Goal: Task Accomplishment & Management: Complete application form

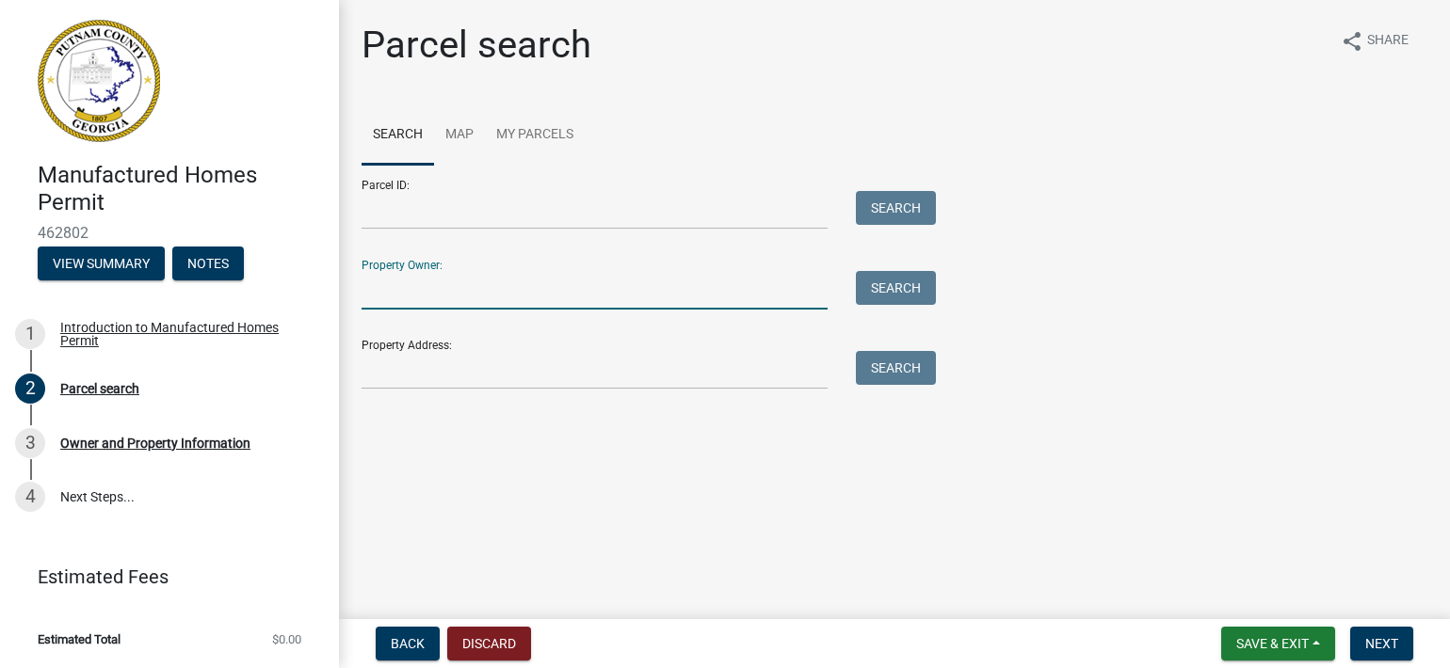
click at [376, 294] on input "Property Owner:" at bounding box center [595, 290] width 466 height 39
type input "[PERSON_NAME]"
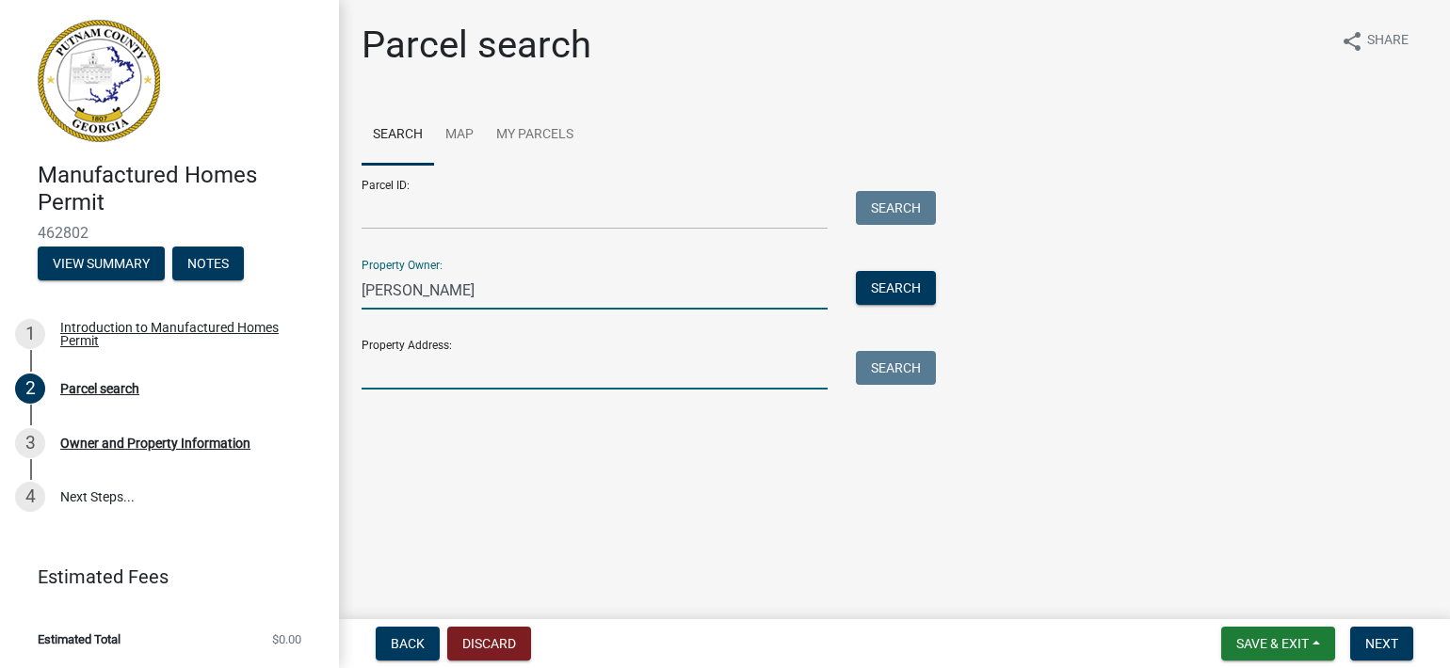
click at [399, 389] on input "Property Address:" at bounding box center [595, 370] width 466 height 39
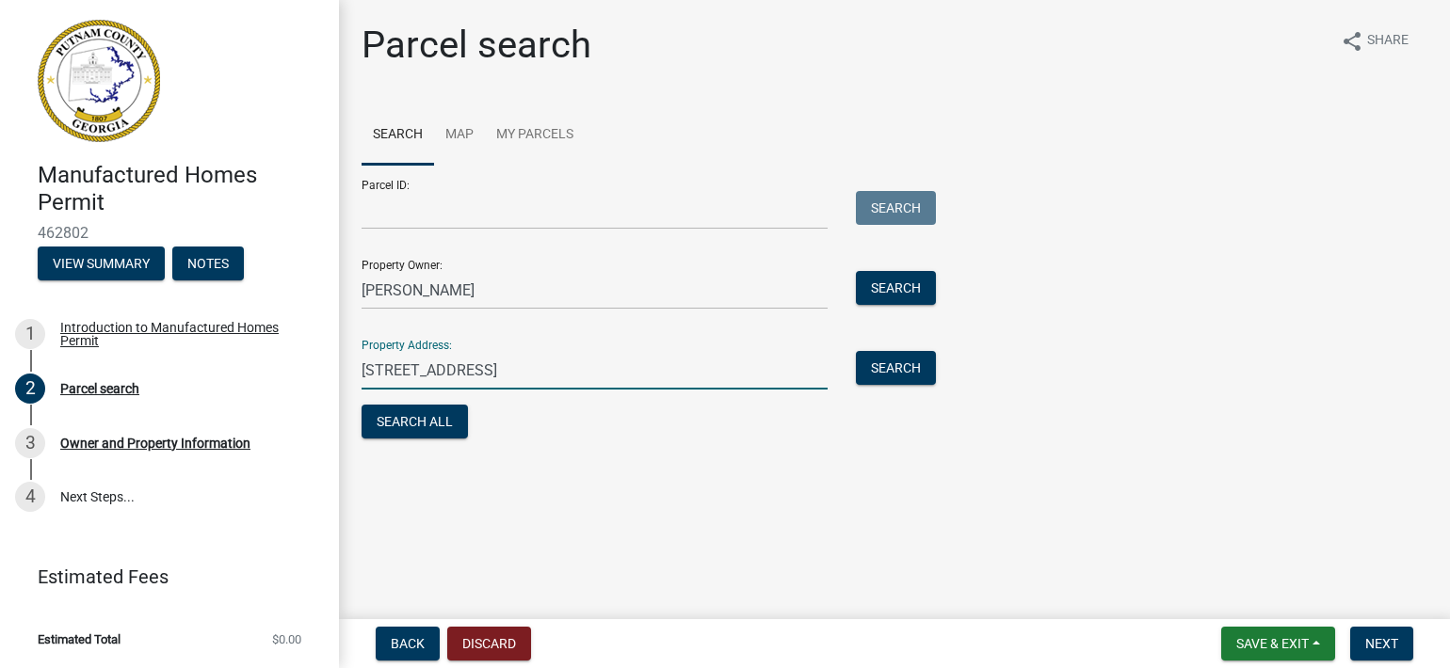
click at [435, 367] on input "[STREET_ADDRESS]" at bounding box center [595, 370] width 466 height 39
click at [542, 417] on form "Parcel ID: Search Property Owner: [PERSON_NAME] Search Property Address: [STREE…" at bounding box center [644, 304] width 565 height 279
click at [433, 371] on input "[STREET_ADDRESS]" at bounding box center [595, 370] width 466 height 39
type input "[STREET_ADDRESS]"
drag, startPoint x: 749, startPoint y: 539, endPoint x: 767, endPoint y: 511, distance: 32.6
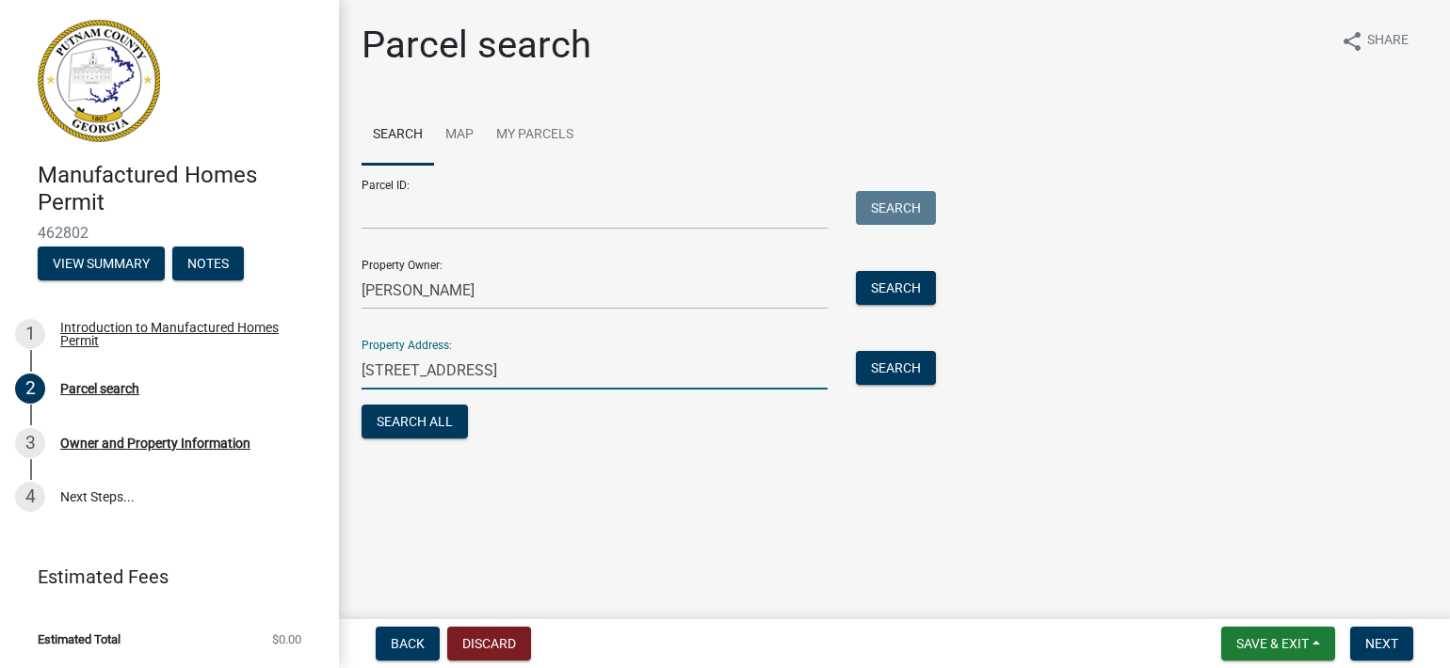
click at [749, 539] on main "Parcel search share Share Search Map My Parcels Parcel ID: Search Property Owne…" at bounding box center [894, 306] width 1111 height 612
click at [431, 425] on button "Search All" at bounding box center [415, 422] width 106 height 34
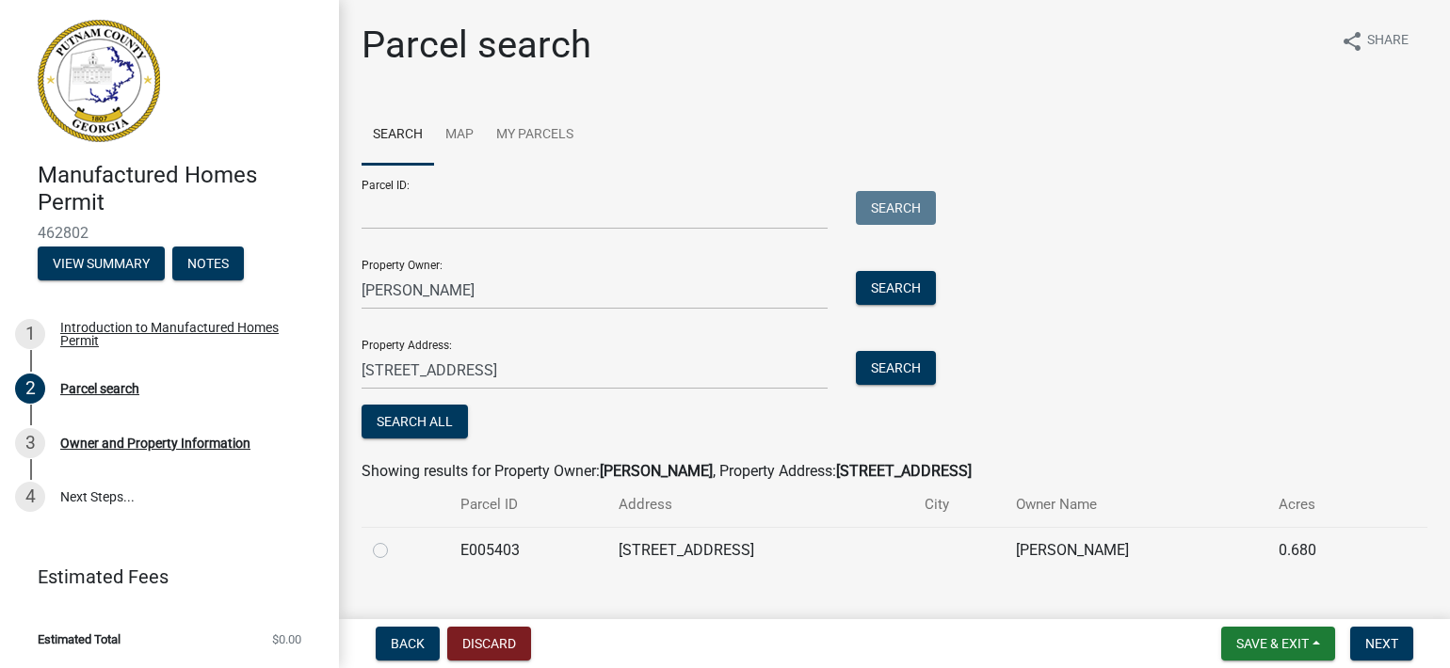
click at [395, 539] on label at bounding box center [395, 539] width 0 height 0
click at [395, 551] on input "radio" at bounding box center [401, 545] width 12 height 12
radio input "true"
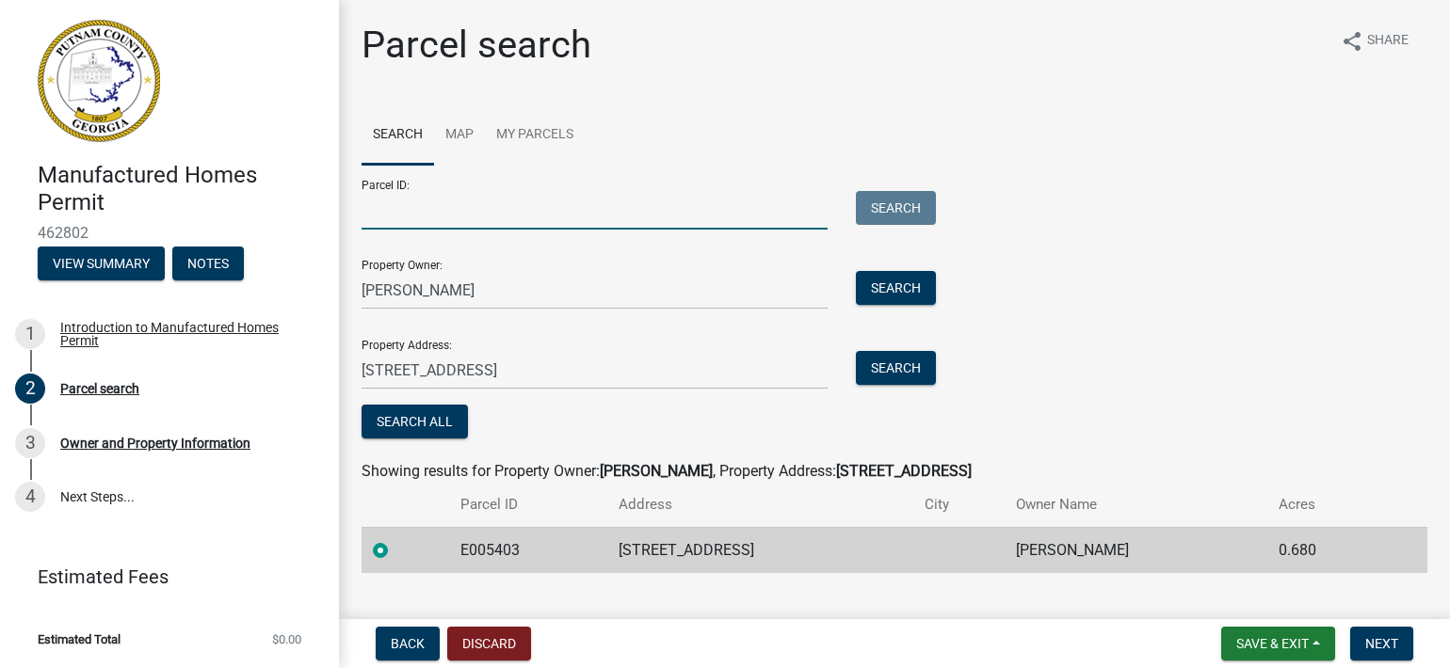
click at [380, 211] on input "Parcel ID:" at bounding box center [595, 210] width 466 height 39
type input "EOO5403"
drag, startPoint x: 1232, startPoint y: 253, endPoint x: 1262, endPoint y: 271, distance: 34.2
click at [1247, 272] on div "Parcel ID: EOO5403 Search Property Owner: [PERSON_NAME] Search Property Address…" at bounding box center [895, 304] width 1066 height 279
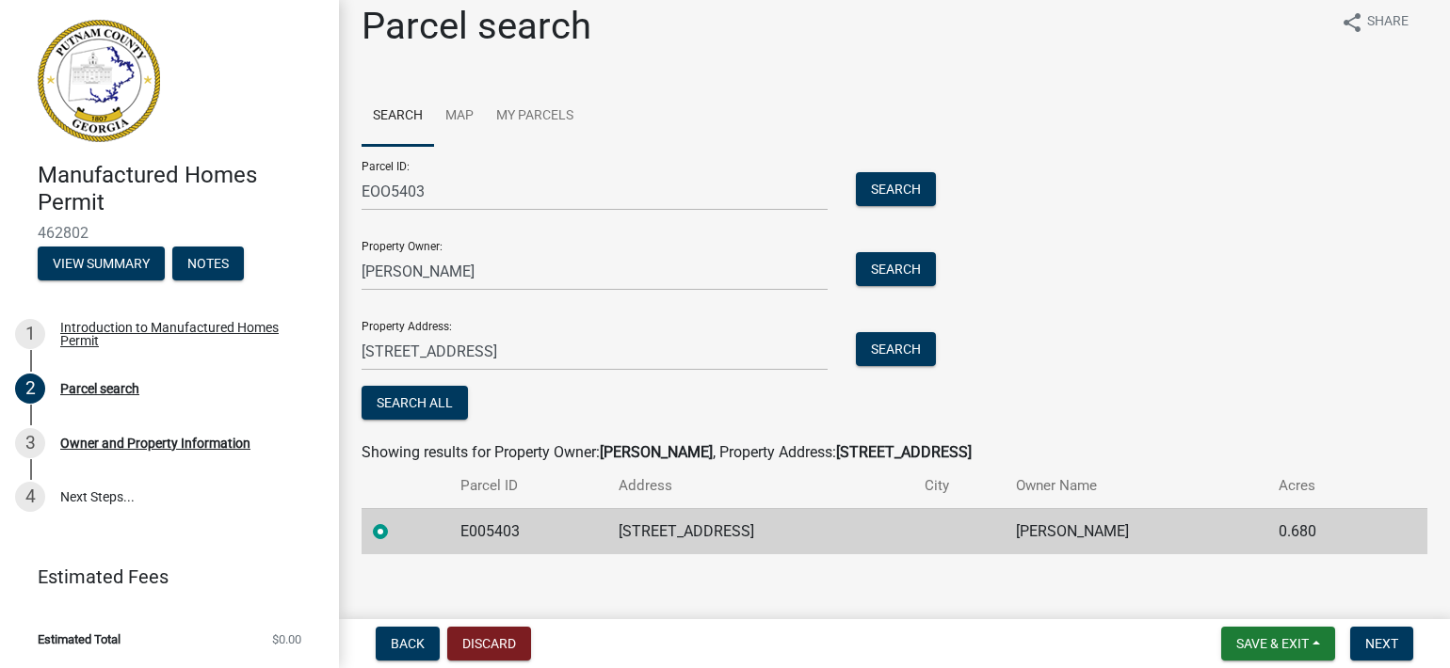
scroll to position [34, 0]
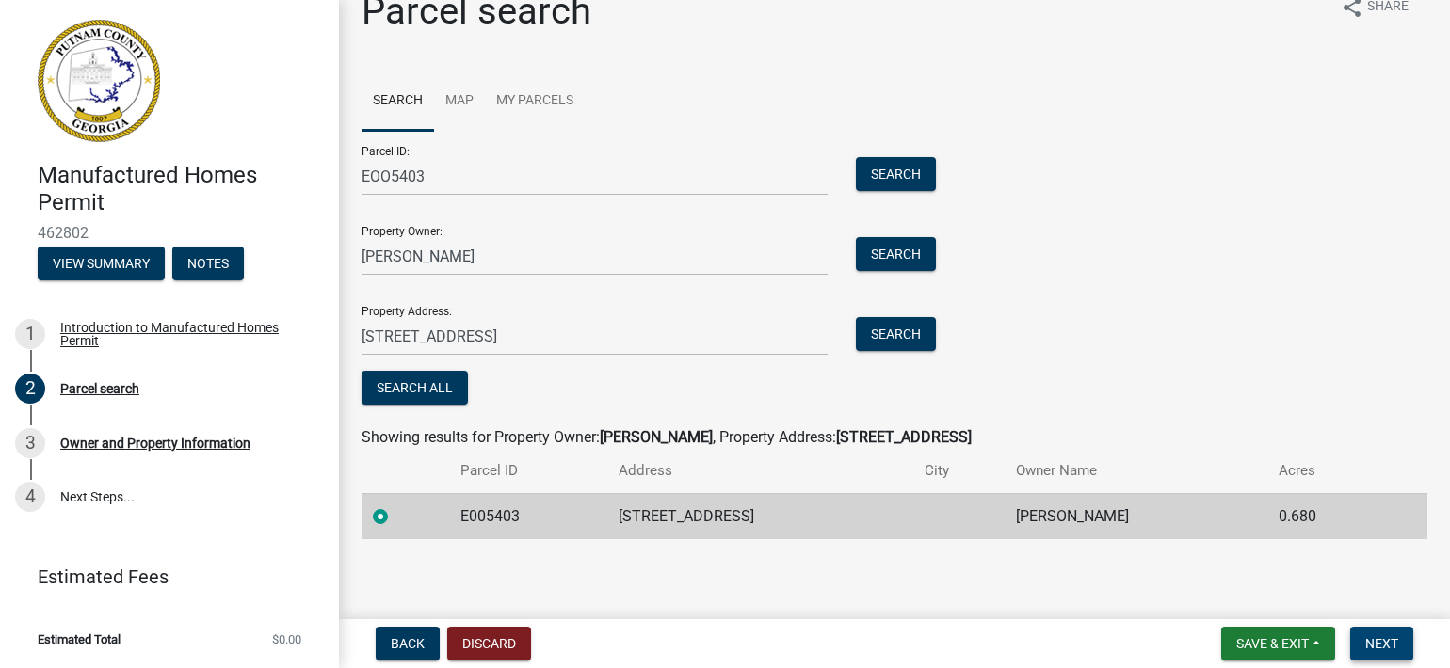
click at [1386, 647] on span "Next" at bounding box center [1381, 643] width 33 height 15
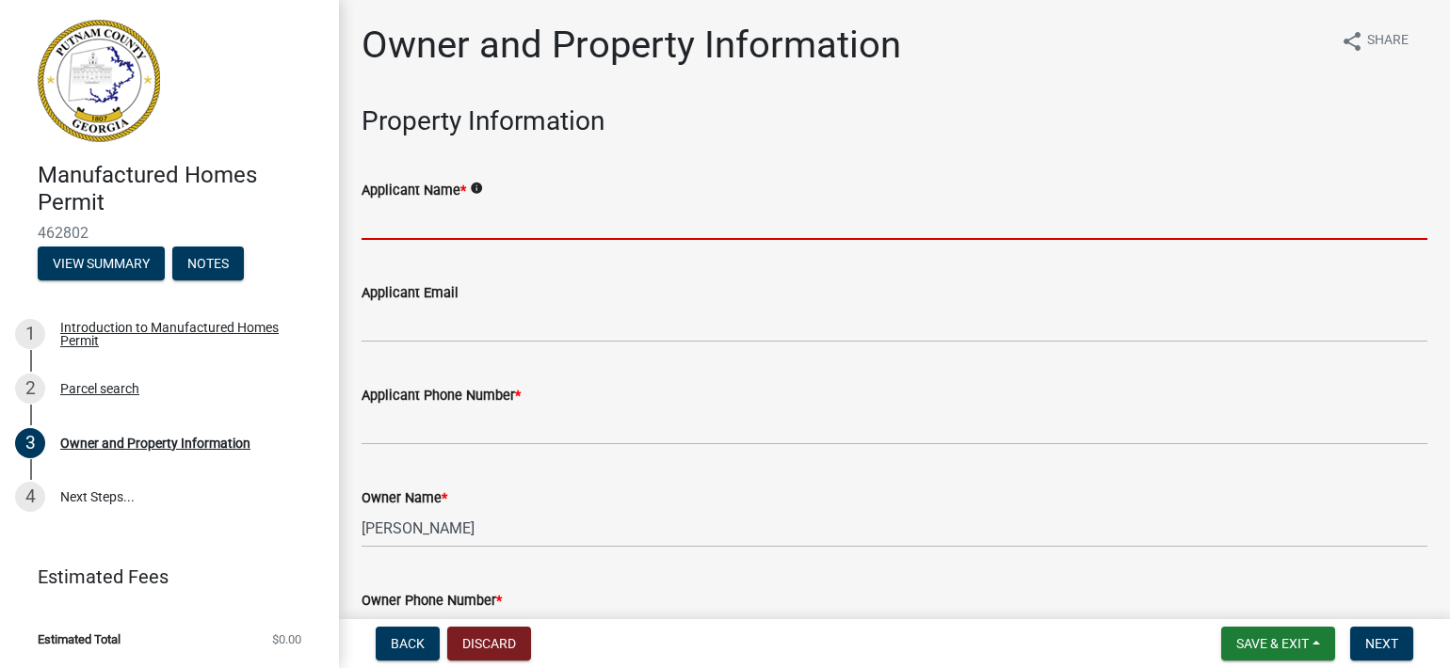
click at [430, 220] on input "Applicant Name *" at bounding box center [895, 220] width 1066 height 39
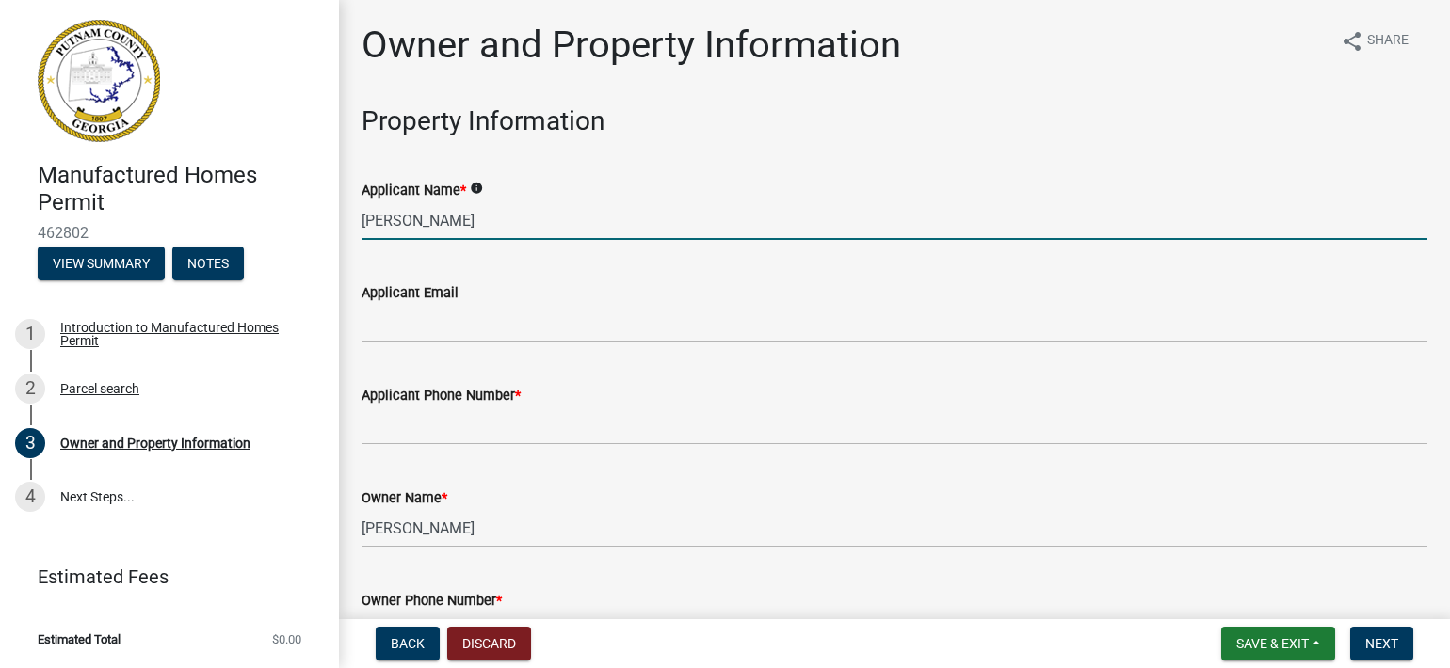
type input "[PERSON_NAME]"
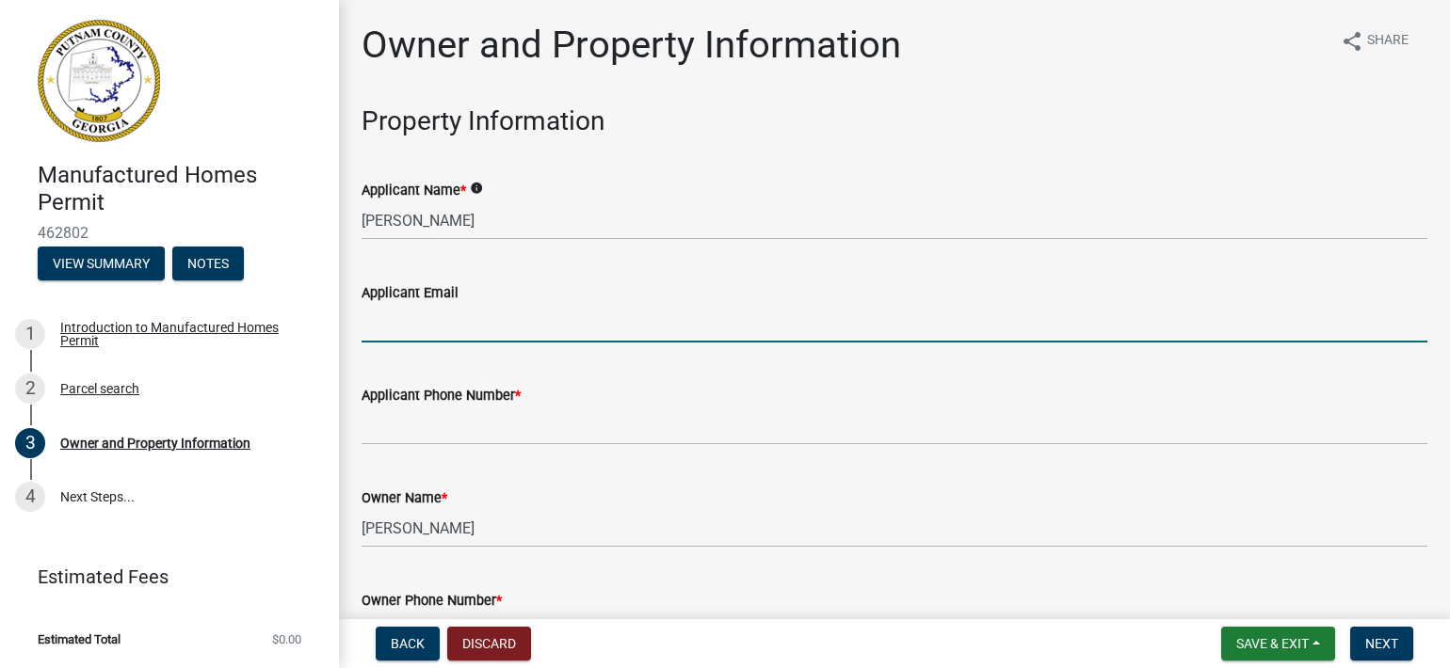
click at [396, 325] on input "Applicant Email" at bounding box center [895, 323] width 1066 height 39
type input "[EMAIL_ADDRESS][DOMAIN_NAME]"
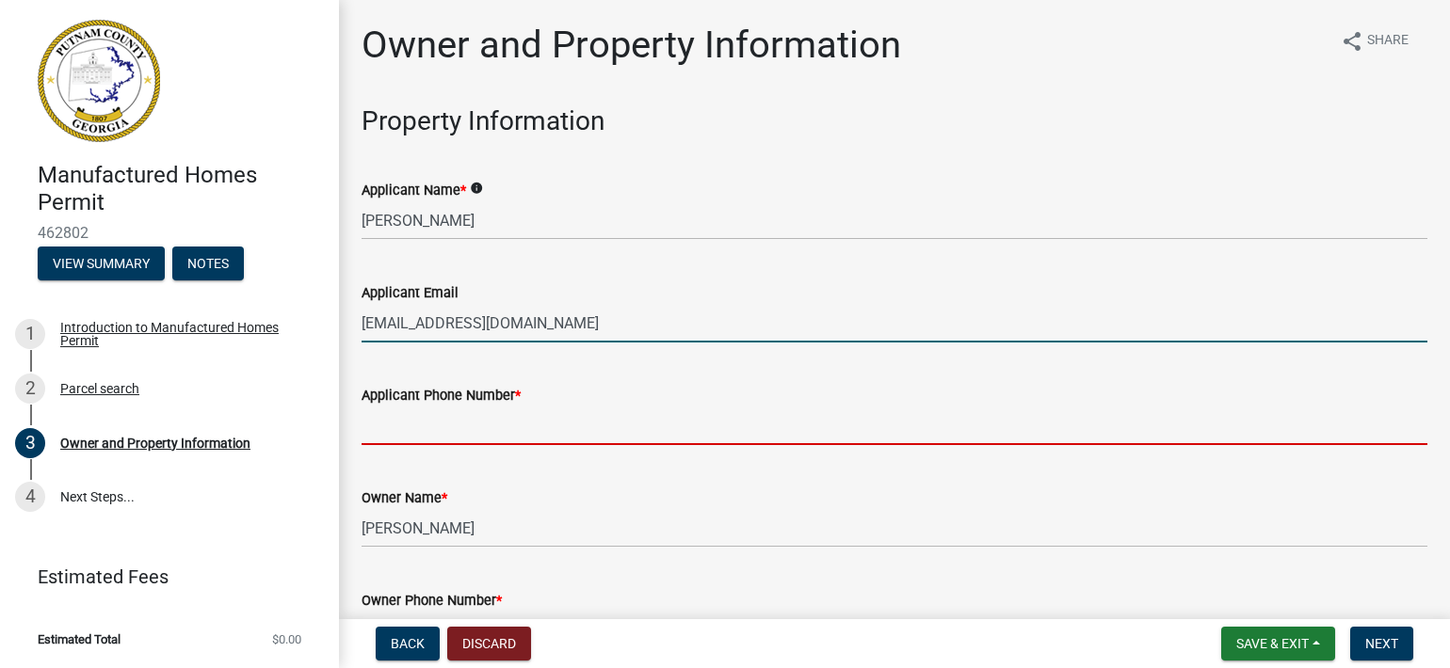
click at [400, 434] on input "Applicant Phone Number *" at bounding box center [895, 426] width 1066 height 39
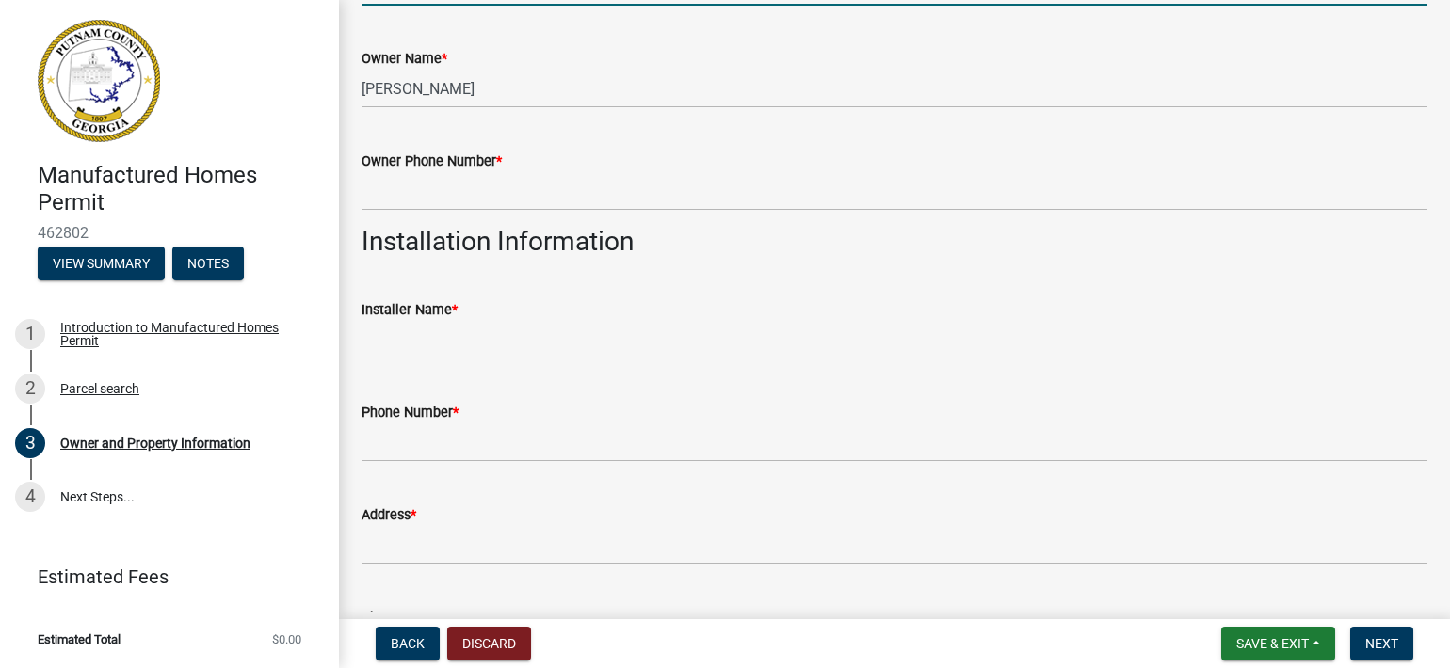
scroll to position [471, 0]
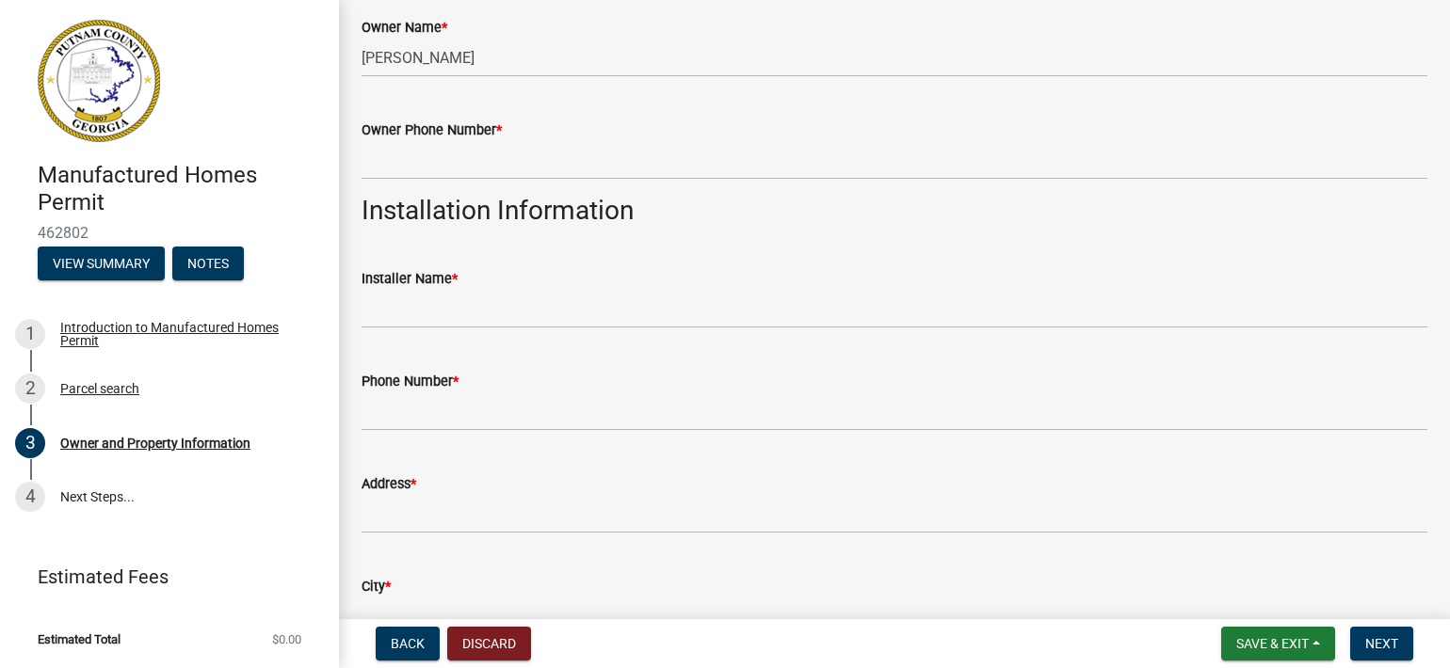
type input "[PHONE_NUMBER]"
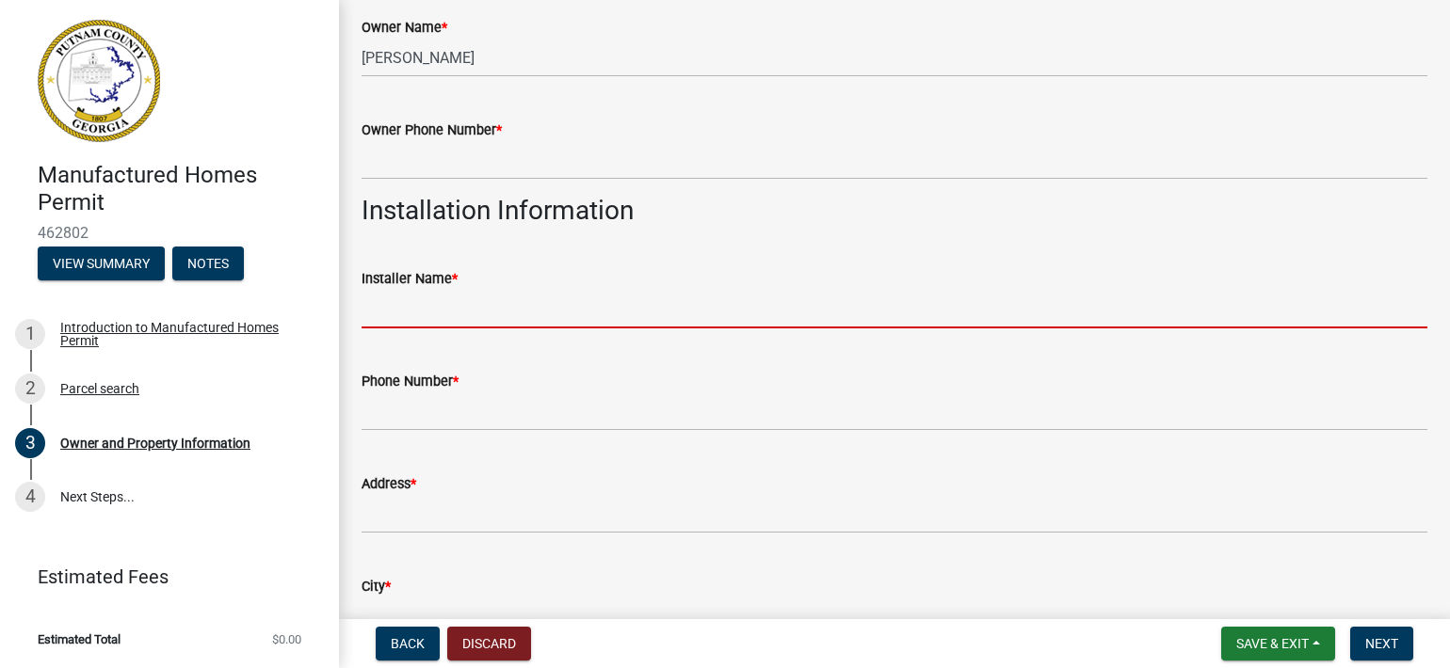
click at [427, 304] on input "Installer Name *" at bounding box center [895, 309] width 1066 height 39
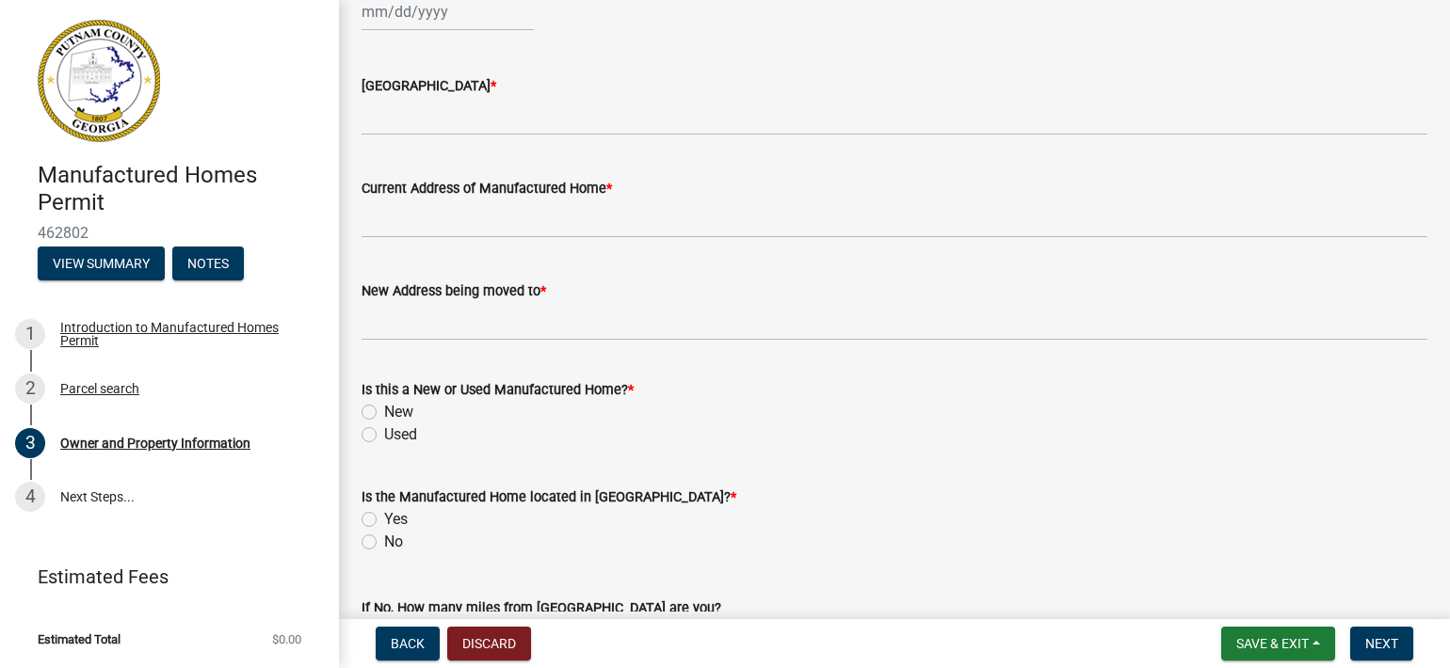
scroll to position [1883, 0]
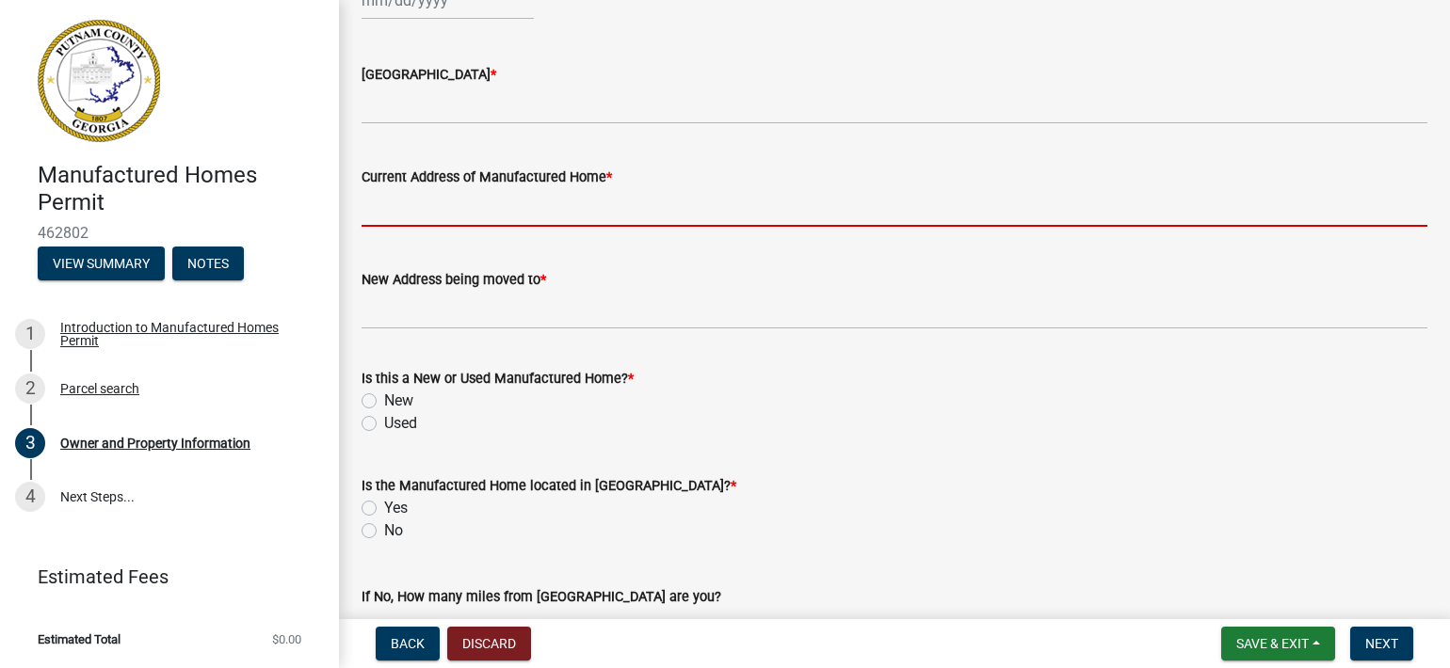
click at [493, 214] on input "Current Address of Manufactured Home *" at bounding box center [895, 207] width 1066 height 39
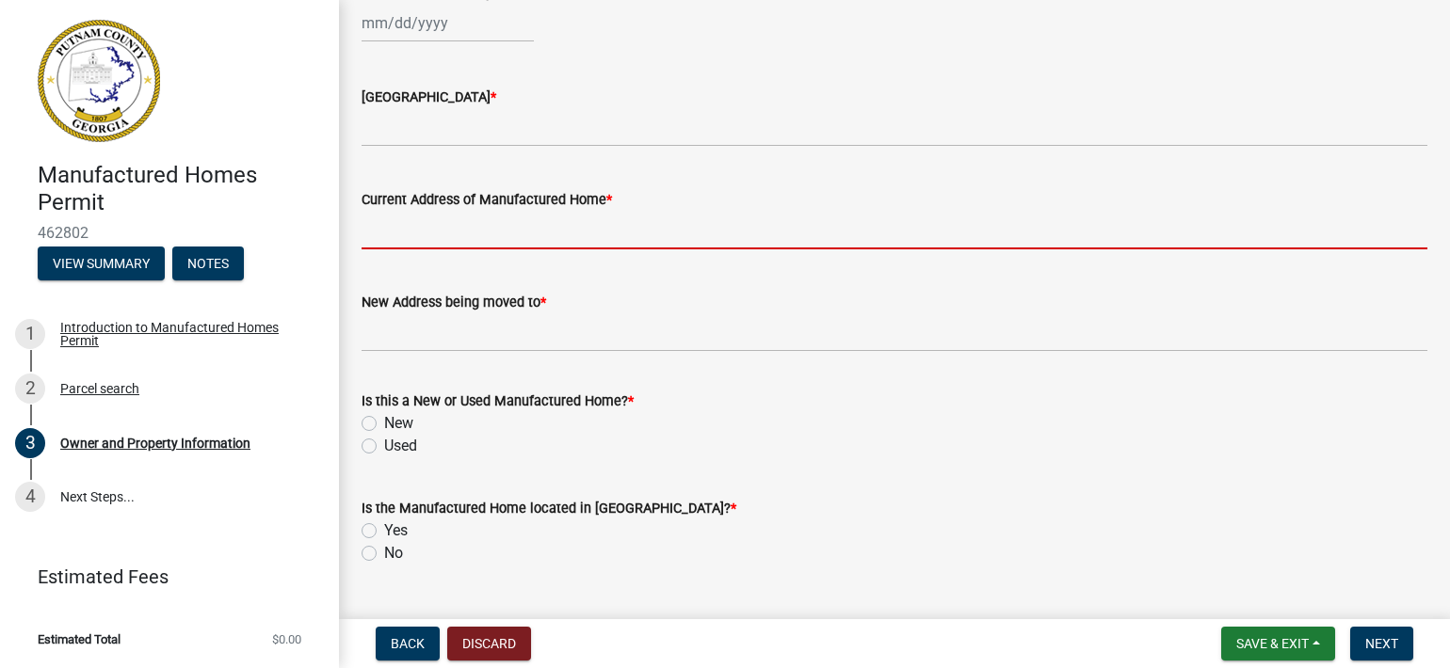
scroll to position [1906, 0]
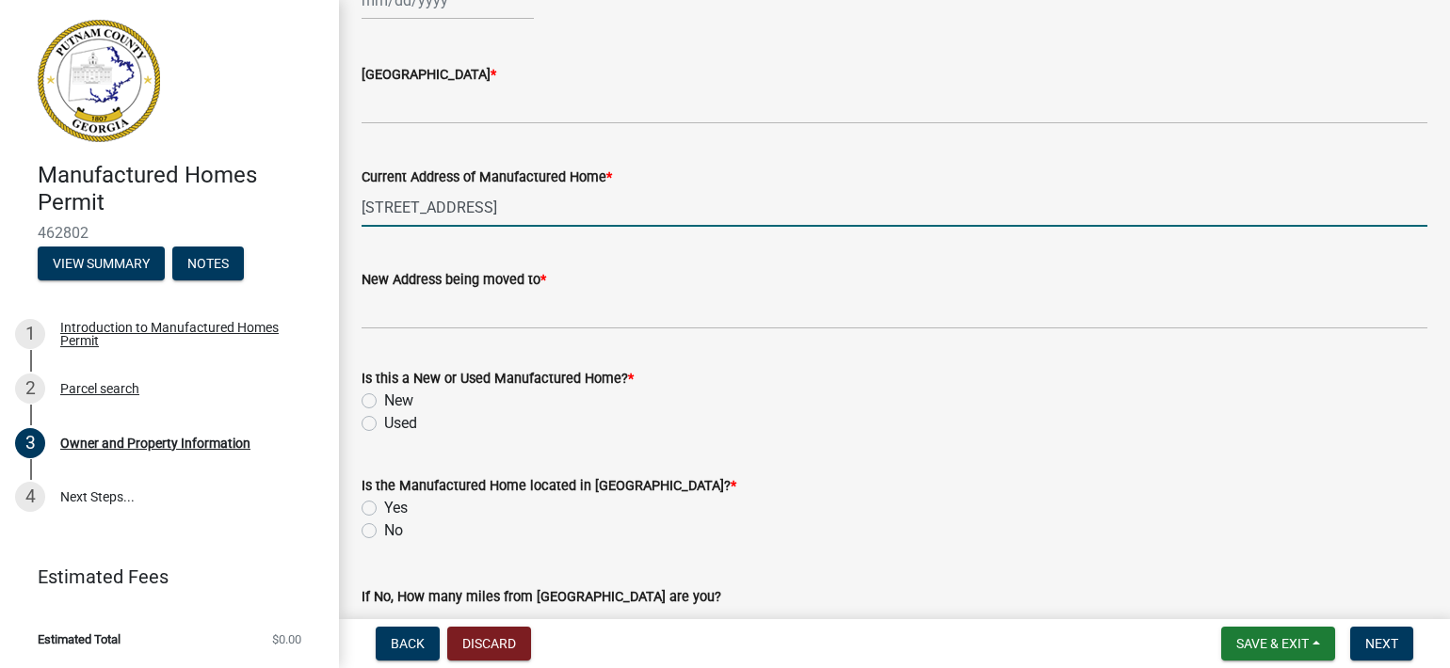
type input "[STREET_ADDRESS]"
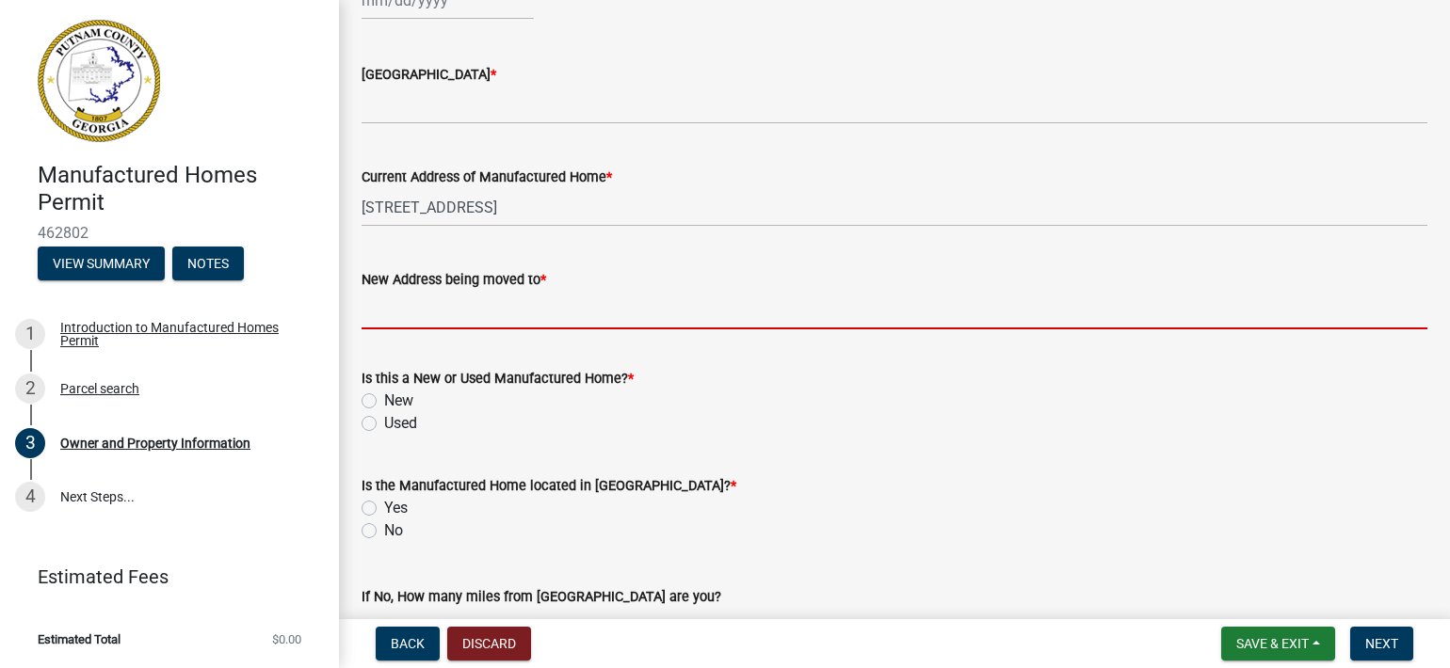
click at [383, 314] on input "New Address being moved to *" at bounding box center [895, 310] width 1066 height 39
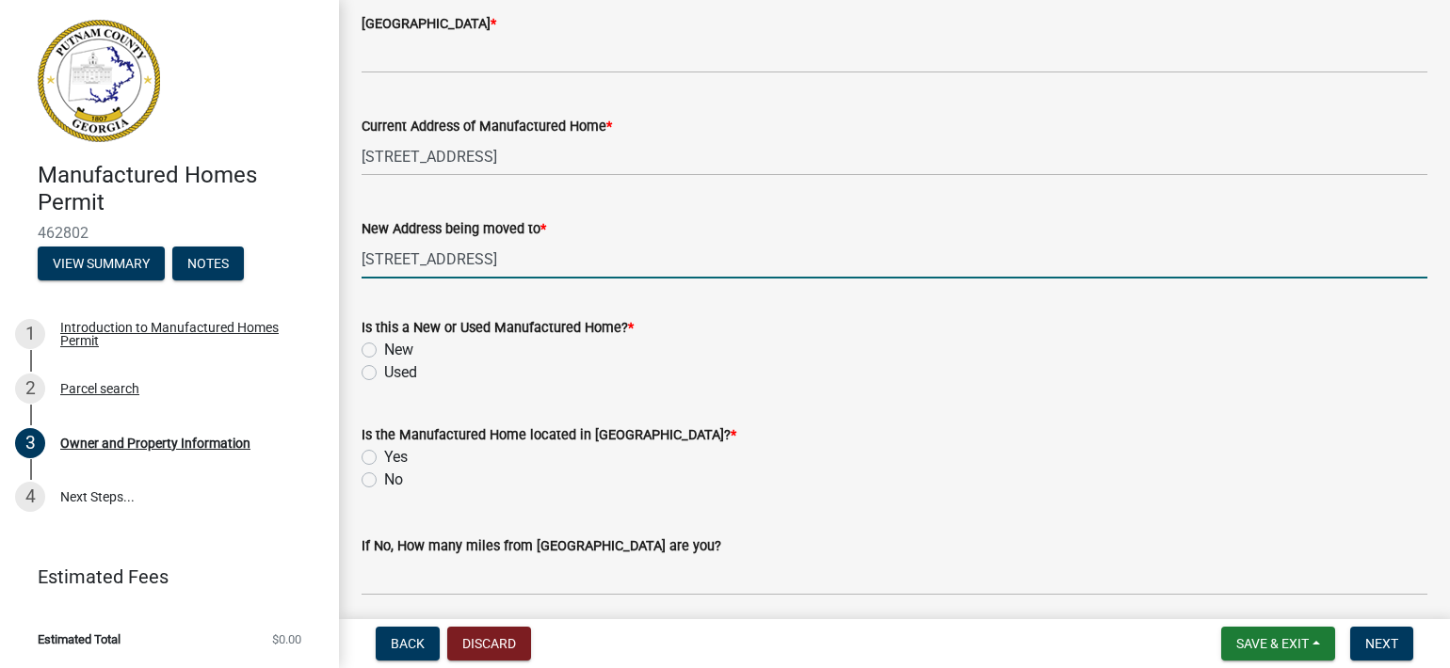
scroll to position [2094, 0]
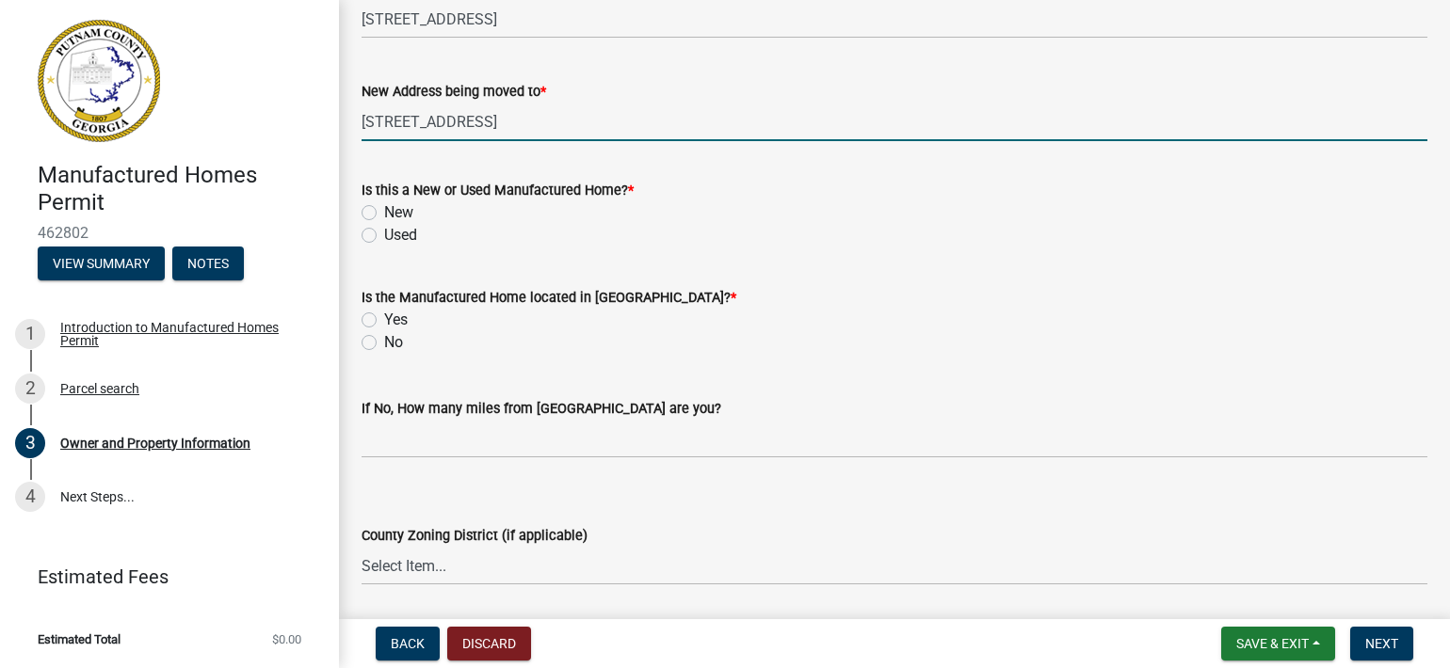
type input "[STREET_ADDRESS]"
click at [377, 234] on div "Used" at bounding box center [895, 235] width 1066 height 23
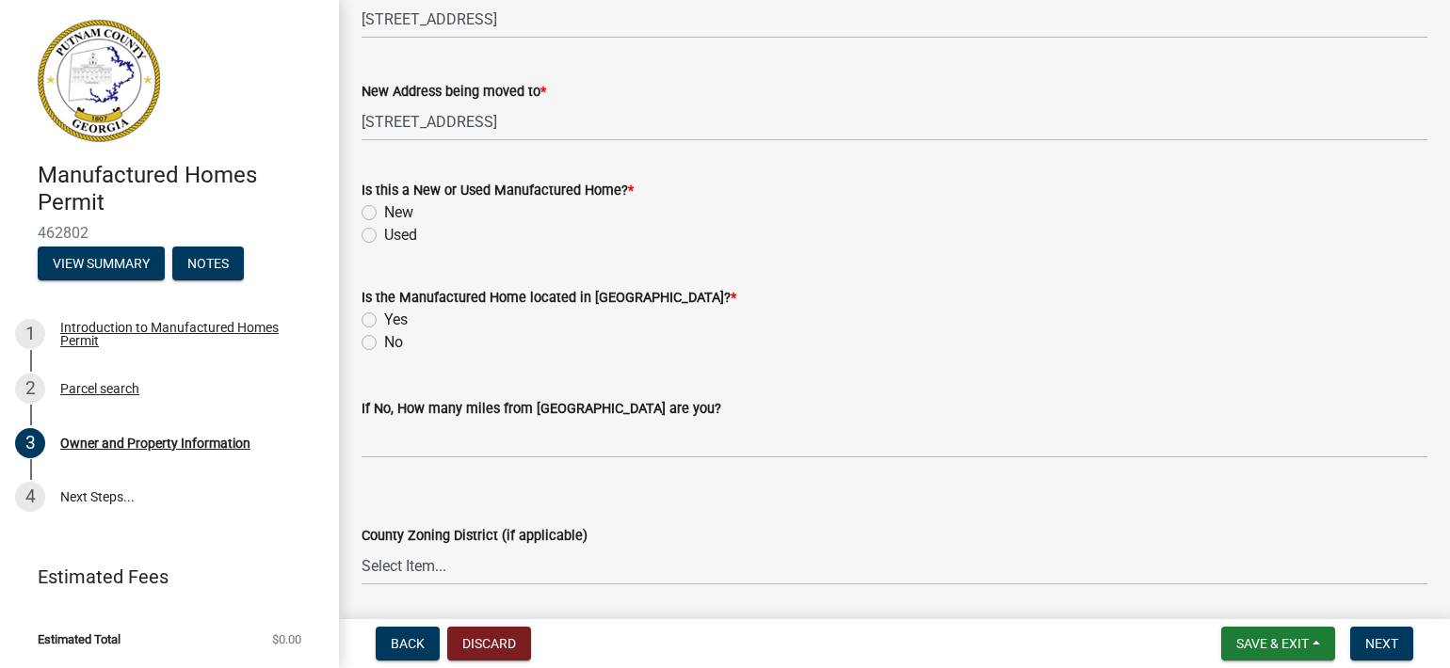
click at [384, 234] on label "Used" at bounding box center [400, 235] width 33 height 23
click at [384, 234] on input "Used" at bounding box center [390, 230] width 12 height 12
radio input "true"
click at [384, 320] on label "Yes" at bounding box center [396, 320] width 24 height 23
click at [384, 320] on input "Yes" at bounding box center [390, 315] width 12 height 12
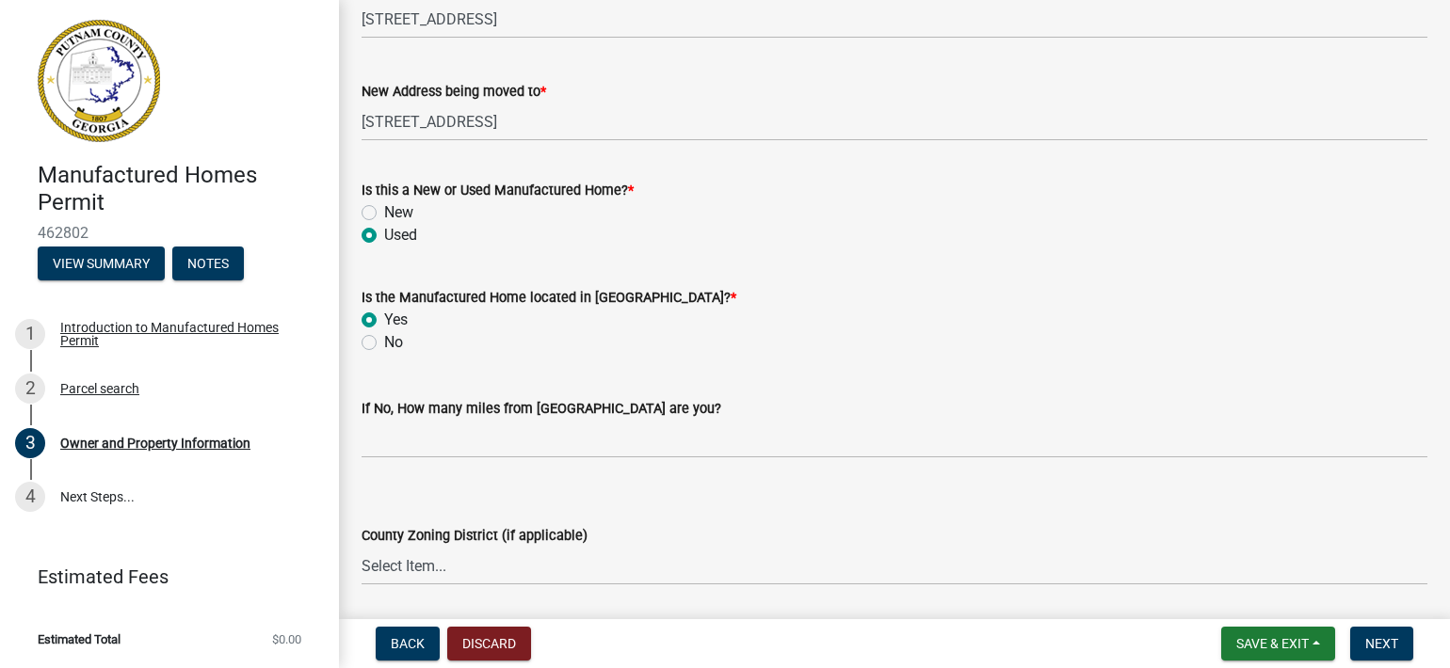
radio input "true"
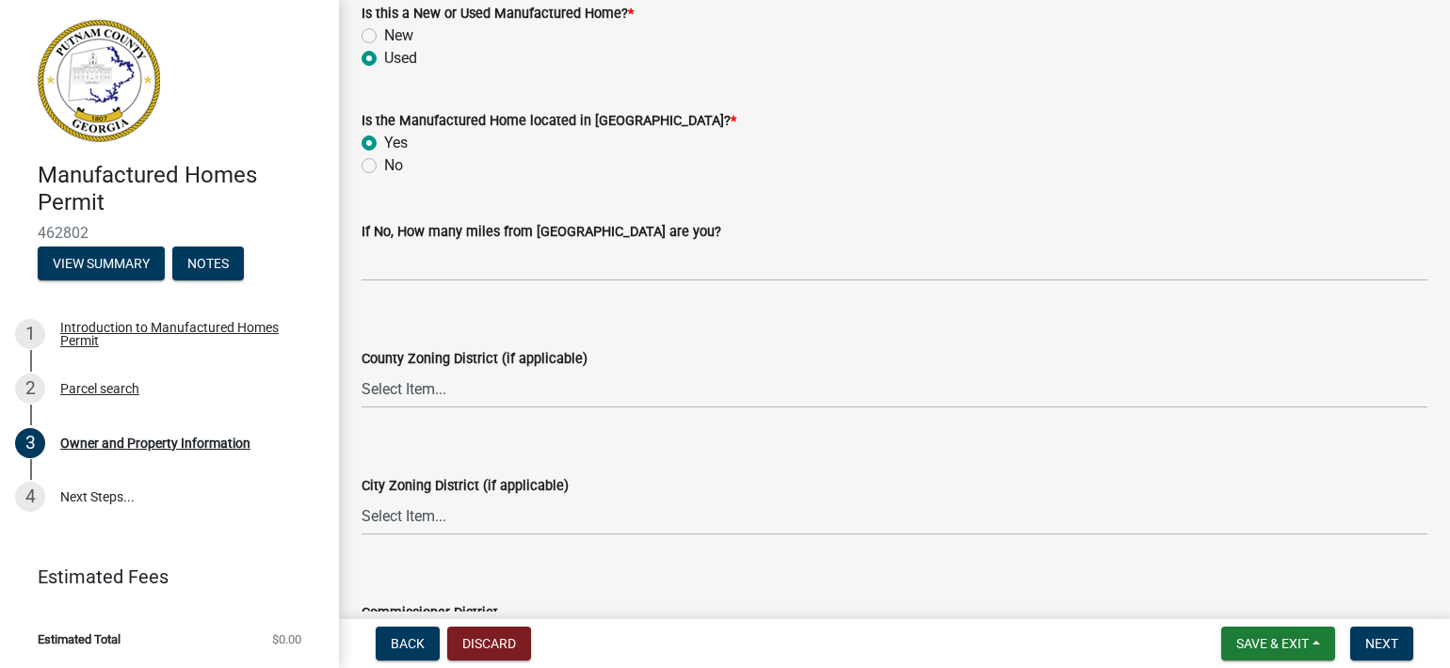
scroll to position [2282, 0]
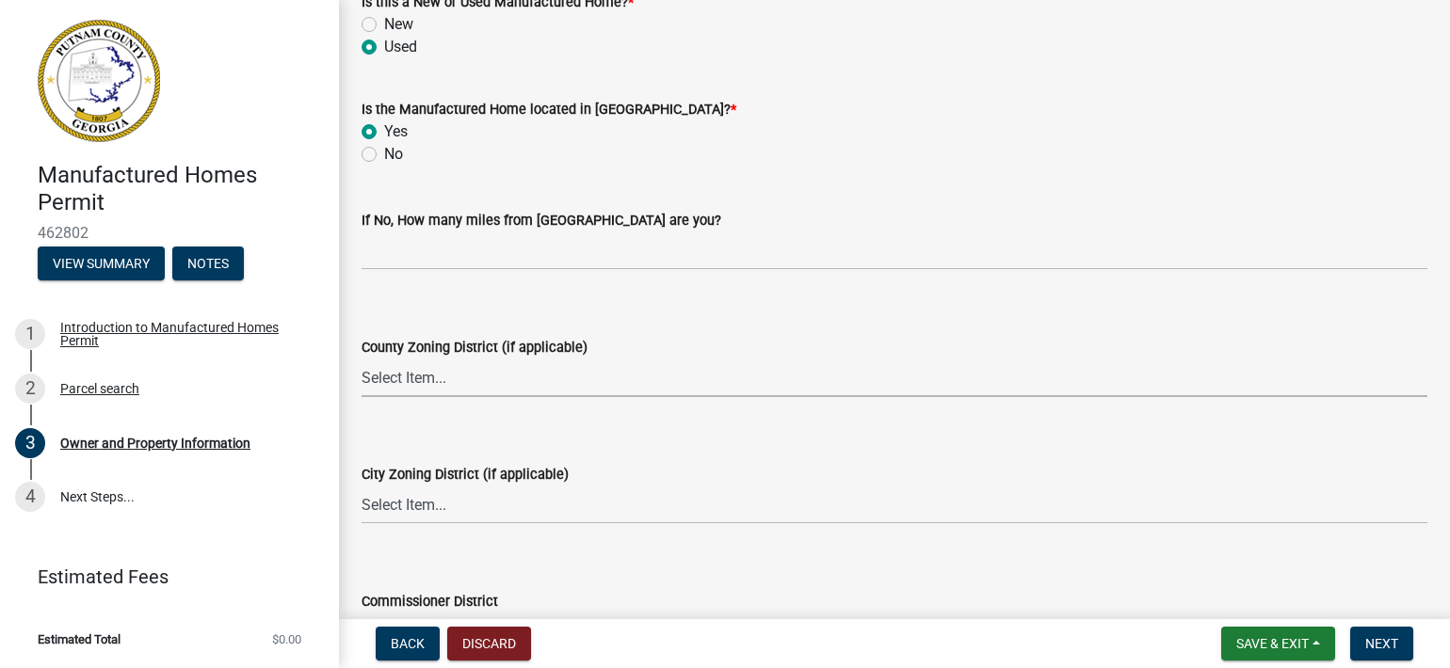
click at [475, 377] on select "Select Item... AG-1 R-1R R-1 R-2 MHP RM-1 RM-3 C-1 C-2 I-M PUD N/A" at bounding box center [895, 378] width 1066 height 39
click at [362, 359] on select "Select Item... AG-1 R-1R R-1 R-2 MHP RM-1 RM-3 C-1 C-2 I-M PUD N/A" at bounding box center [895, 378] width 1066 height 39
select select "78bfdc44-73ff-456e-a557-d4c99b9c08be"
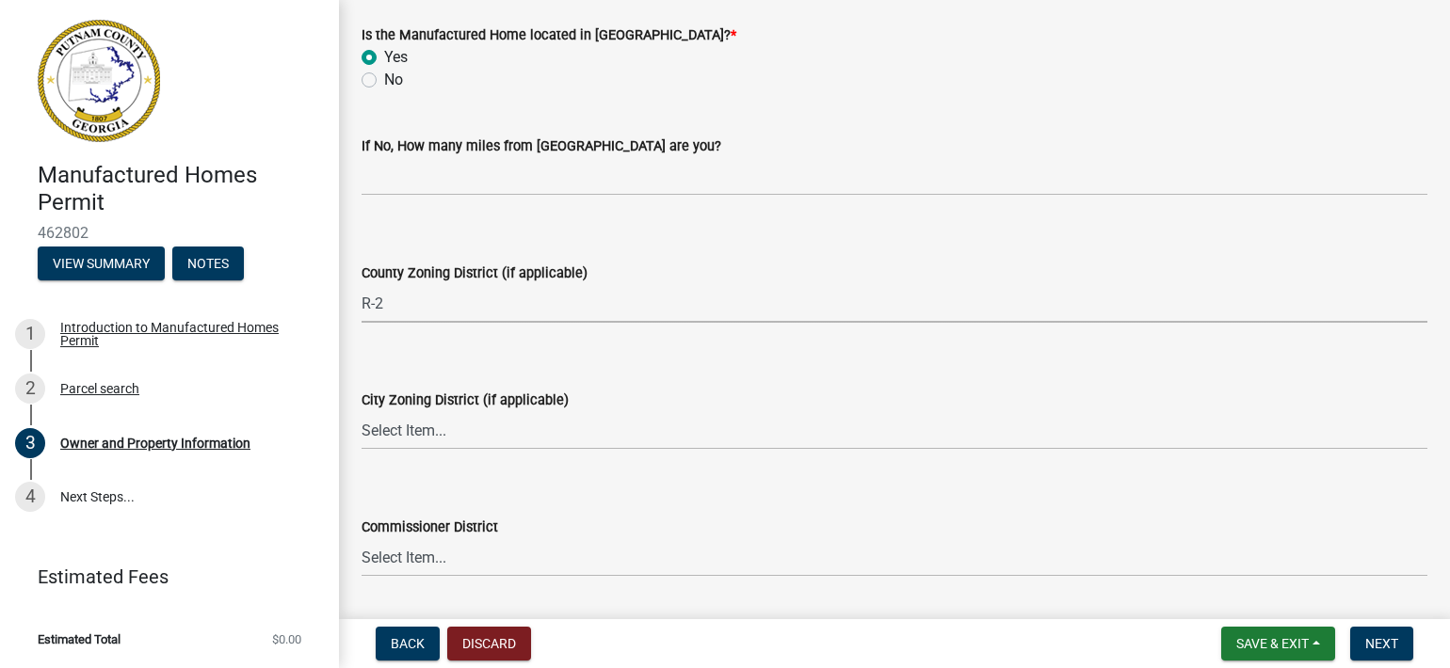
scroll to position [2376, 0]
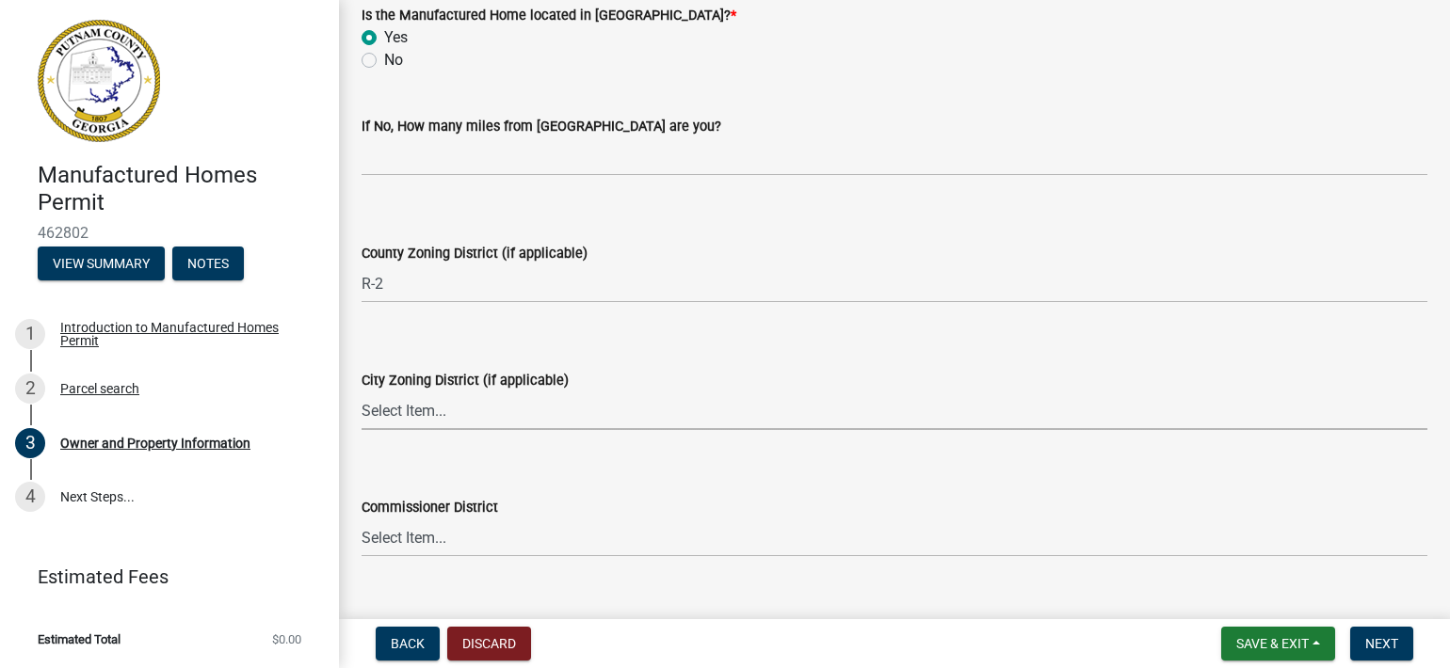
click at [442, 415] on select "Select Item... A-1 A-2 R-1 R-2 R-3 R-4 MHP C-1 C-2 I-1 I-2 DB FH H-P N/A" at bounding box center [895, 411] width 1066 height 39
click at [362, 392] on select "Select Item... A-1 A-2 R-1 R-2 R-3 R-4 MHP C-1 C-2 I-1 I-2 DB FH H-P N/A" at bounding box center [895, 411] width 1066 height 39
select select "baca39b5-529a-4592-b8f9-0b9bae35b1c2"
click at [394, 280] on select "Select Item... AG-1 R-1R R-1 R-2 MHP RM-1 RM-3 C-1 C-2 I-M PUD N/A" at bounding box center [895, 284] width 1066 height 39
click at [435, 272] on select "Select Item... AG-1 R-1R R-1 R-2 MHP RM-1 RM-3 C-1 C-2 I-M PUD N/A" at bounding box center [895, 284] width 1066 height 39
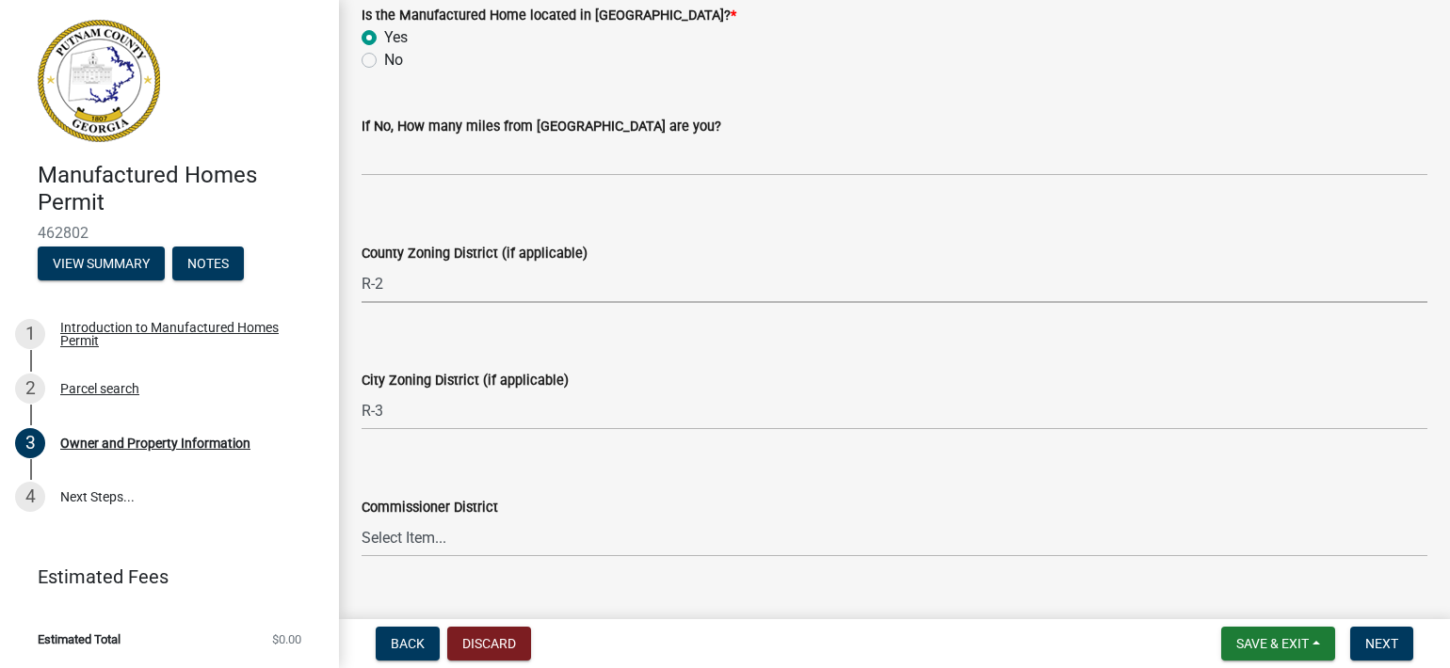
click at [460, 276] on select "Select Item... AG-1 R-1R R-1 R-2 MHP RM-1 RM-3 C-1 C-2 I-M PUD N/A" at bounding box center [895, 284] width 1066 height 39
click at [362, 265] on select "Select Item... AG-1 R-1R R-1 R-2 MHP RM-1 RM-3 C-1 C-2 I-M PUD N/A" at bounding box center [895, 284] width 1066 height 39
select select "ef7a1fc2-7a7a-426d-b1f0-c9b9b6ca7ff4"
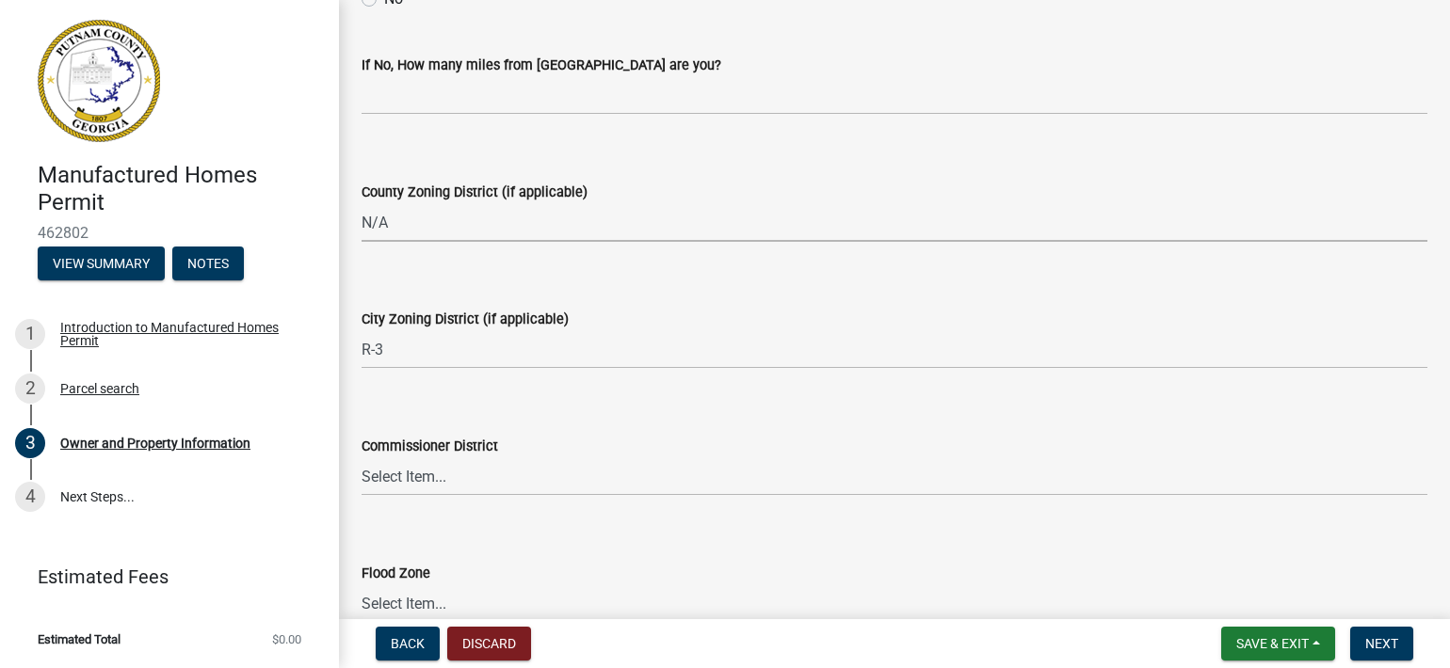
scroll to position [2471, 0]
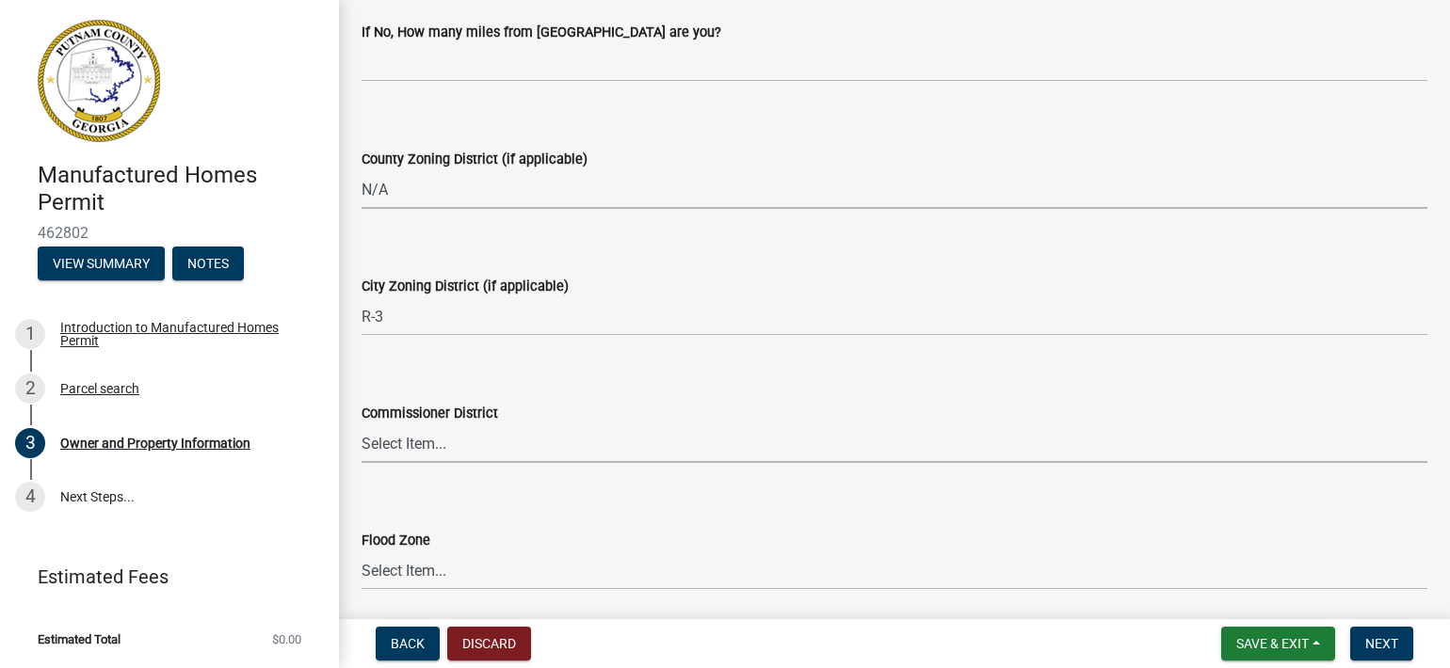
click at [448, 449] on select "Select Item... District 1 District 2 District 3 District 4" at bounding box center [895, 444] width 1066 height 39
click at [362, 425] on select "Select Item... District 1 District 2 District 3 District 4" at bounding box center [895, 444] width 1066 height 39
select select "95c2f08d-bd21-40ac-acc0-bf0ad2ba7c20"
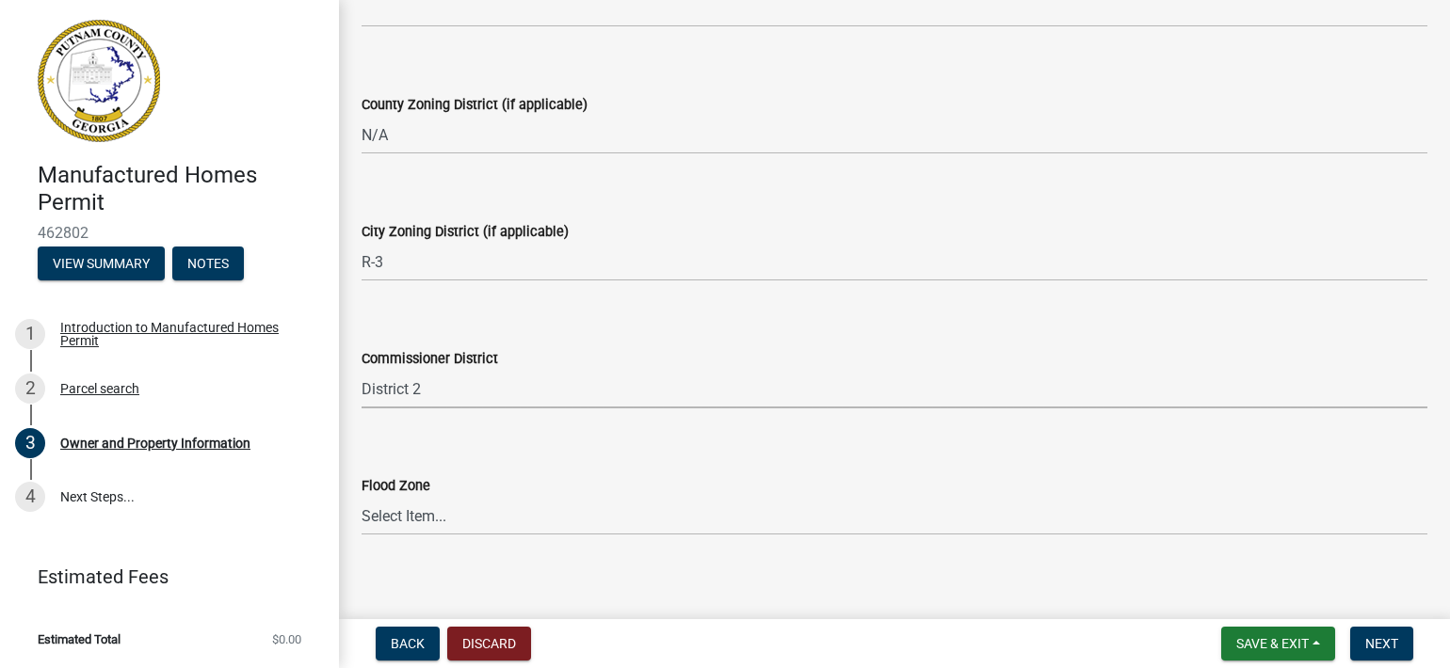
scroll to position [2553, 0]
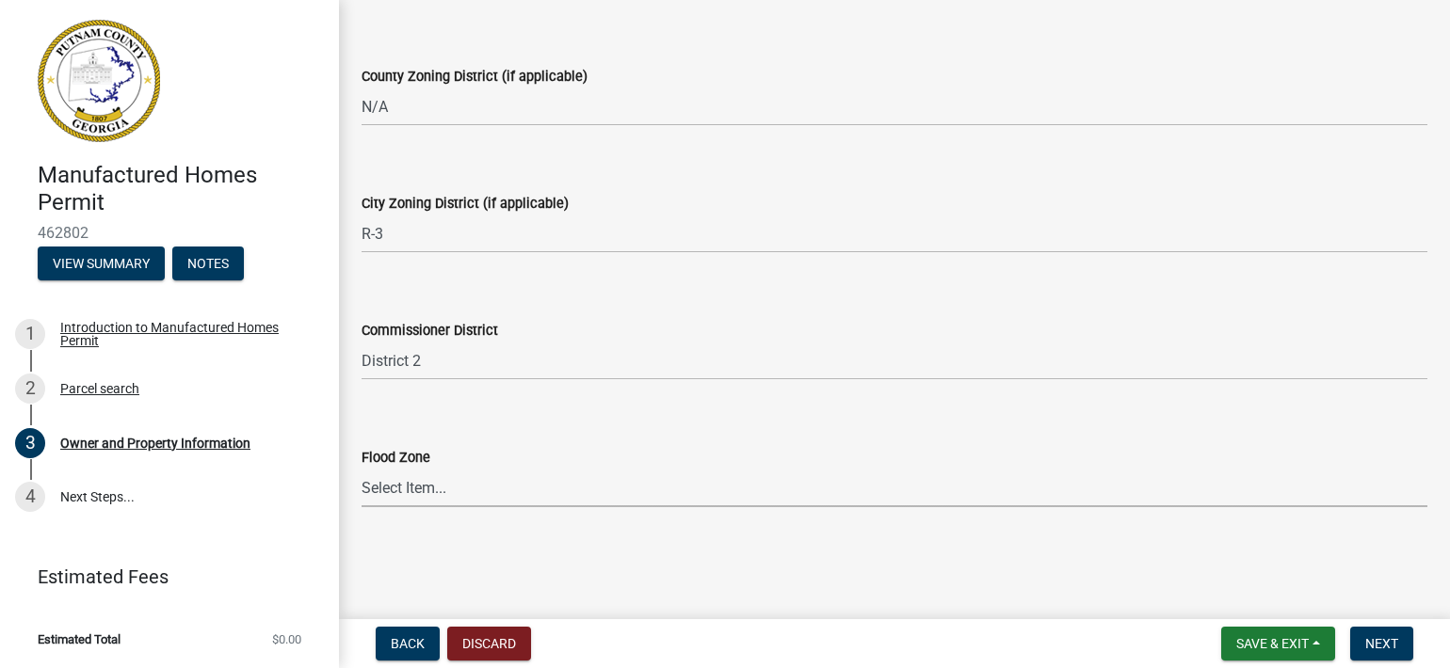
click at [374, 492] on select "Select Item... Zone A Zone V Zone A99 Zone AE Zone AO Zone AH Zone VE Zone AR Z…" at bounding box center [895, 488] width 1066 height 39
click at [319, 534] on div "Manufactured Homes Permit 462802 View Summary Notes 1 Introduction to Manufactu…" at bounding box center [169, 334] width 339 height 668
click at [379, 481] on select "Select Item... Zone A Zone V Zone A99 Zone AE Zone AO Zone AH Zone VE Zone AR Z…" at bounding box center [895, 488] width 1066 height 39
click at [362, 469] on select "Select Item... Zone A Zone V Zone A99 Zone AE Zone AO Zone AH Zone VE Zone AR Z…" at bounding box center [895, 488] width 1066 height 39
drag, startPoint x: 406, startPoint y: 494, endPoint x: 418, endPoint y: 491, distance: 12.6
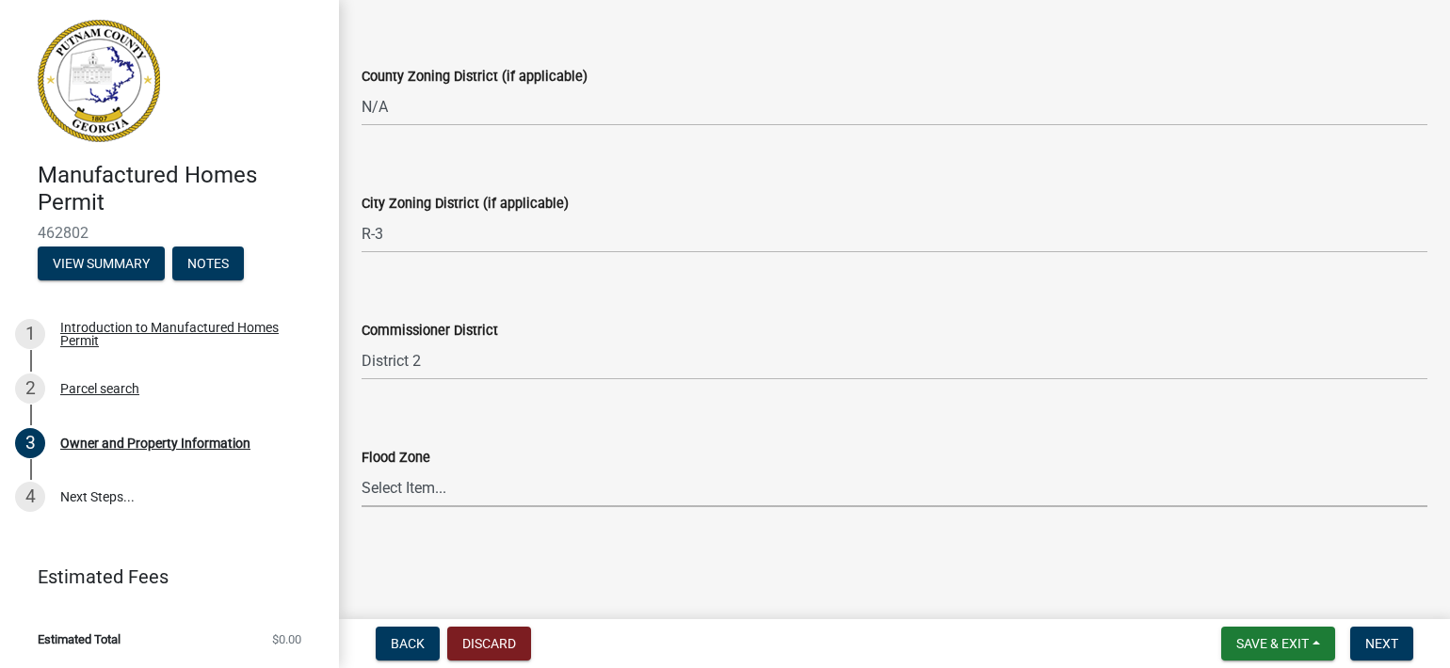
click at [406, 493] on select "Select Item... Zone A Zone V Zone A99 Zone AE Zone AO Zone AH Zone VE Zone AR Z…" at bounding box center [895, 488] width 1066 height 39
click at [421, 481] on select "Select Item... Zone A Zone V Zone A99 Zone AE Zone AO Zone AH Zone VE Zone AR Z…" at bounding box center [895, 488] width 1066 height 39
click at [406, 491] on select "Select Item... Zone A Zone V Zone A99 Zone AE Zone AO Zone AH Zone VE Zone AR Z…" at bounding box center [895, 488] width 1066 height 39
click at [454, 496] on select "Select Item... Zone A Zone V Zone A99 Zone AE Zone AO Zone AH Zone VE Zone AR Z…" at bounding box center [895, 488] width 1066 height 39
click at [413, 478] on select "Select Item... Zone A Zone V Zone A99 Zone AE Zone AO Zone AH Zone VE Zone AR Z…" at bounding box center [895, 488] width 1066 height 39
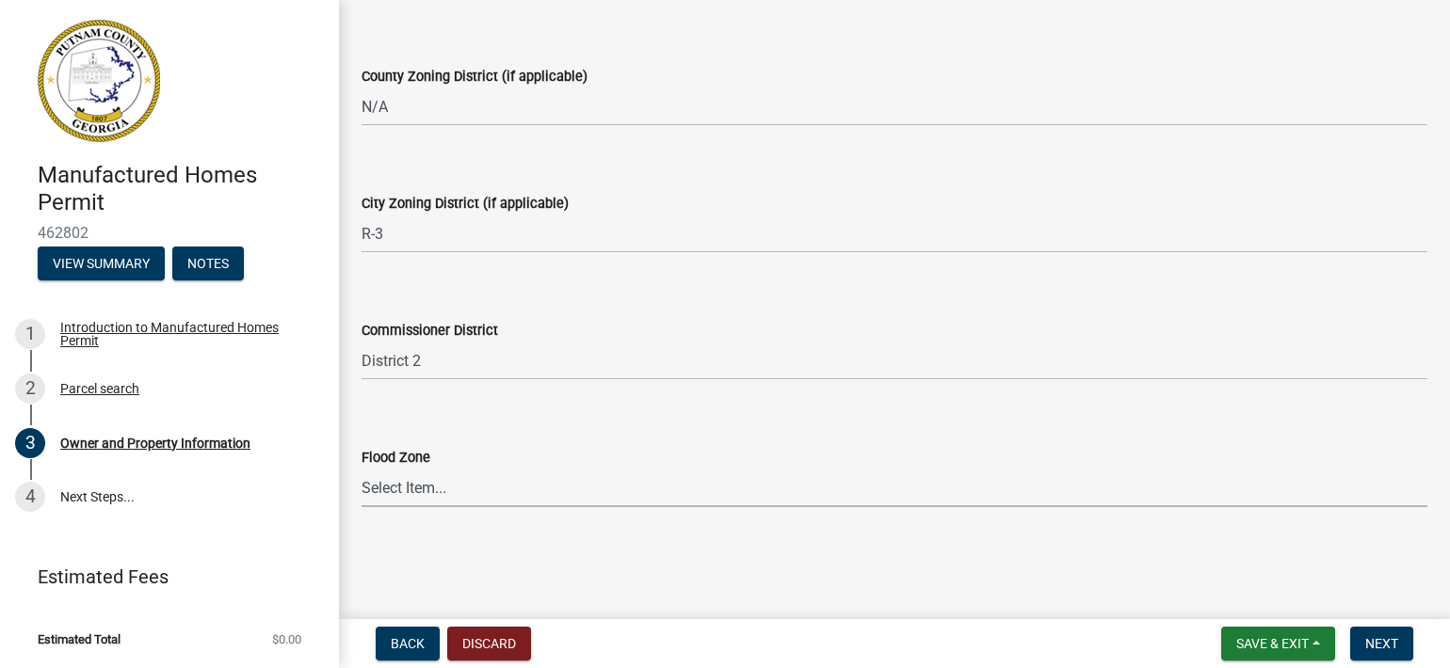
click at [378, 505] on select "Select Item... Zone A Zone V Zone A99 Zone AE Zone AO Zone AH Zone VE Zone AR Z…" at bounding box center [895, 488] width 1066 height 39
click at [384, 494] on select "Select Item... Zone A Zone V Zone A99 Zone AE Zone AO Zone AH Zone VE Zone AR Z…" at bounding box center [895, 488] width 1066 height 39
click at [362, 469] on select "Select Item... Zone A Zone V Zone A99 Zone AE Zone AO Zone AH Zone VE Zone AR Z…" at bounding box center [895, 488] width 1066 height 39
drag, startPoint x: 368, startPoint y: 494, endPoint x: 380, endPoint y: 483, distance: 16.7
click at [376, 492] on select "Select Item... Zone A Zone V Zone A99 Zone AE Zone AO Zone AH Zone VE Zone AR Z…" at bounding box center [895, 488] width 1066 height 39
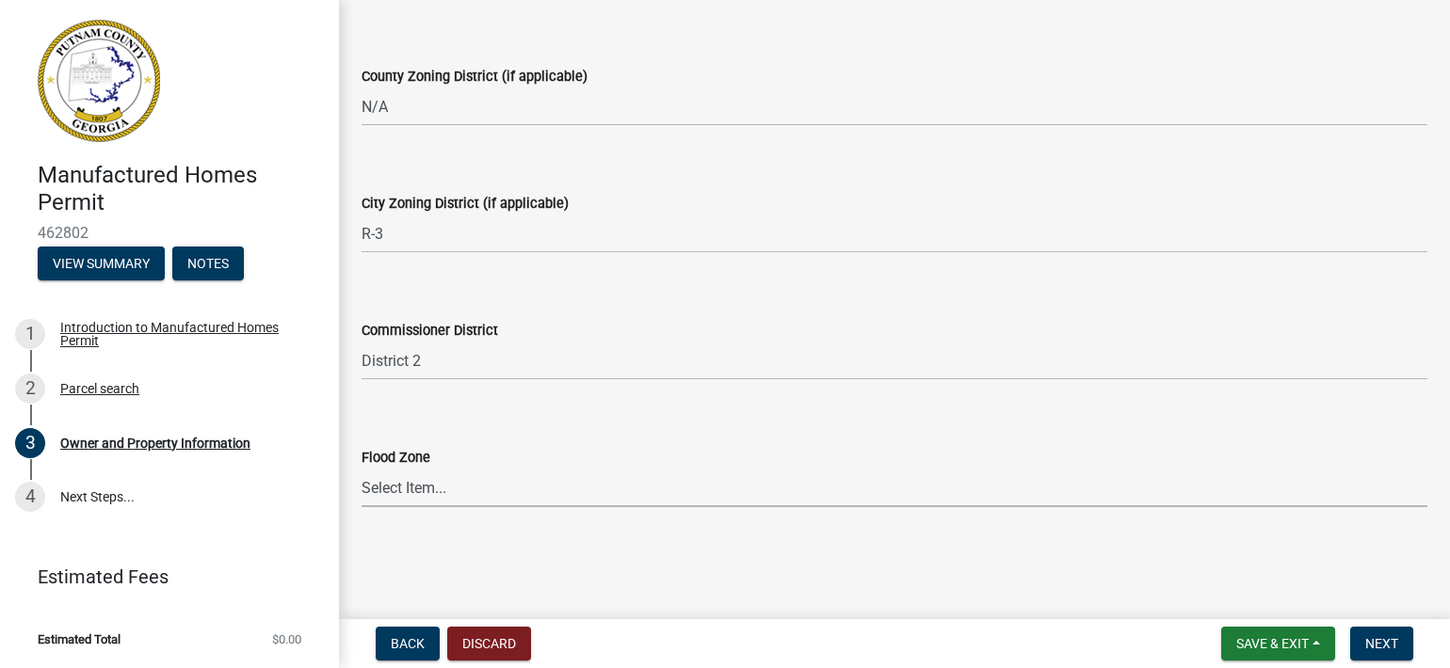
click at [440, 497] on select "Select Item... Zone A Zone V Zone A99 Zone AE Zone AO Zone AH Zone VE Zone AR Z…" at bounding box center [895, 488] width 1066 height 39
click at [434, 499] on select "Select Item... Zone A Zone V Zone A99 Zone AE Zone AO Zone AH Zone VE Zone AR Z…" at bounding box center [895, 488] width 1066 height 39
click at [380, 482] on select "Select Item... Zone A Zone V Zone A99 Zone AE Zone AO Zone AH Zone VE Zone AR Z…" at bounding box center [895, 488] width 1066 height 39
click at [362, 469] on select "Select Item... Zone A Zone V Zone A99 Zone AE Zone AO Zone AH Zone VE Zone AR Z…" at bounding box center [895, 488] width 1066 height 39
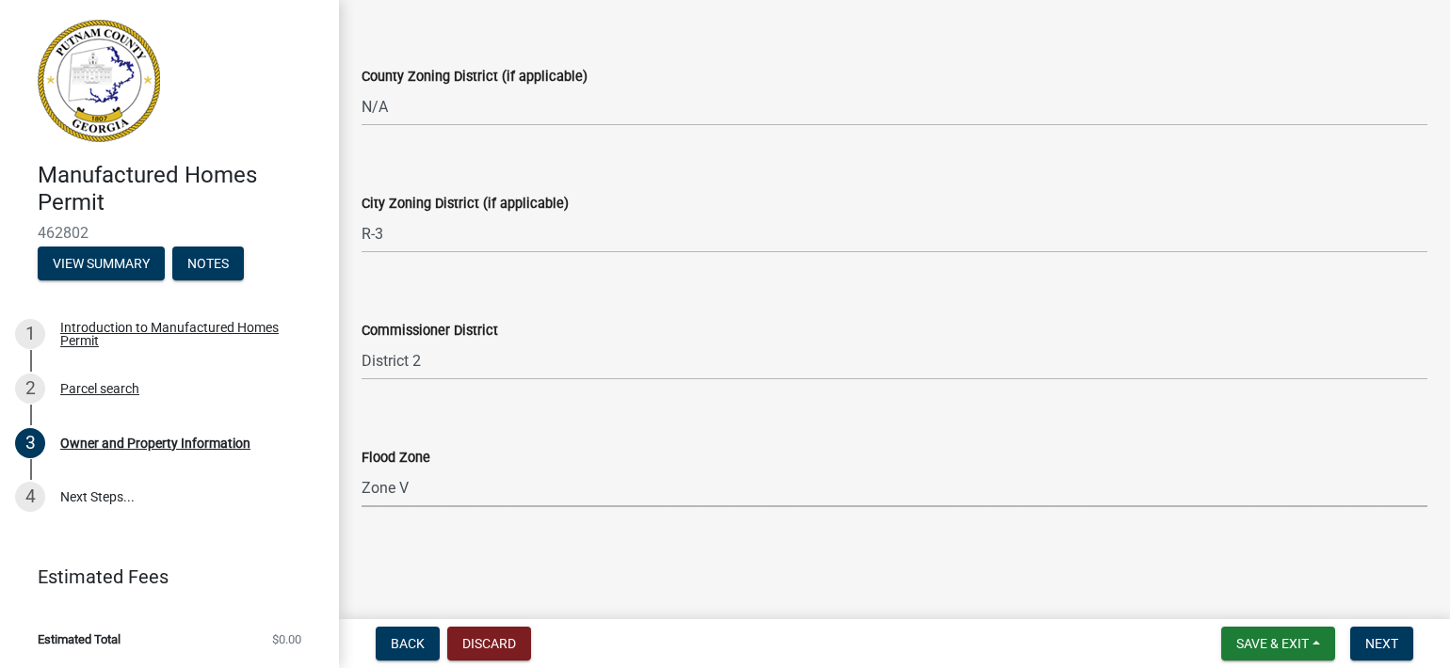
select select "5f538f89-e289-42c1-95ed-6e08d92bb145"
click at [401, 453] on label "Flood Zone" at bounding box center [396, 458] width 69 height 13
click at [401, 469] on select "Select Item... Zone A Zone V Zone A99 Zone AE Zone AO Zone AH Zone VE Zone AR Z…" at bounding box center [895, 488] width 1066 height 39
click at [411, 650] on span "Back" at bounding box center [408, 643] width 34 height 15
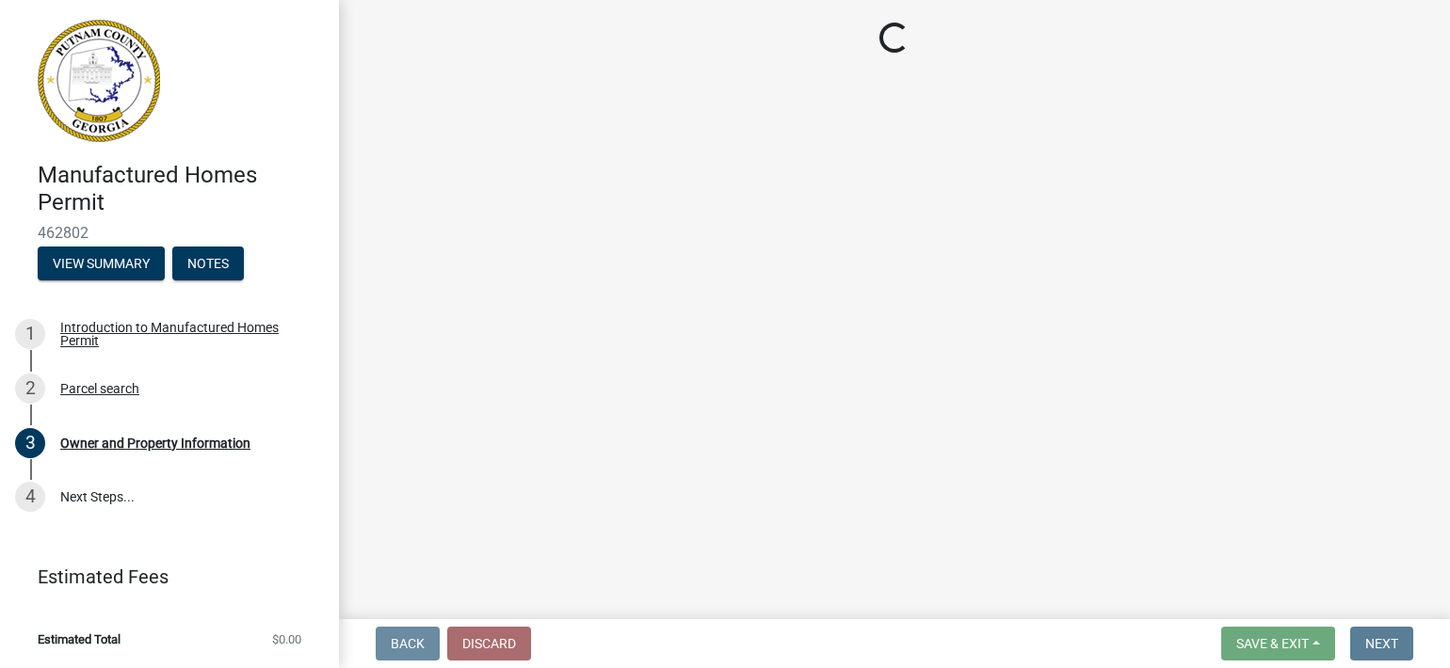
scroll to position [0, 0]
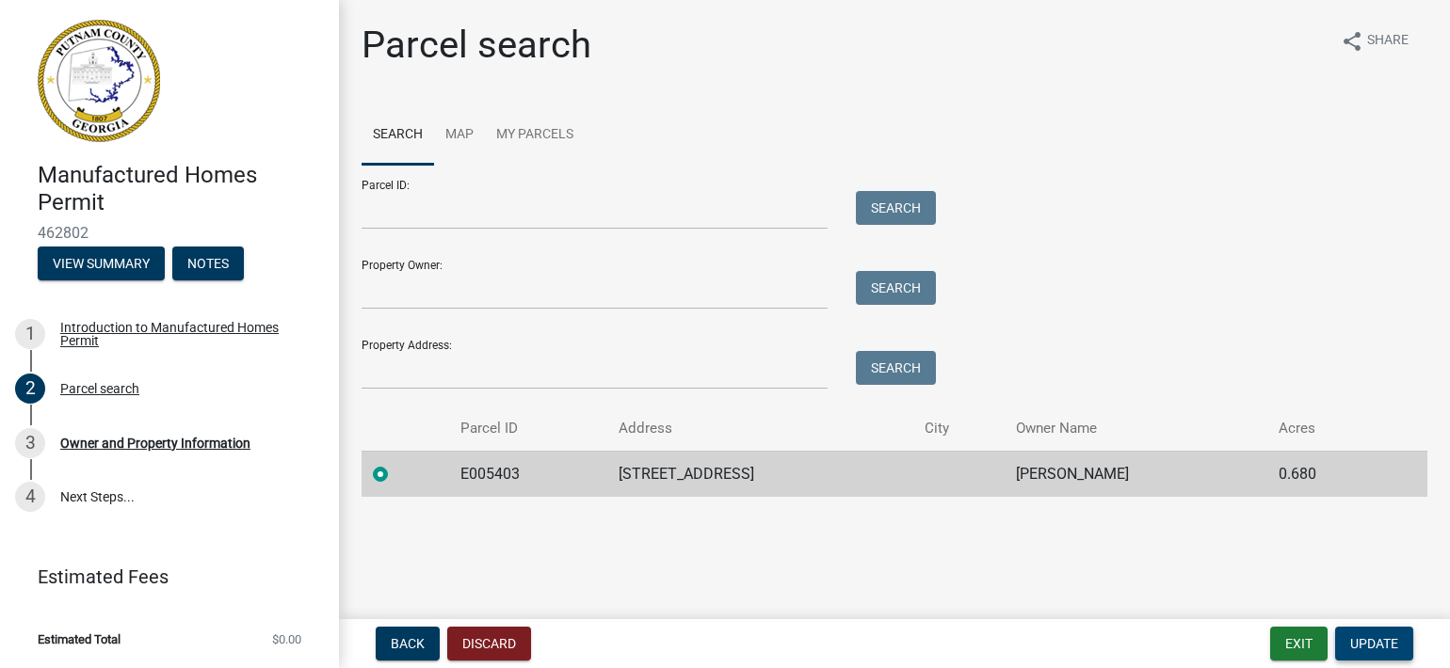
click at [1376, 642] on span "Update" at bounding box center [1374, 643] width 48 height 15
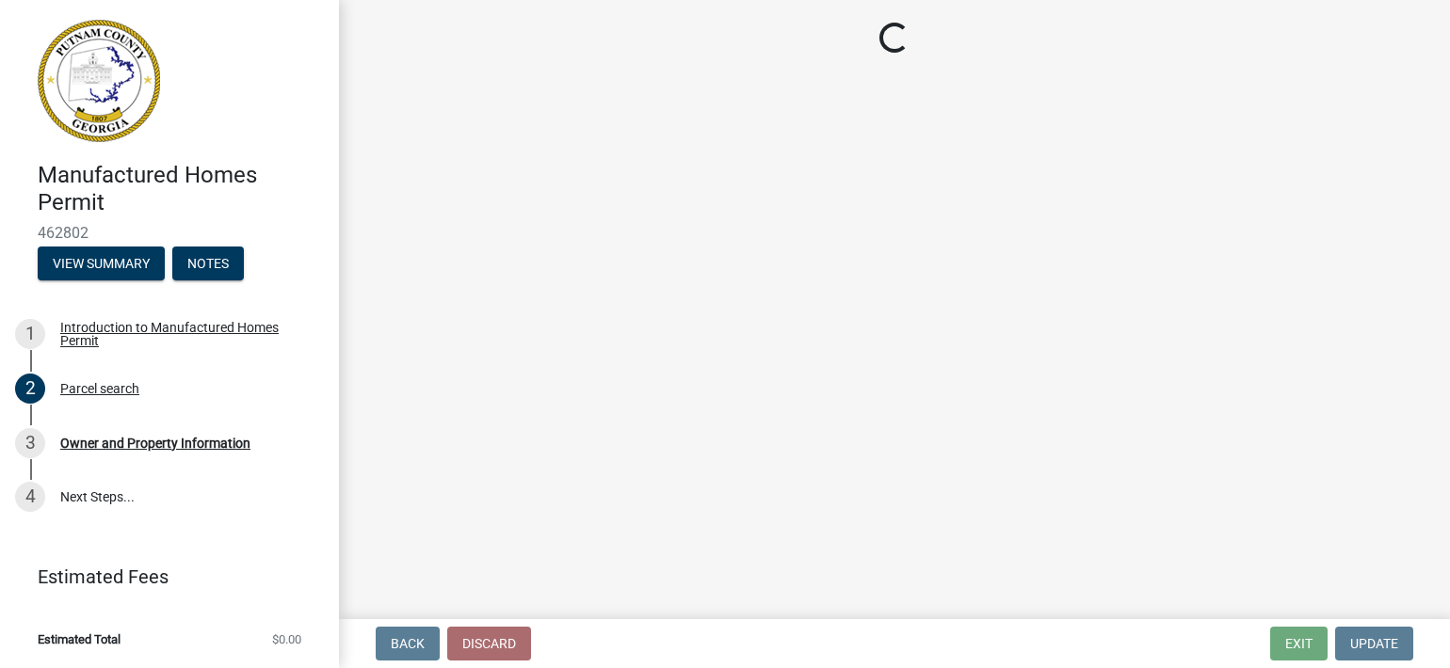
select select "ef7a1fc2-7a7a-426d-b1f0-c9b9b6ca7ff4"
select select "baca39b5-529a-4592-b8f9-0b9bae35b1c2"
select select "95c2f08d-bd21-40ac-acc0-bf0ad2ba7c20"
select select "5f538f89-e289-42c1-95ed-6e08d92bb145"
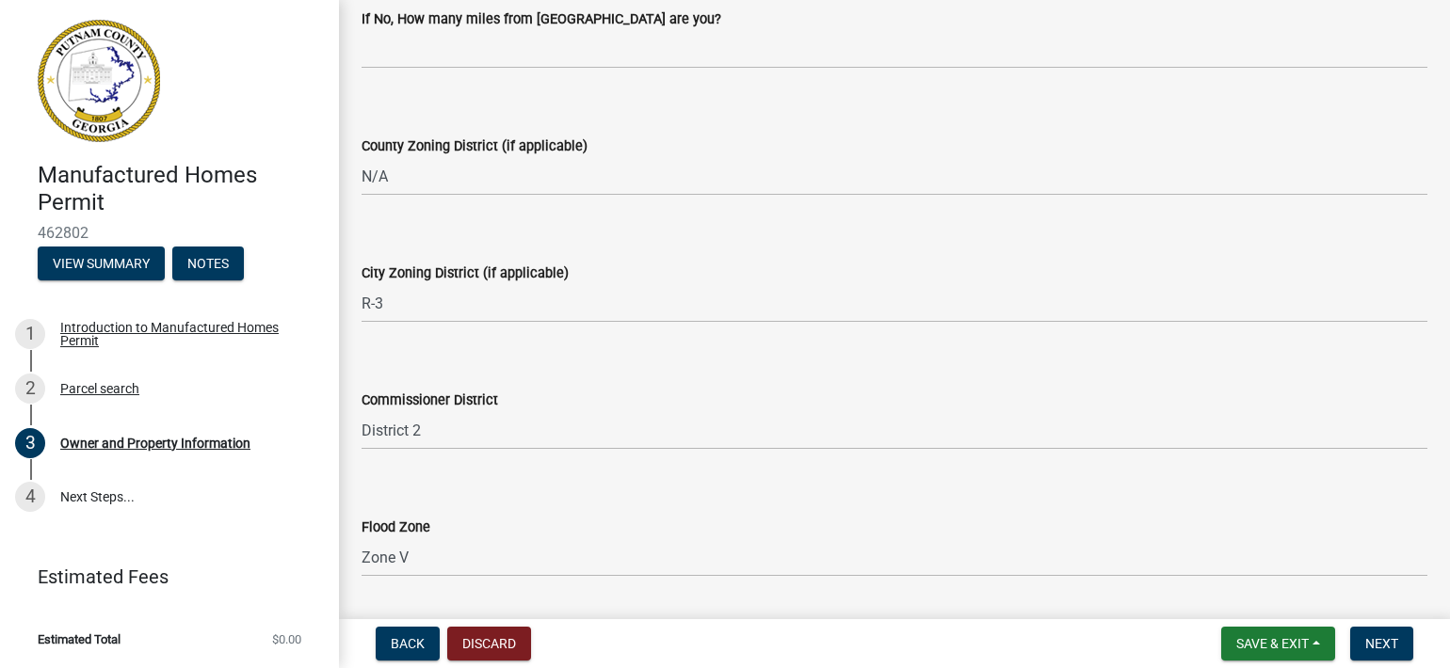
scroll to position [2531, 0]
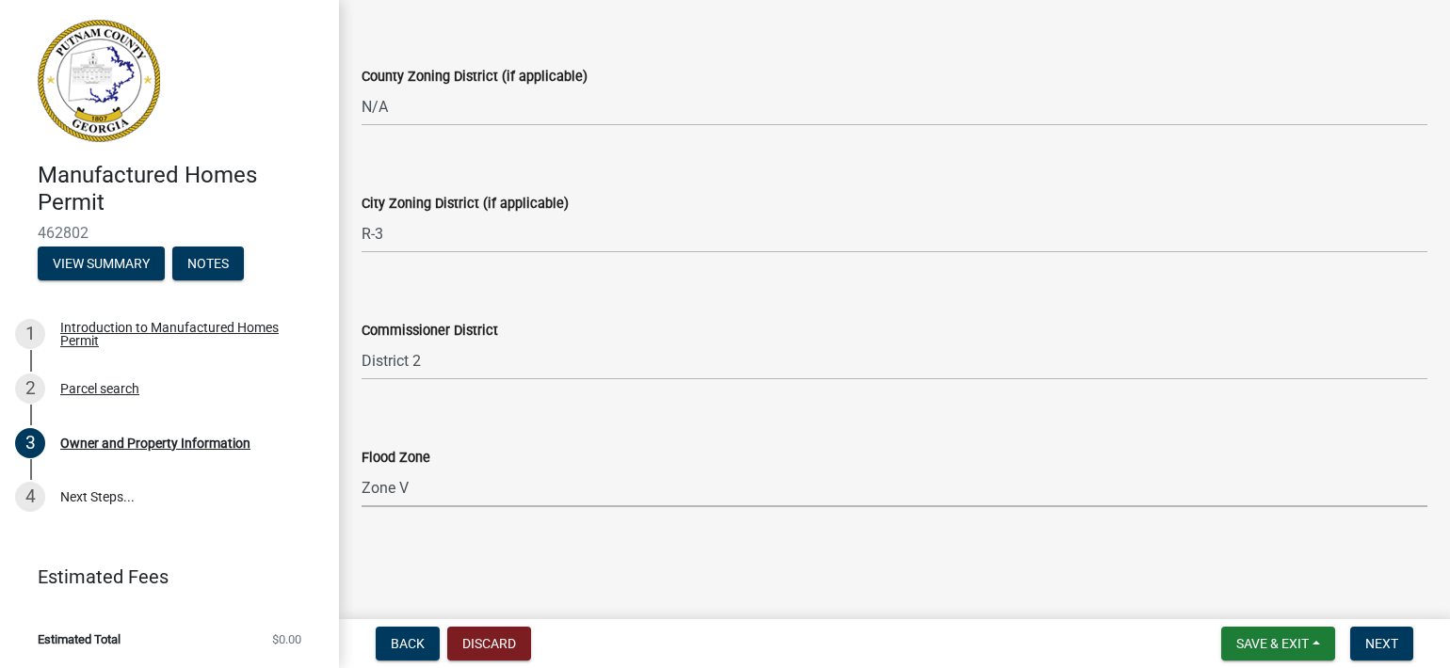
click at [435, 494] on select "Select Item... Zone A Zone V Zone A99 Zone AE Zone AO Zone AH Zone VE Zone AR Z…" at bounding box center [895, 488] width 1066 height 39
click at [435, 492] on select "Select Item... Zone A Zone V Zone A99 Zone AE Zone AO Zone AH Zone VE Zone AR Z…" at bounding box center [895, 488] width 1066 height 39
click at [432, 491] on select "Select Item... Zone A Zone V Zone A99 Zone AE Zone AO Zone AH Zone VE Zone AR Z…" at bounding box center [895, 488] width 1066 height 39
click at [516, 559] on main "Owner and Property Information share Share Property Information Applicant Name …" at bounding box center [894, 306] width 1111 height 612
click at [1379, 642] on span "Next" at bounding box center [1381, 643] width 33 height 15
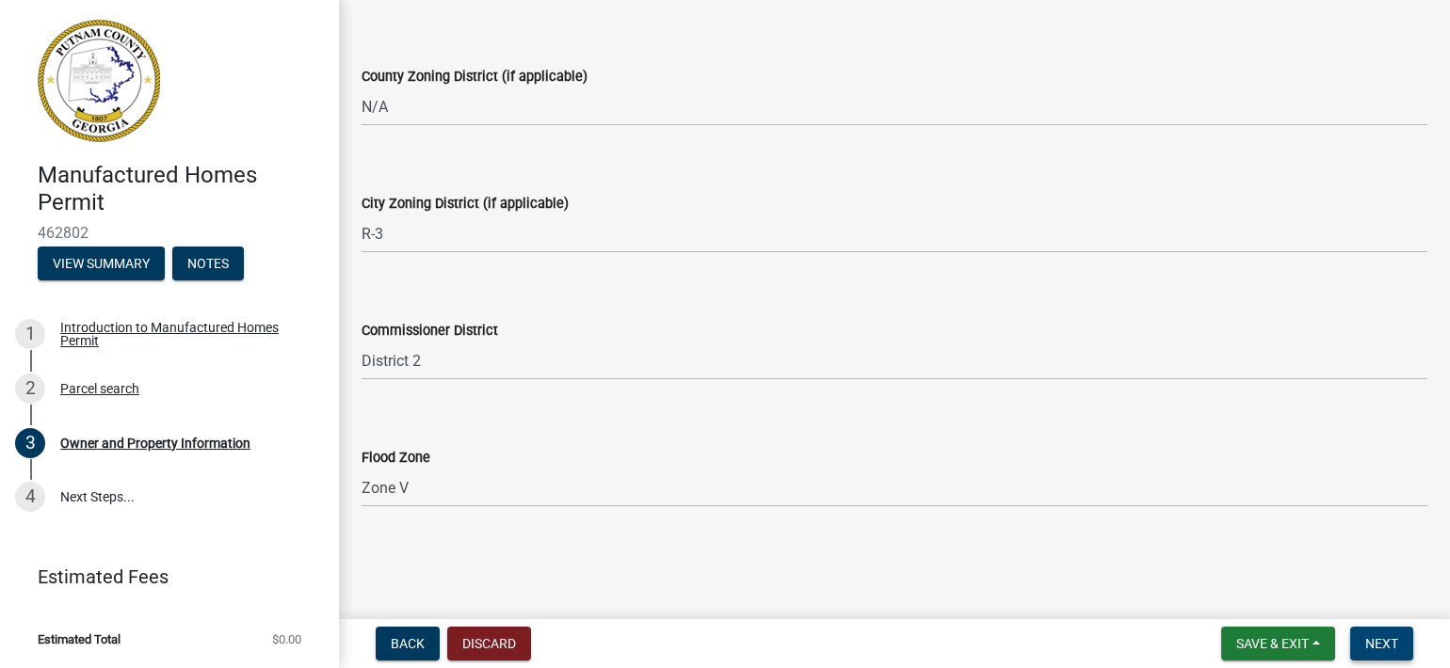
scroll to position [2817, 0]
click at [1375, 640] on span "Next" at bounding box center [1381, 643] width 33 height 15
click at [432, 486] on select "Select Item... Zone A Zone V Zone A99 Zone AE Zone AO Zone AH Zone VE Zone AR Z…" at bounding box center [895, 488] width 1066 height 39
click at [1386, 646] on span "Next" at bounding box center [1381, 643] width 33 height 15
click at [1384, 634] on button "Next" at bounding box center [1381, 644] width 63 height 34
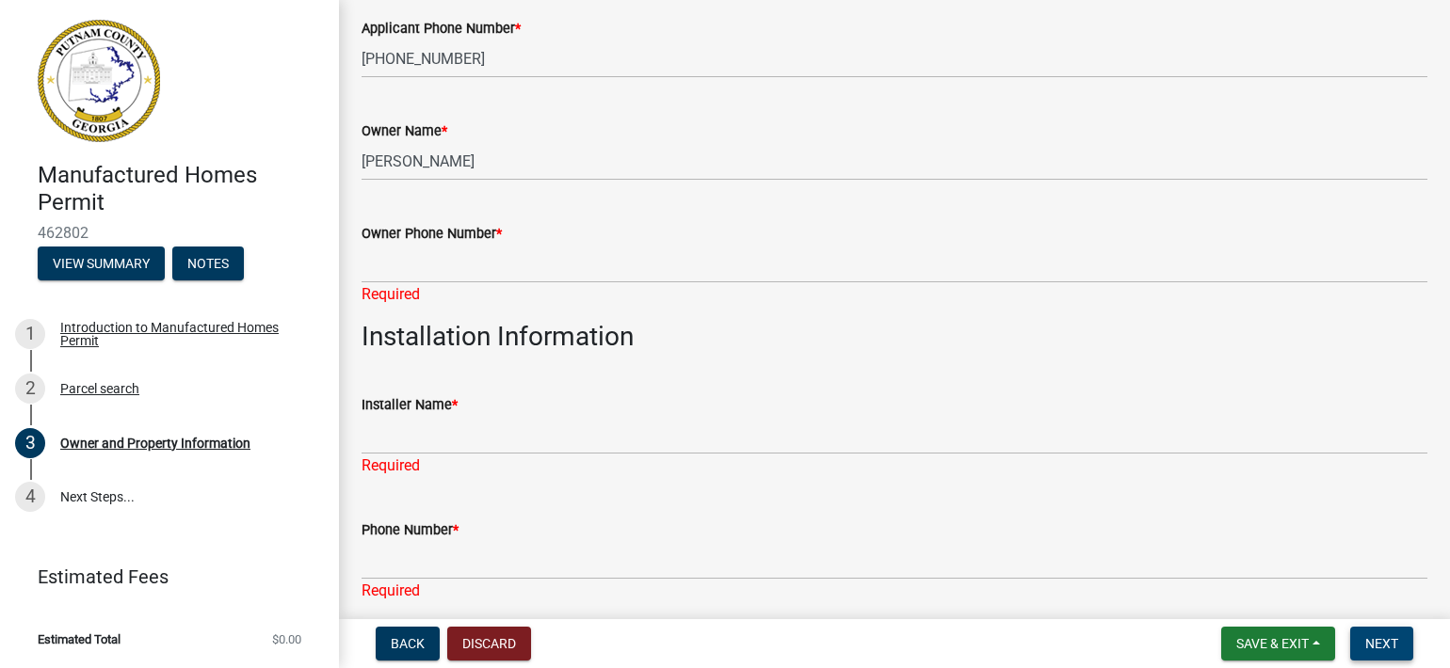
scroll to position [377, 0]
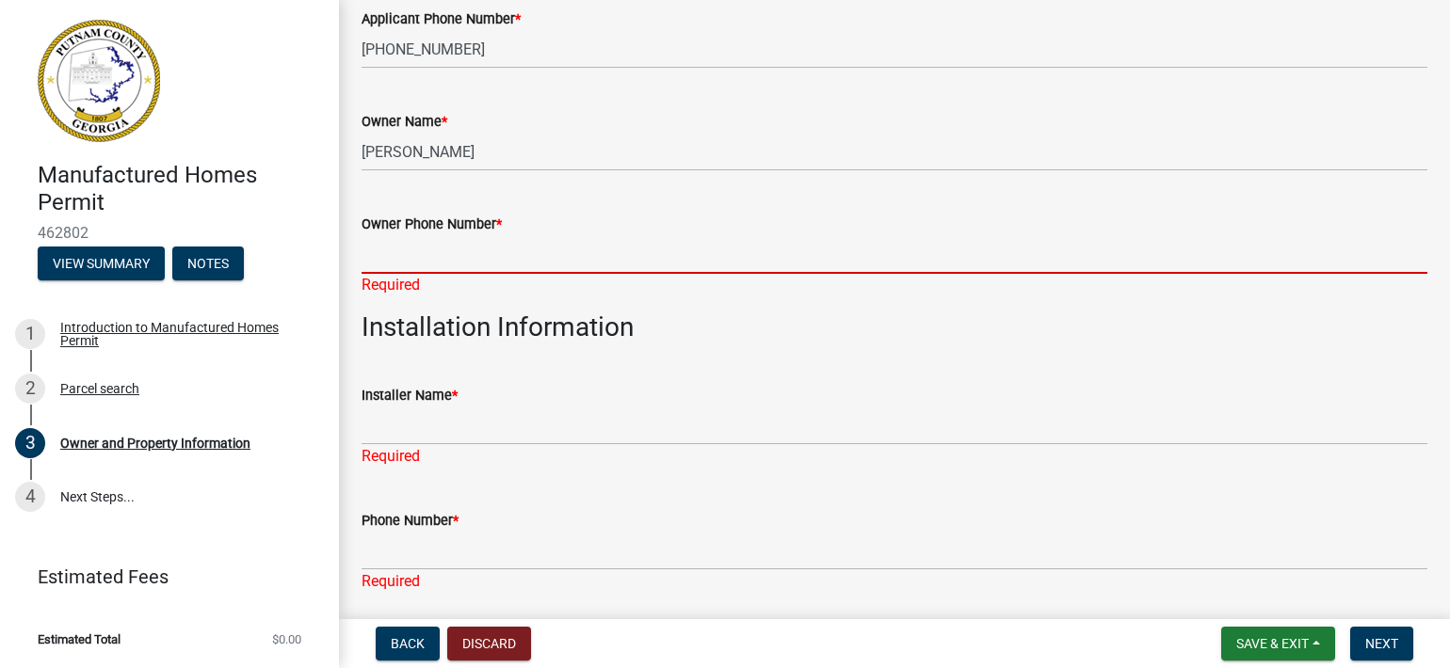
click at [427, 260] on input "Owner Phone Number *" at bounding box center [895, 254] width 1066 height 39
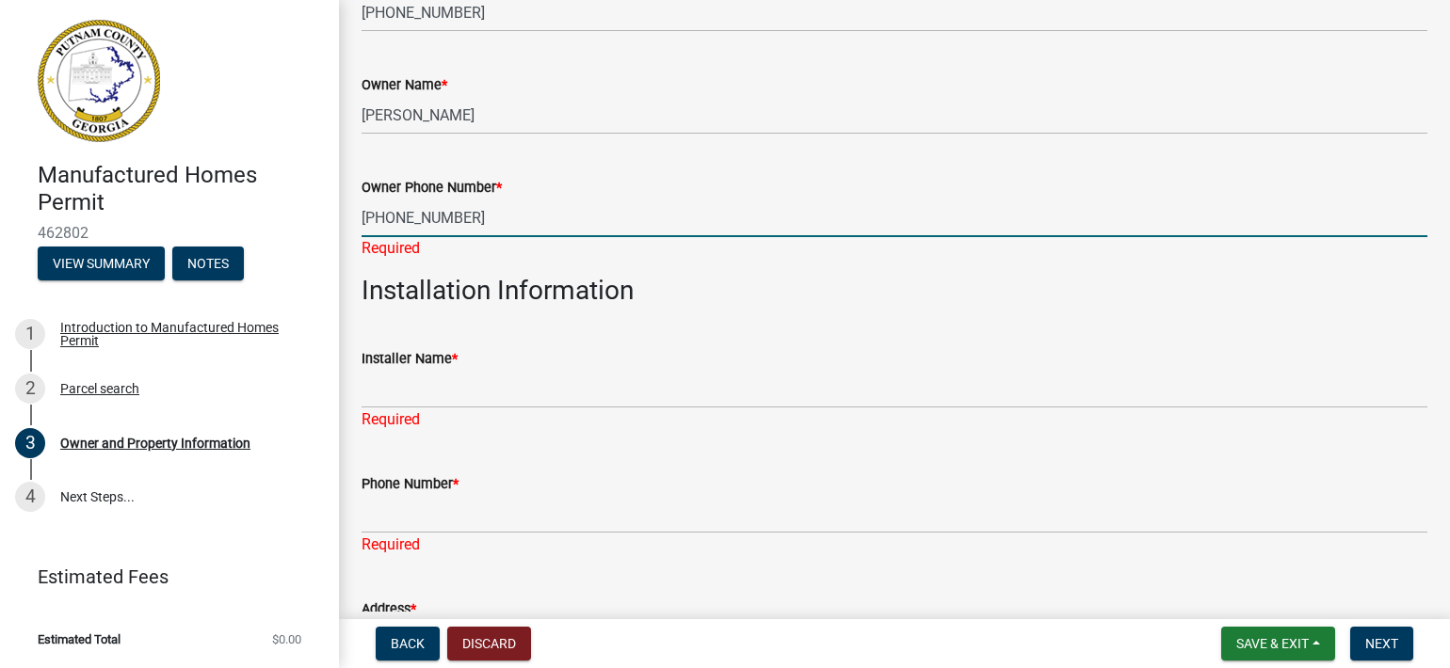
scroll to position [471, 0]
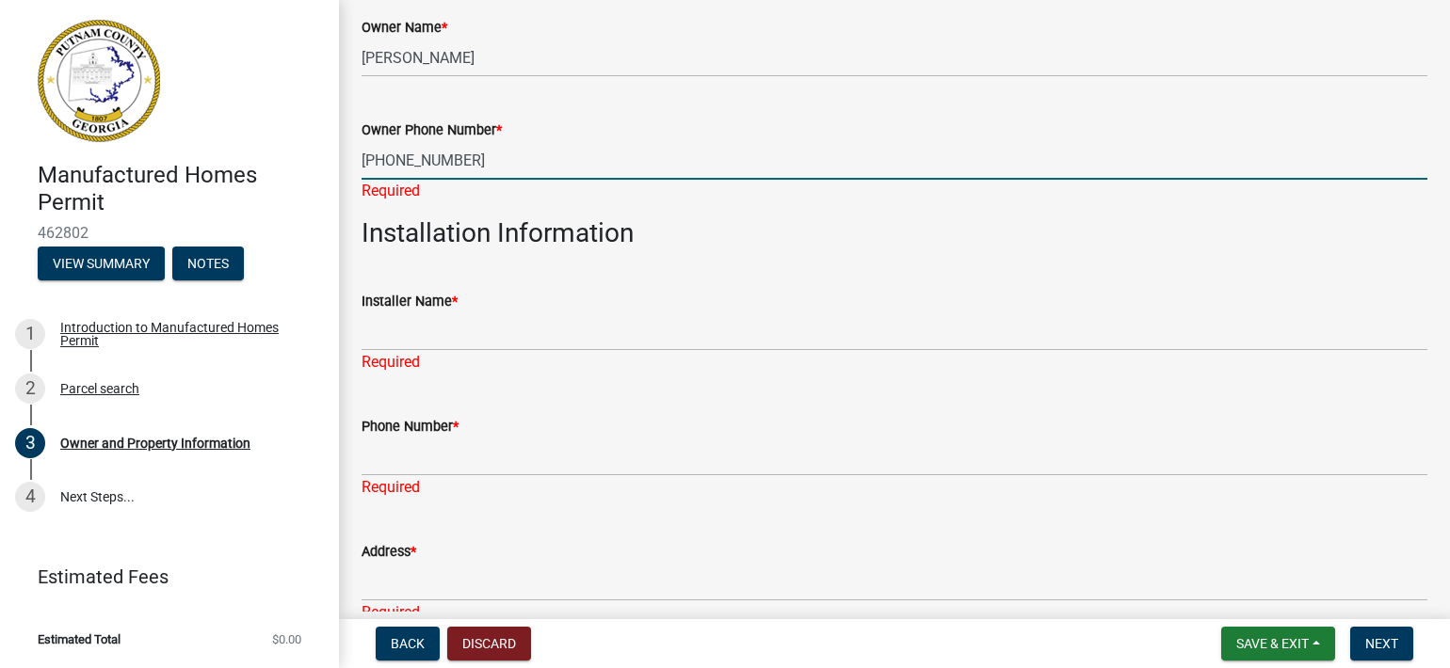
type input "[PHONE_NUMBER]"
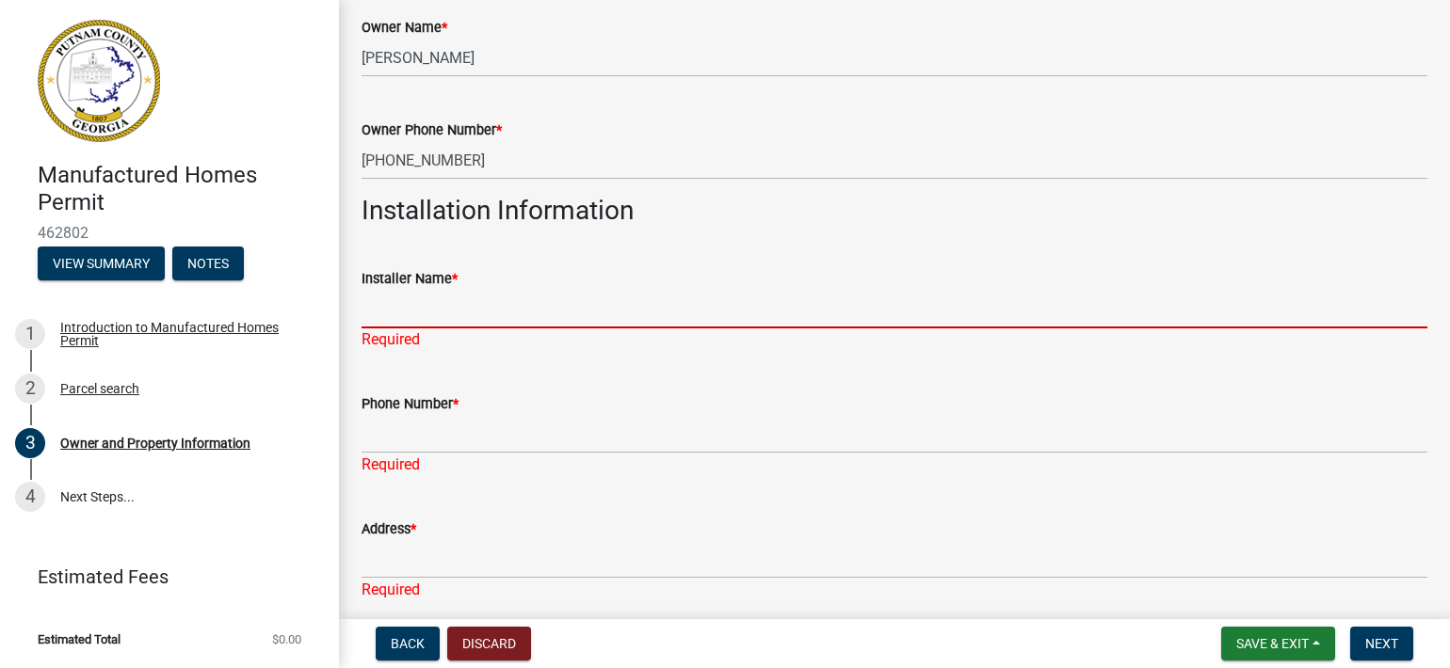
click at [422, 334] on div "Installer Name * Required" at bounding box center [895, 296] width 1066 height 110
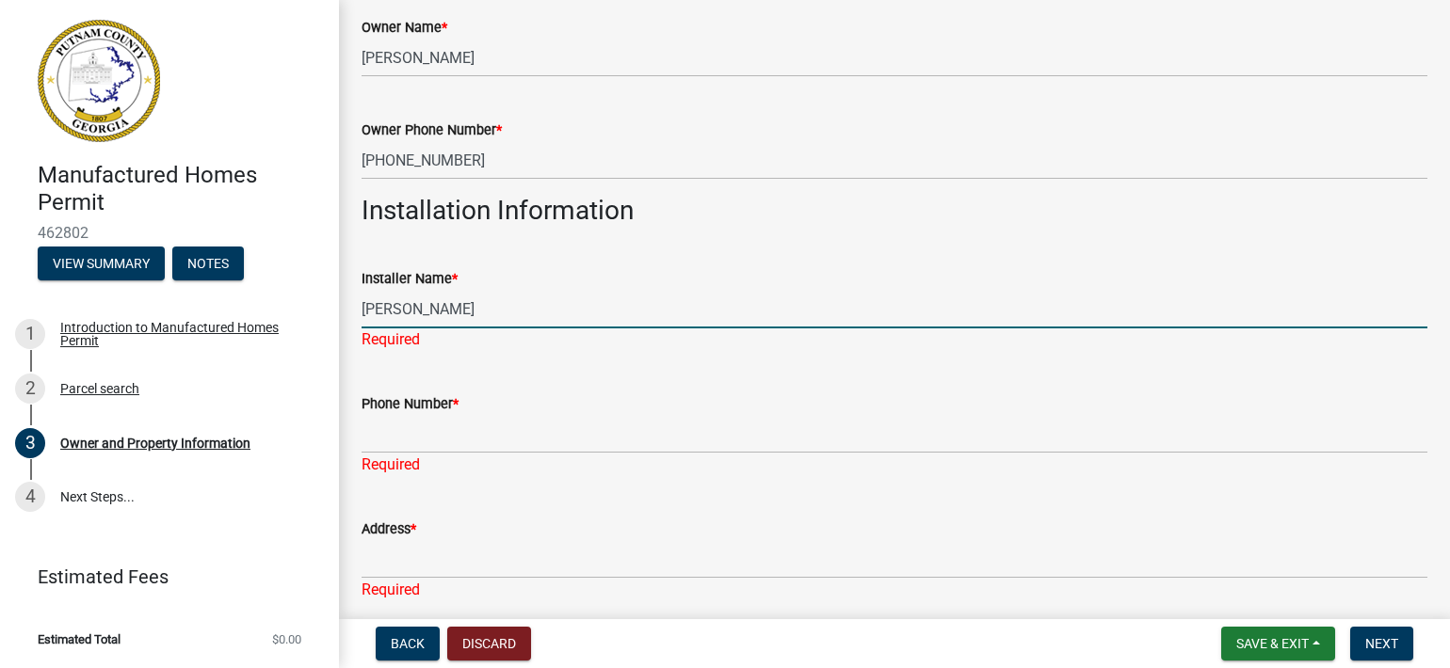
type input "[PERSON_NAME]"
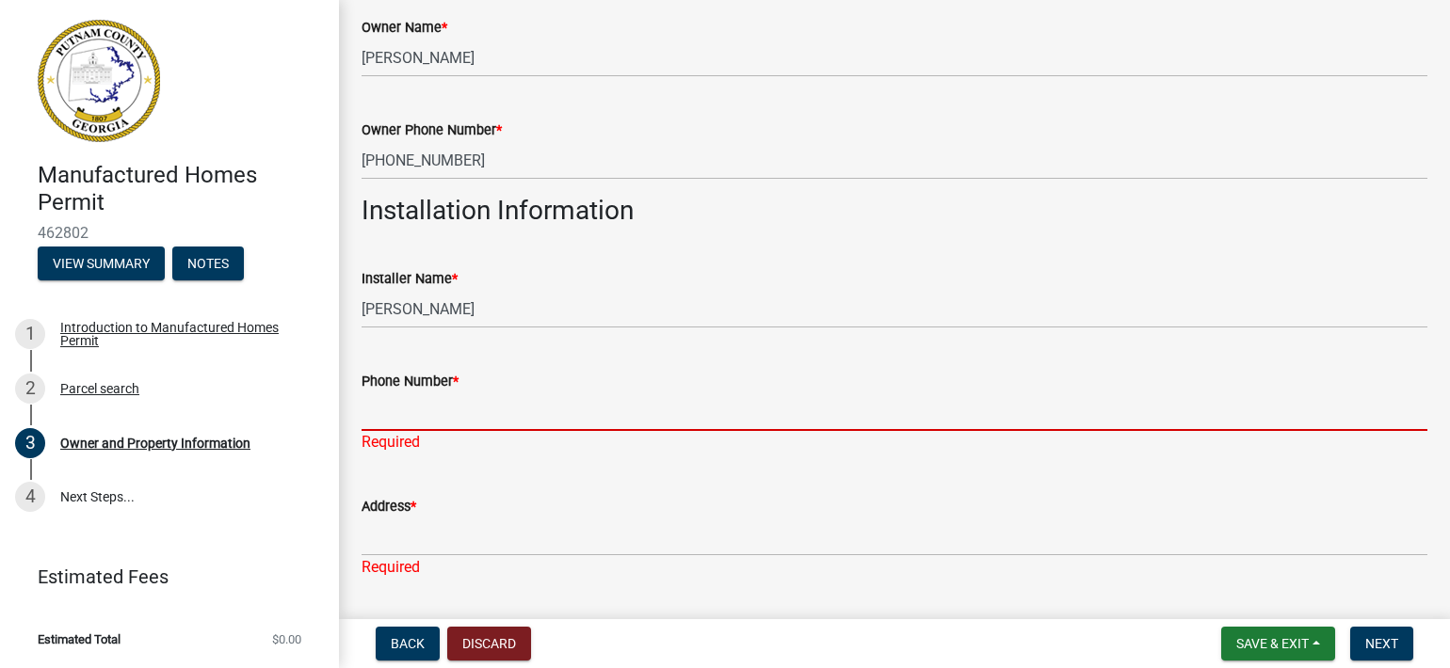
click at [442, 435] on div "Phone Number * Required" at bounding box center [895, 399] width 1066 height 110
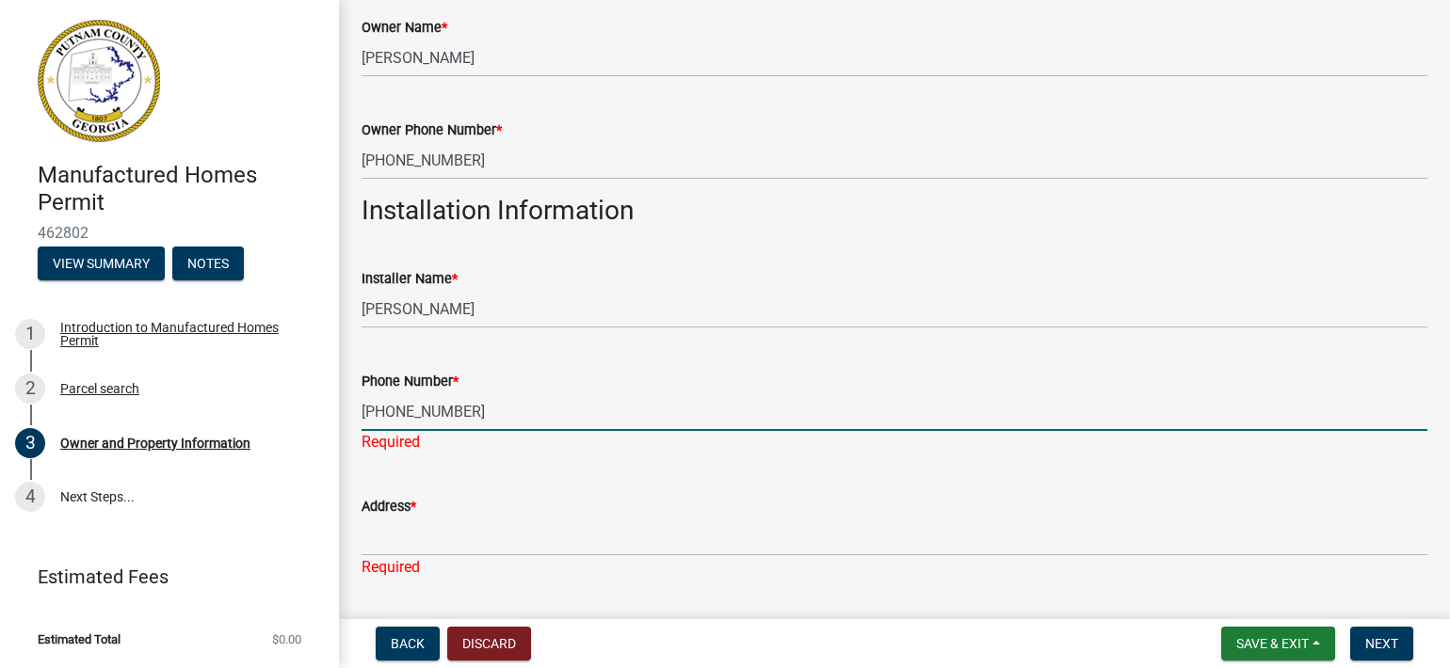
type input "[PHONE_NUMBER]"
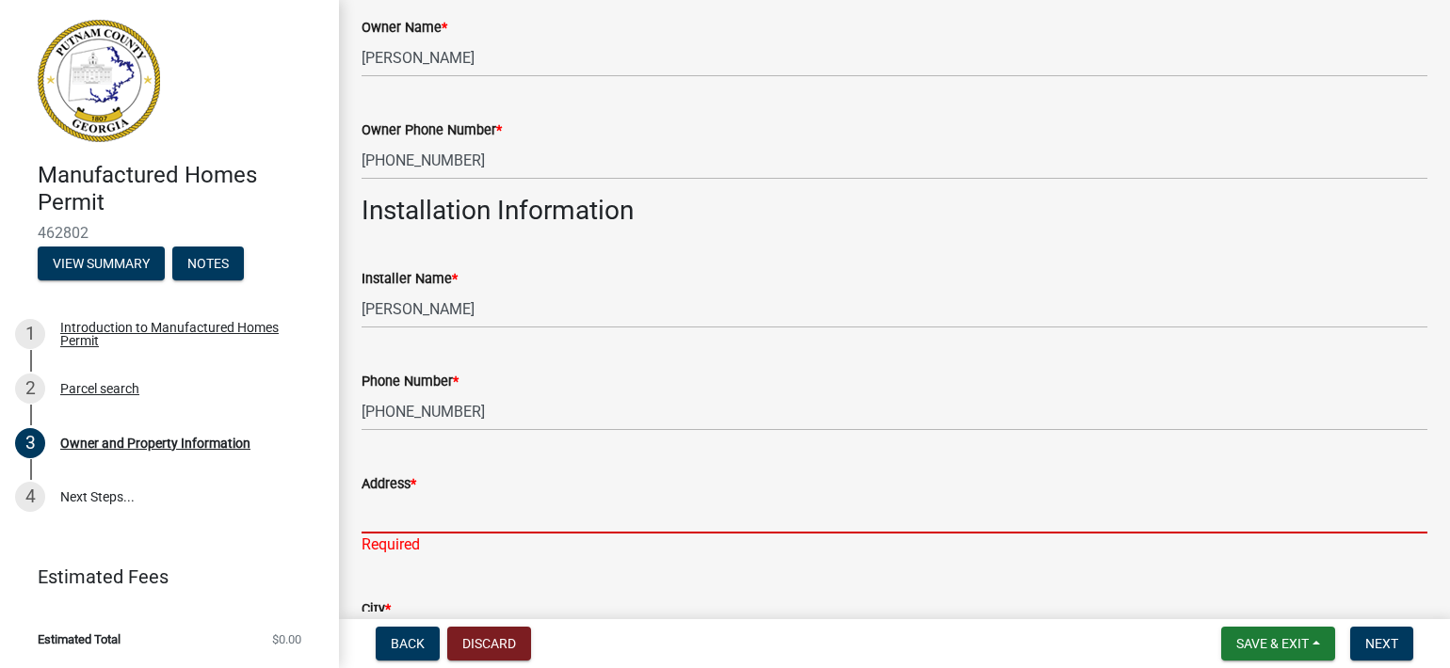
click at [439, 537] on div "Address * Required" at bounding box center [895, 501] width 1066 height 110
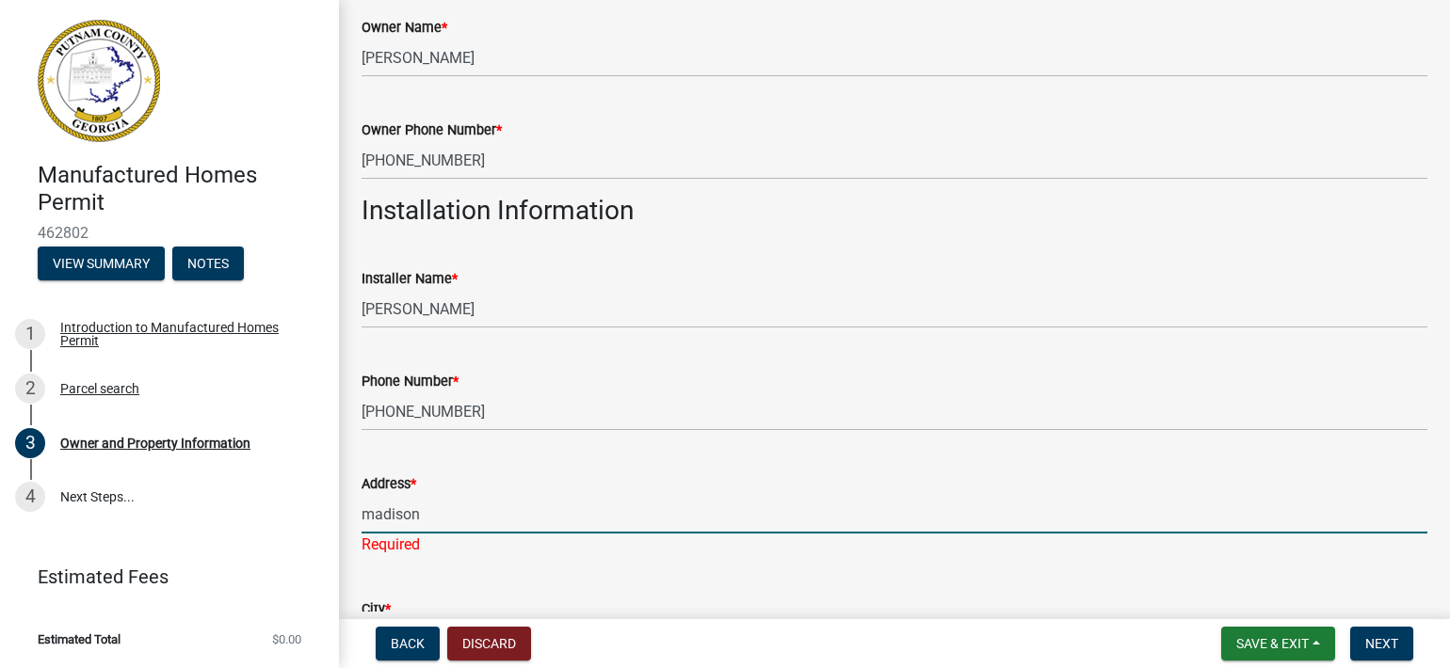
click at [373, 513] on input "madison" at bounding box center [895, 514] width 1066 height 39
click at [450, 514] on input "[GEOGRAPHIC_DATA]" at bounding box center [895, 514] width 1066 height 39
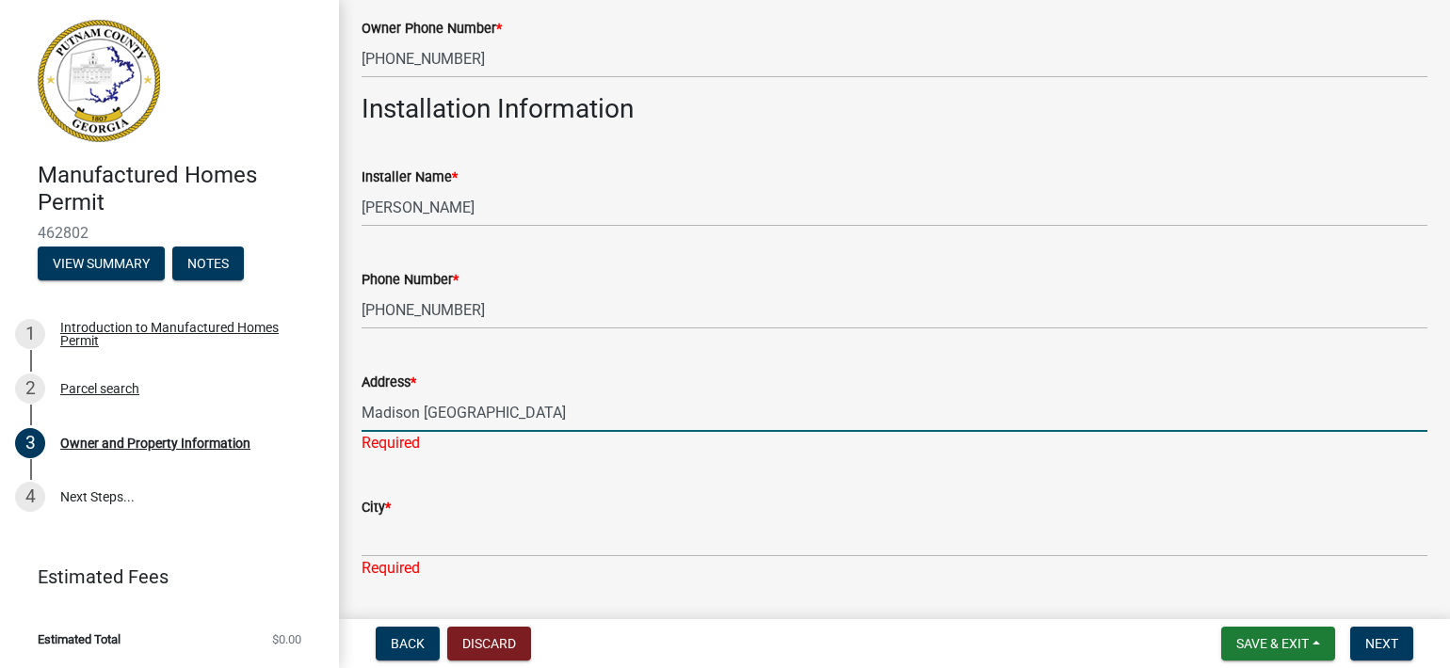
scroll to position [565, 0]
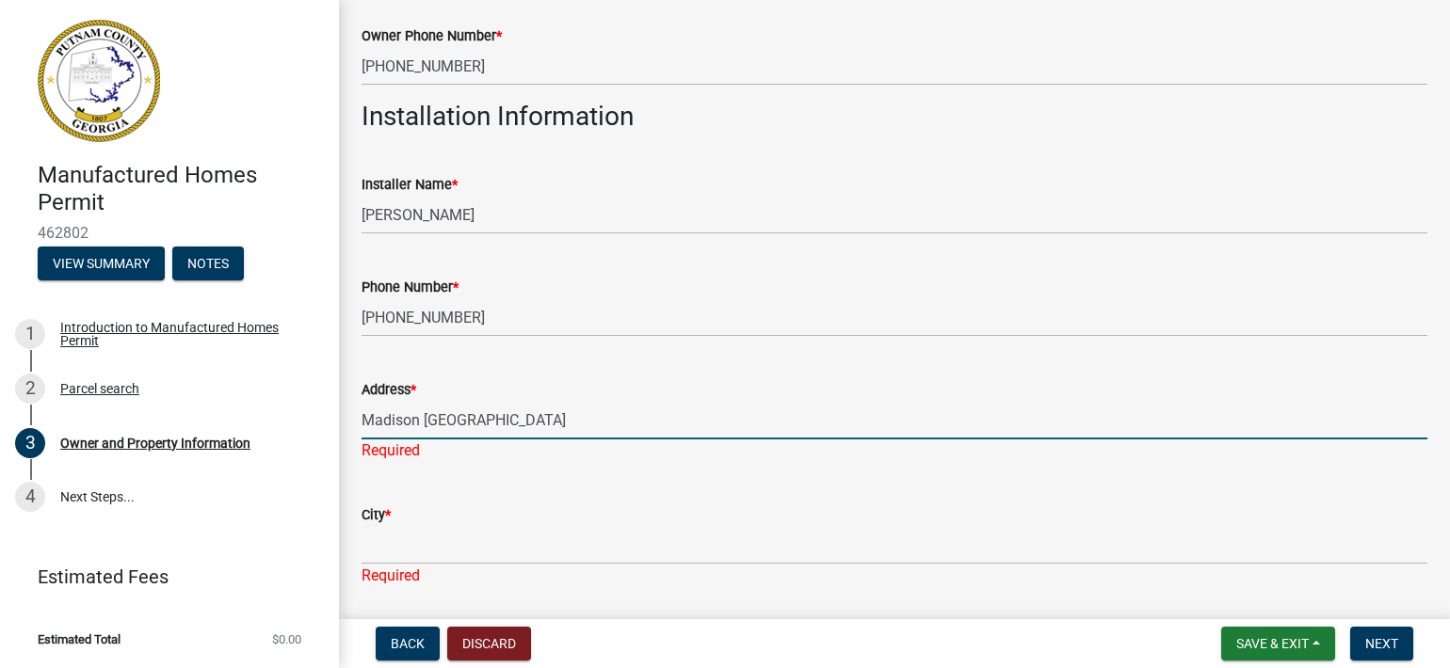
type input "Madison [GEOGRAPHIC_DATA]"
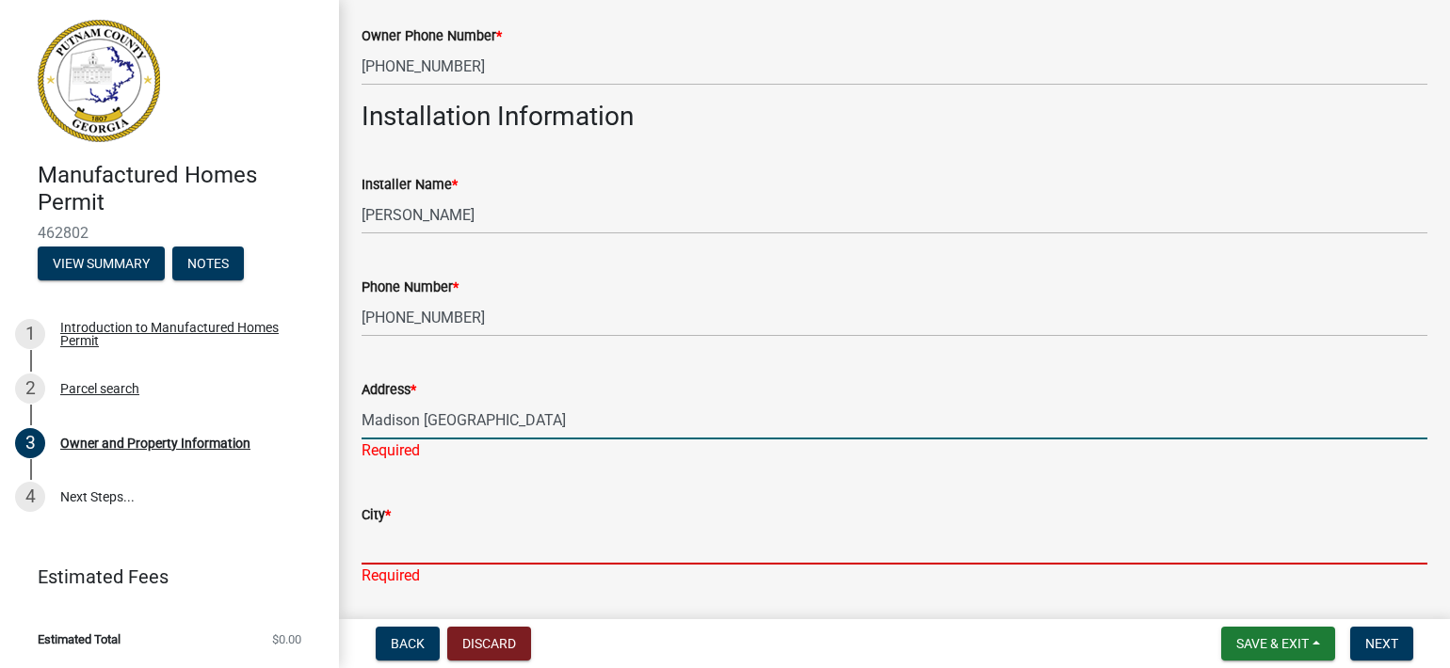
click at [391, 541] on input "City *" at bounding box center [895, 545] width 1066 height 39
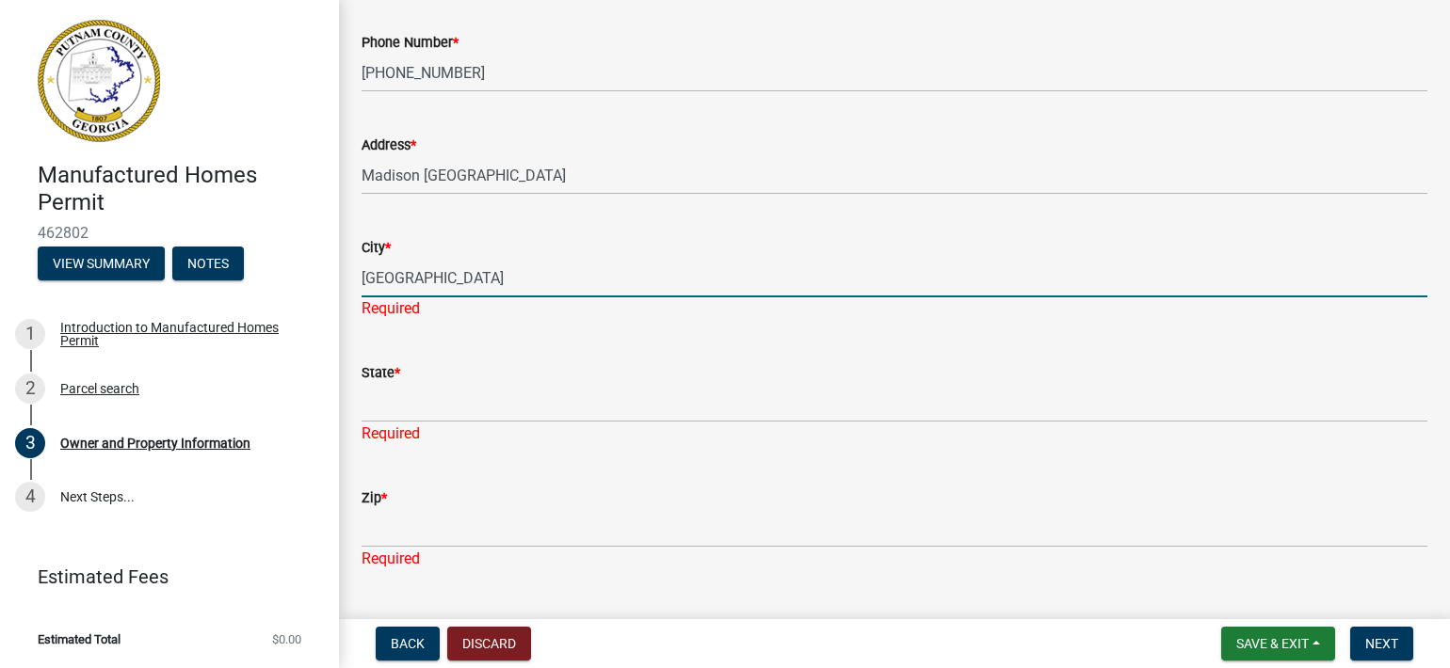
scroll to position [847, 0]
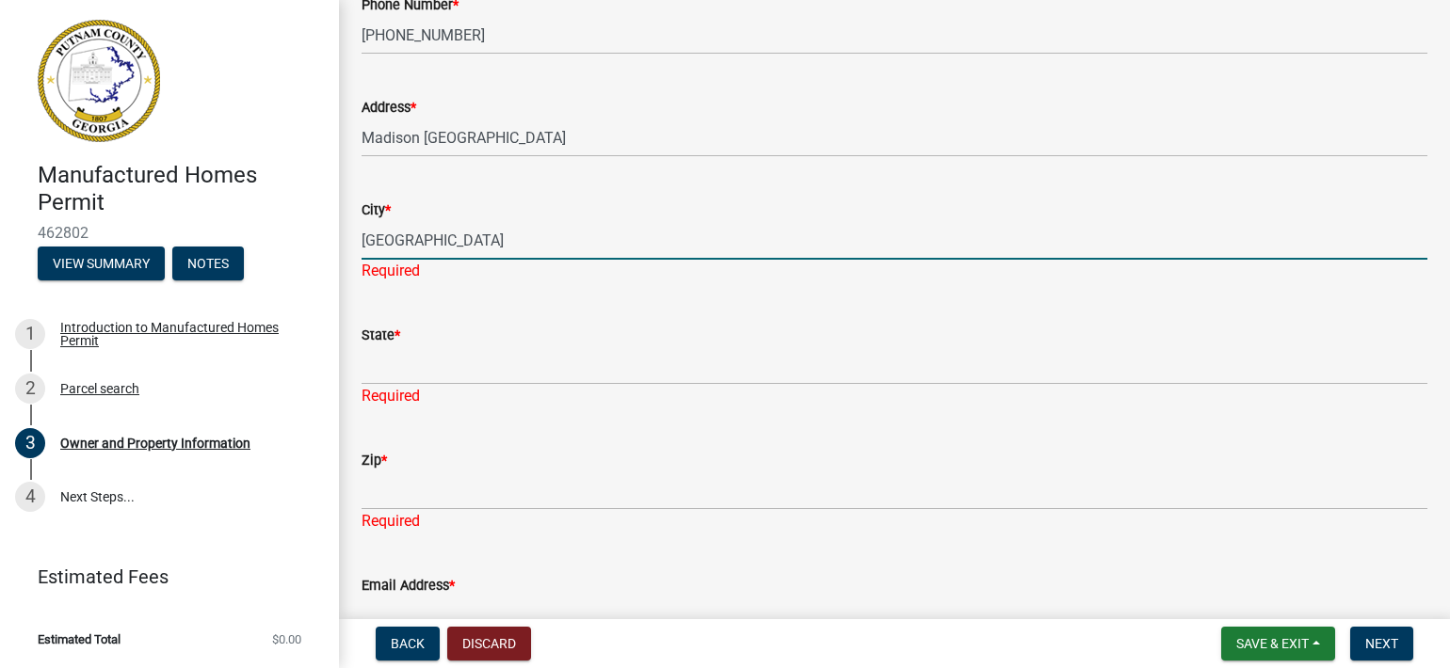
type input "[GEOGRAPHIC_DATA]"
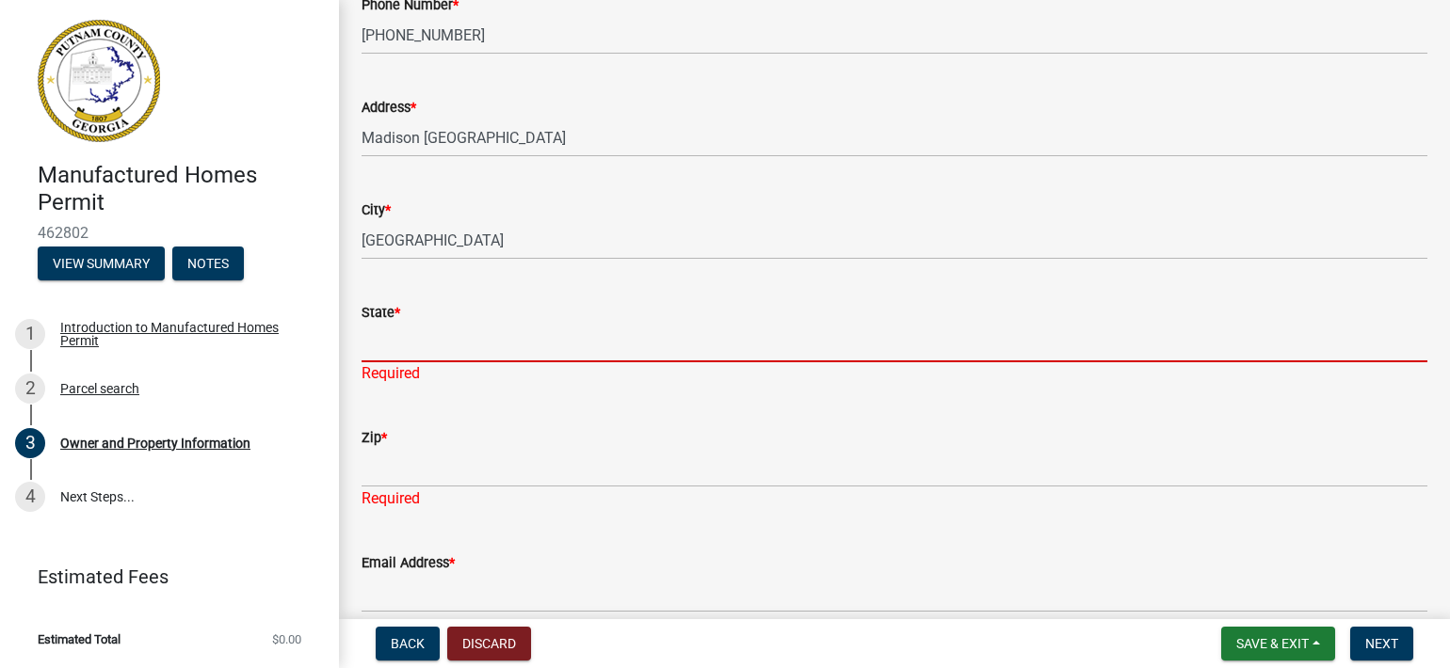
click at [404, 377] on div "State * Required" at bounding box center [895, 330] width 1066 height 110
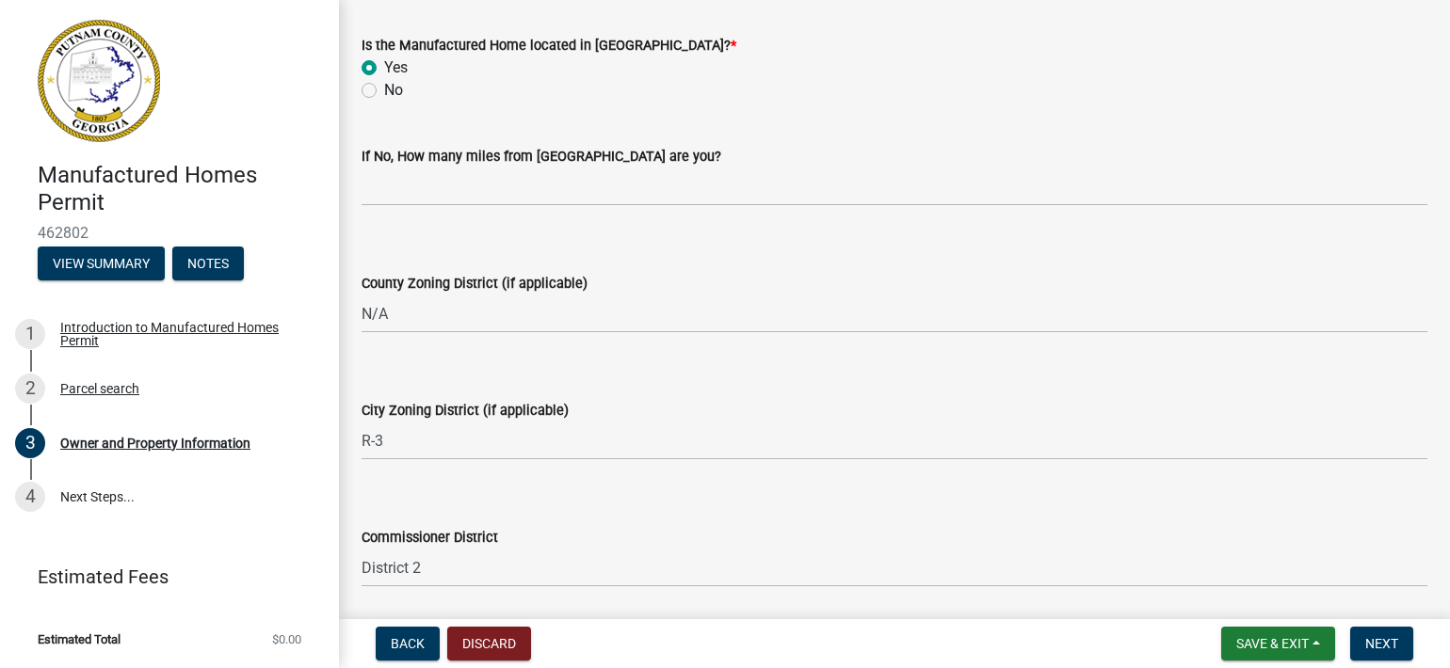
scroll to position [2704, 0]
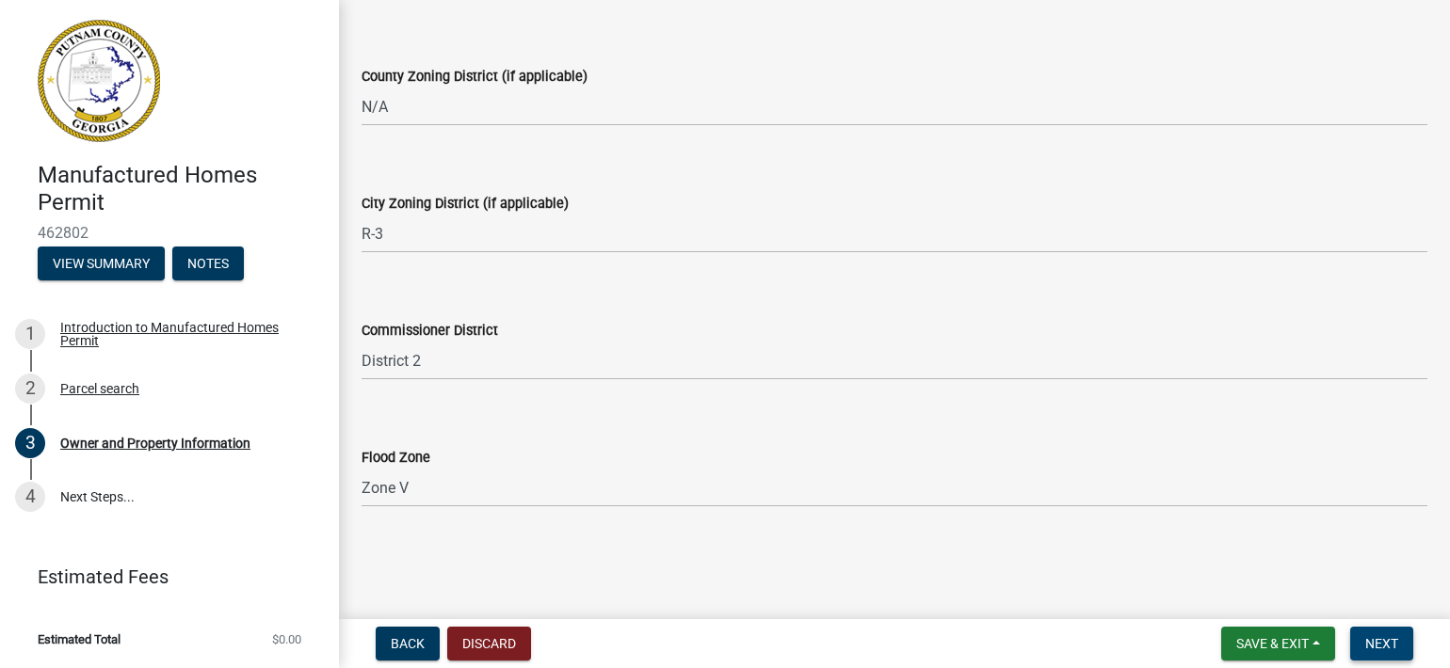
type input "GA"
click at [1379, 642] on span "Next" at bounding box center [1381, 643] width 33 height 15
click at [1387, 649] on span "Next" at bounding box center [1381, 643] width 33 height 15
click at [1241, 646] on span "Save & Exit" at bounding box center [1272, 643] width 72 height 15
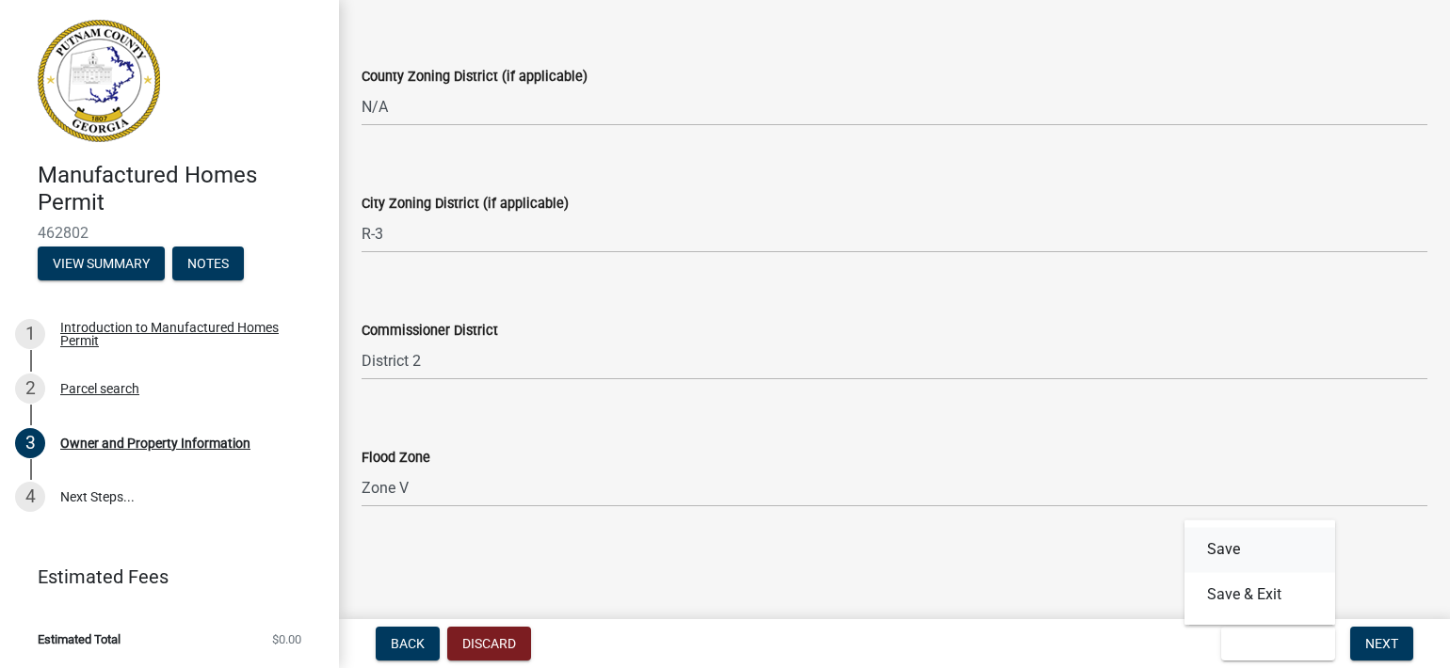
click at [1219, 555] on button "Save" at bounding box center [1259, 549] width 151 height 45
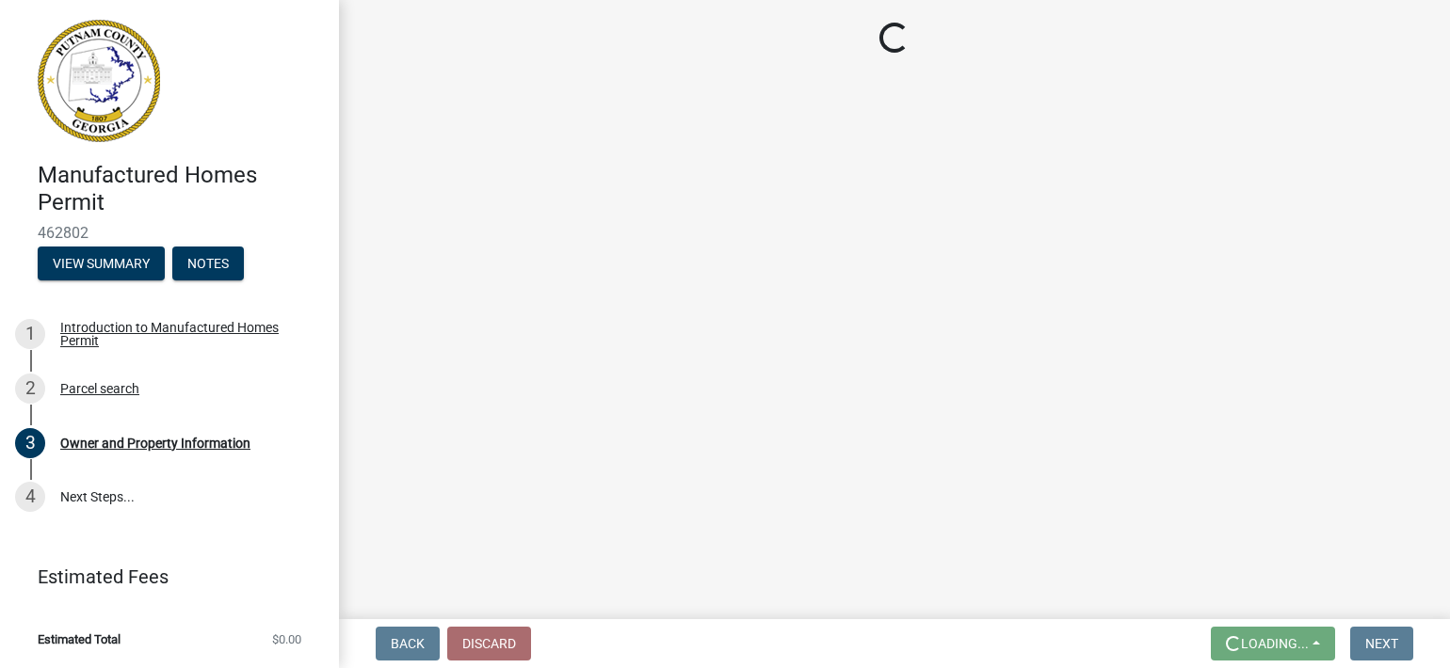
scroll to position [0, 0]
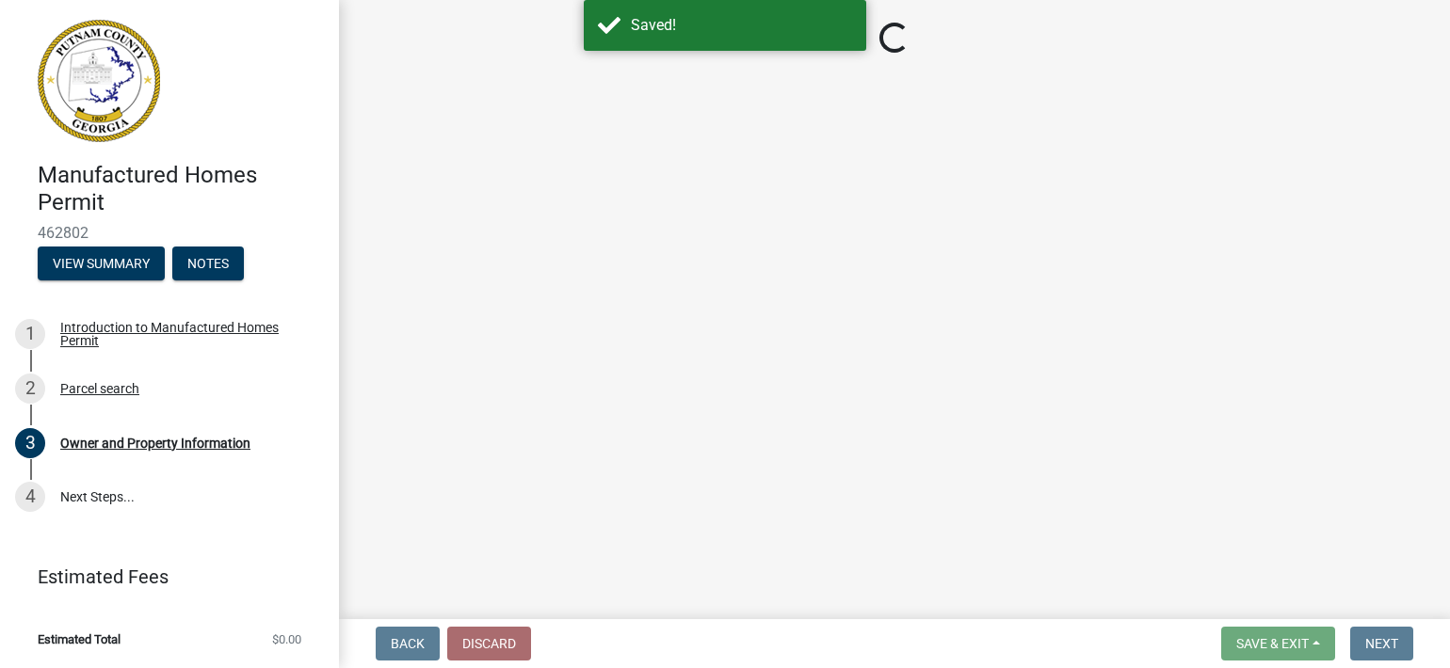
select select "ef7a1fc2-7a7a-426d-b1f0-c9b9b6ca7ff4"
select select "baca39b5-529a-4592-b8f9-0b9bae35b1c2"
select select "95c2f08d-bd21-40ac-acc0-bf0ad2ba7c20"
select select "5f538f89-e289-42c1-95ed-6e08d92bb145"
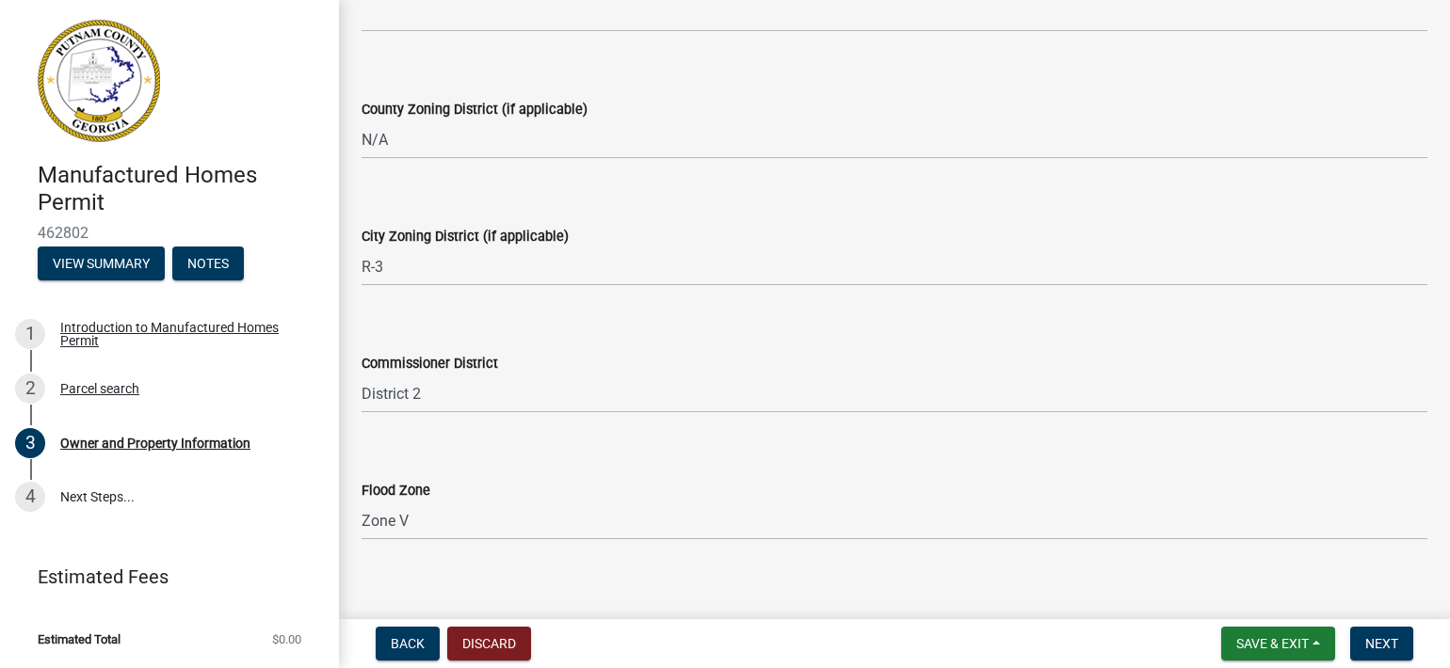
scroll to position [2531, 0]
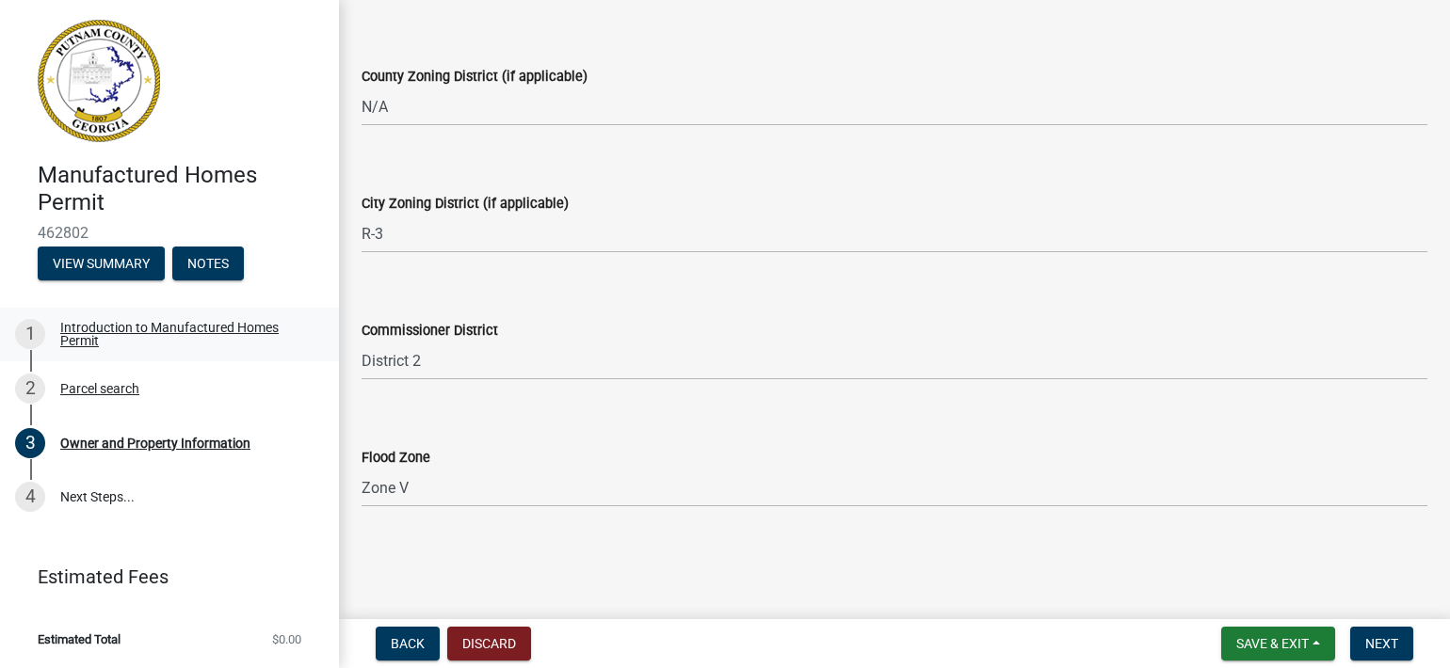
click at [144, 335] on div "Introduction to Manufactured Homes Permit" at bounding box center [184, 334] width 249 height 26
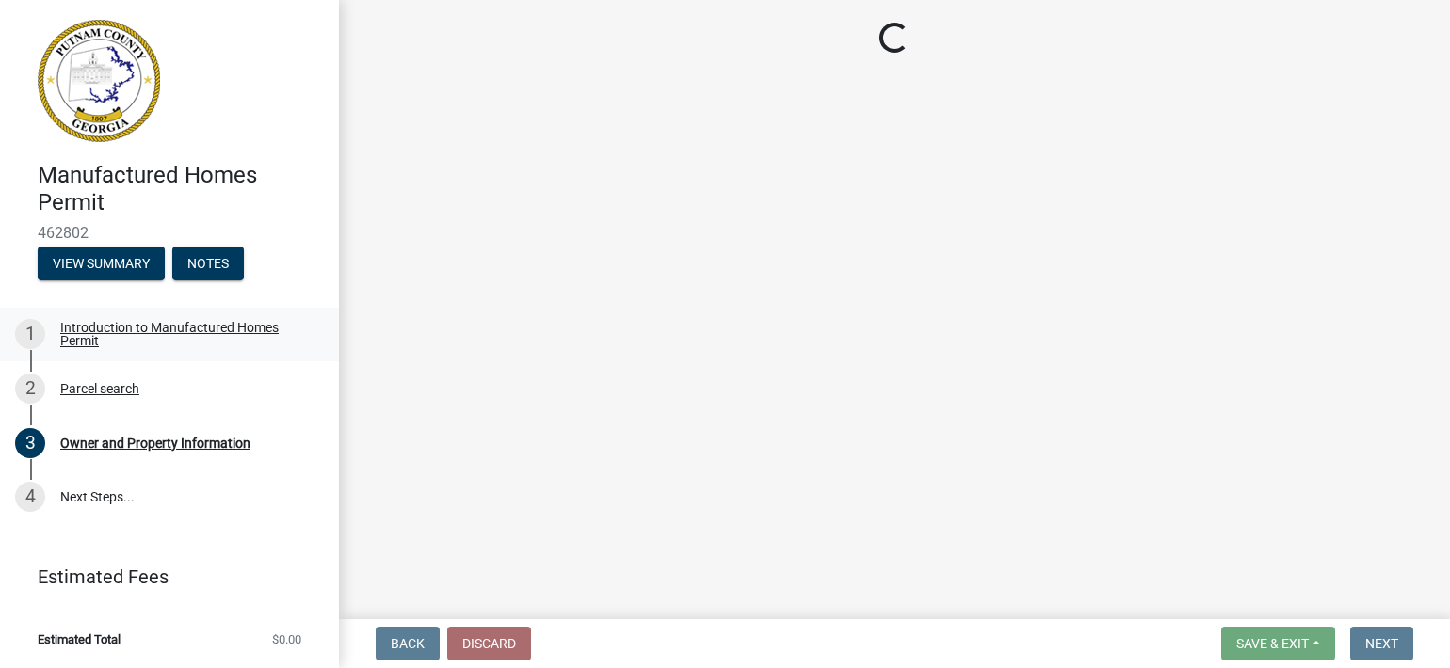
scroll to position [0, 0]
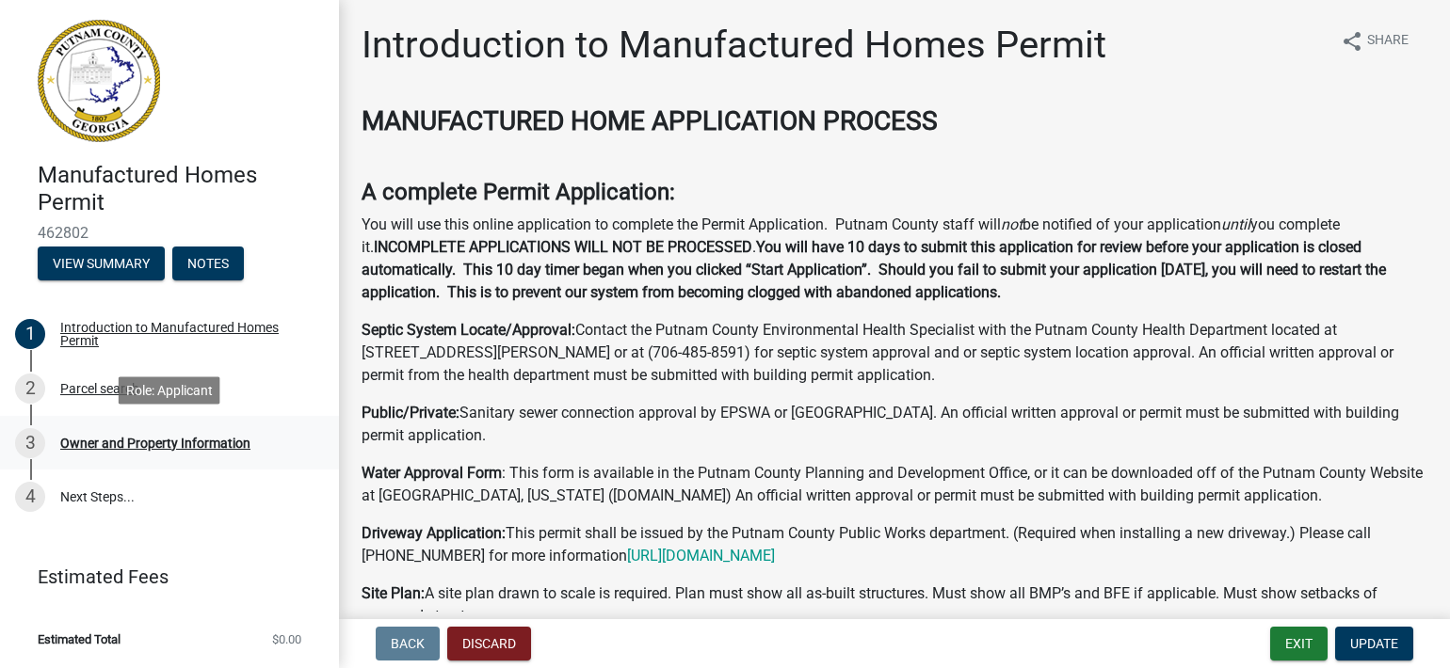
click at [106, 442] on div "Owner and Property Information" at bounding box center [155, 443] width 190 height 13
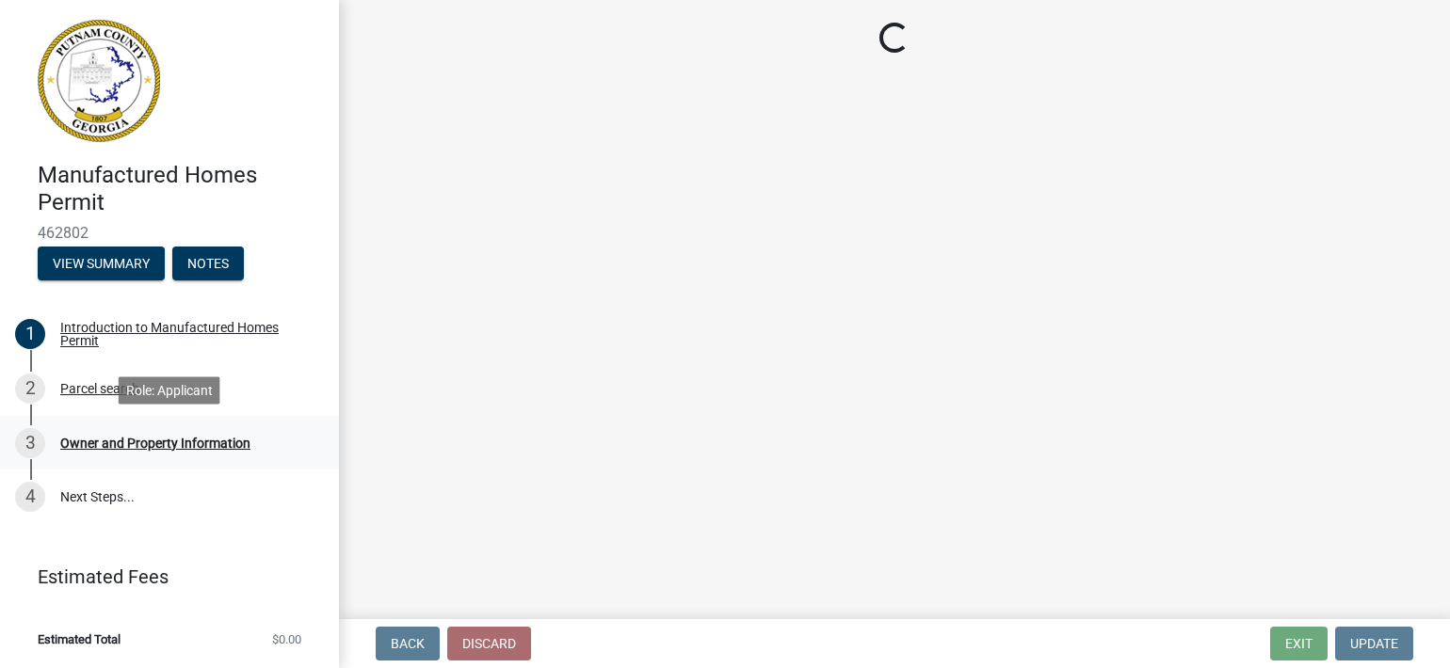
select select "ef7a1fc2-7a7a-426d-b1f0-c9b9b6ca7ff4"
select select "baca39b5-529a-4592-b8f9-0b9bae35b1c2"
select select "95c2f08d-bd21-40ac-acc0-bf0ad2ba7c20"
select select "5f538f89-e289-42c1-95ed-6e08d92bb145"
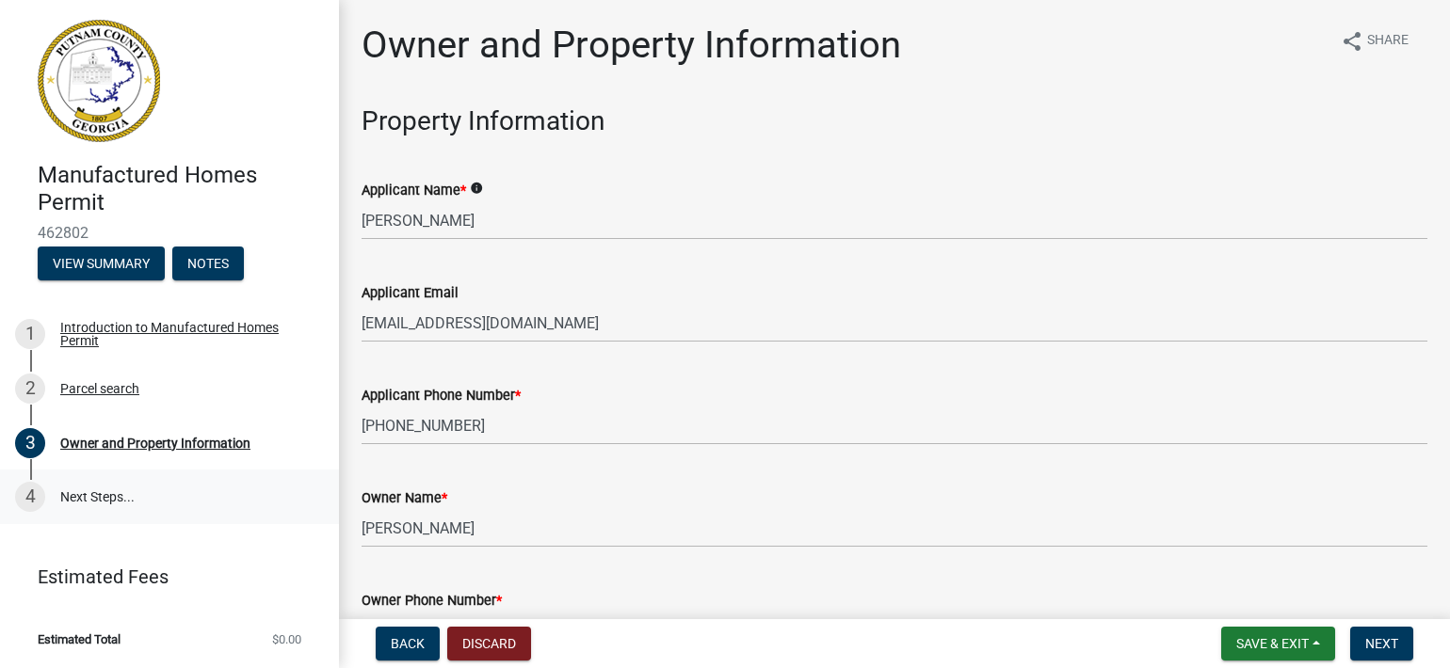
click at [106, 497] on link "4 Next Steps..." at bounding box center [169, 497] width 339 height 55
click at [140, 493] on link "4 Next Steps..." at bounding box center [169, 497] width 339 height 55
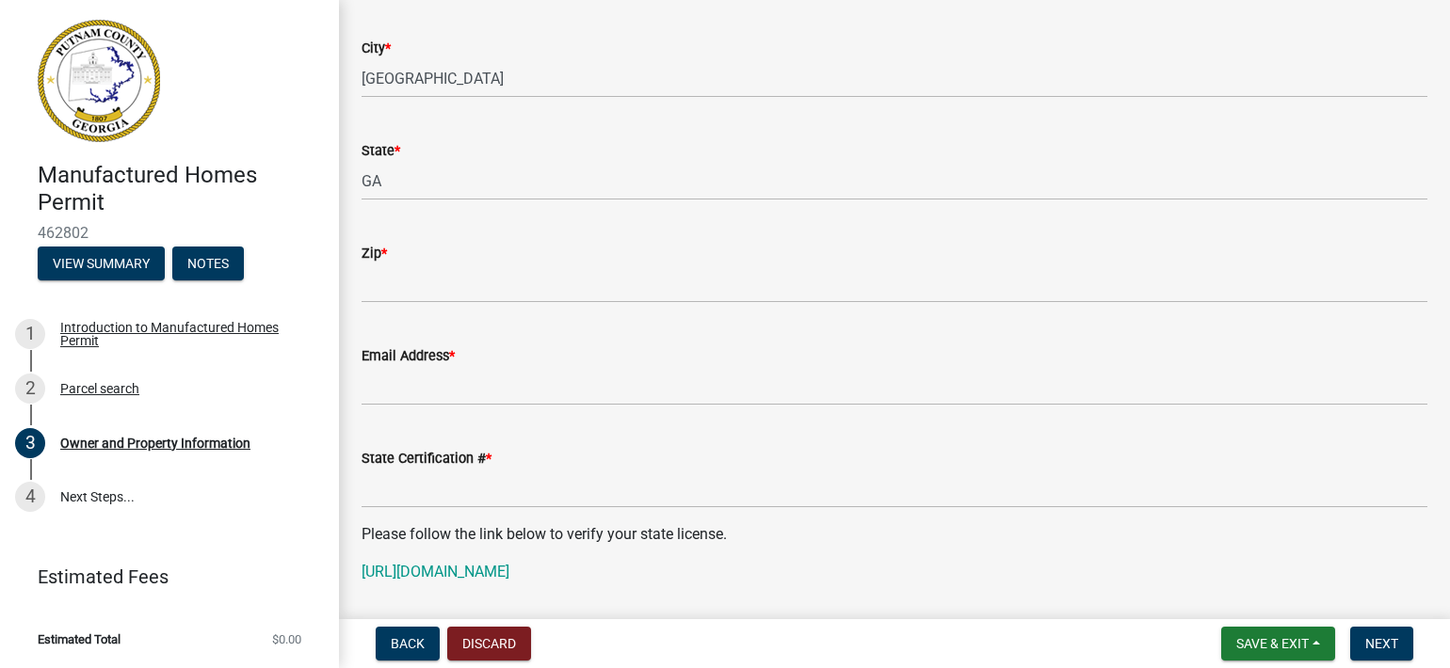
scroll to position [1224, 0]
